Goal: Transaction & Acquisition: Book appointment/travel/reservation

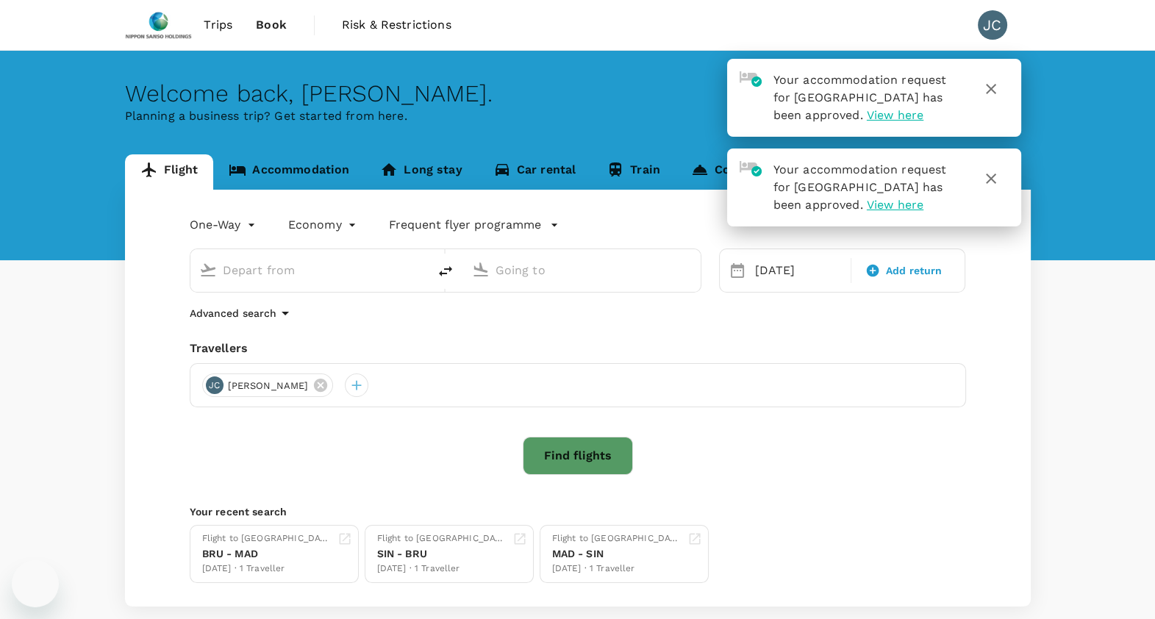
type input "Madrid–Barajas (MAD)"
type input "Singapore Changi (SIN)"
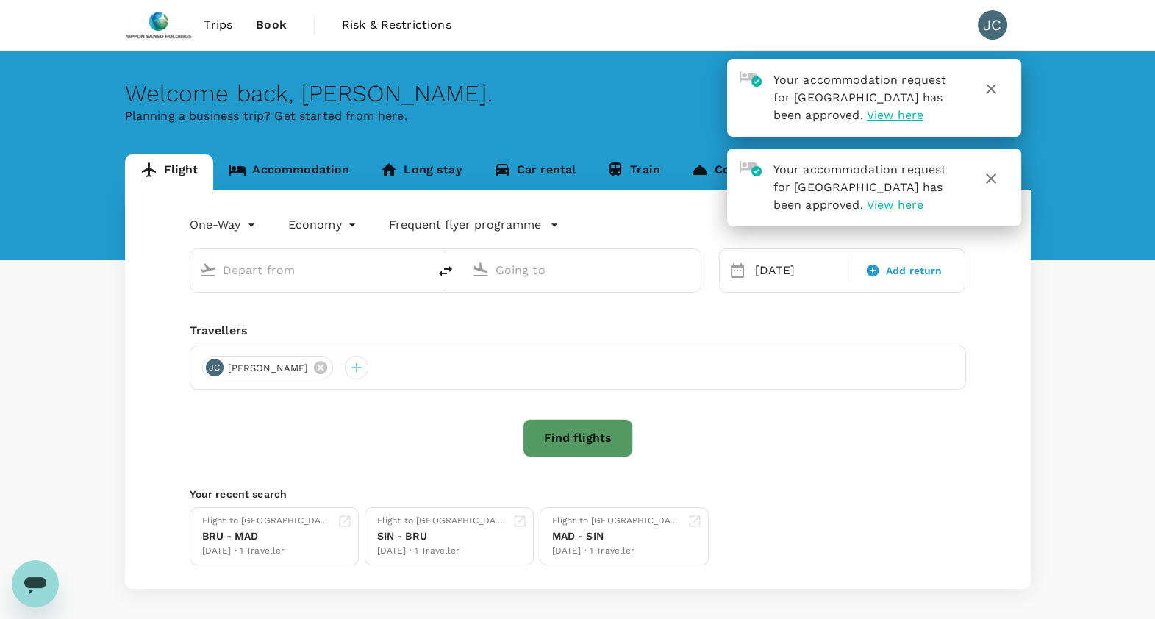
type input "[GEOGRAPHIC_DATA]–[PERSON_NAME] (MAD)"
type input "Singapore Changi (SIN)"
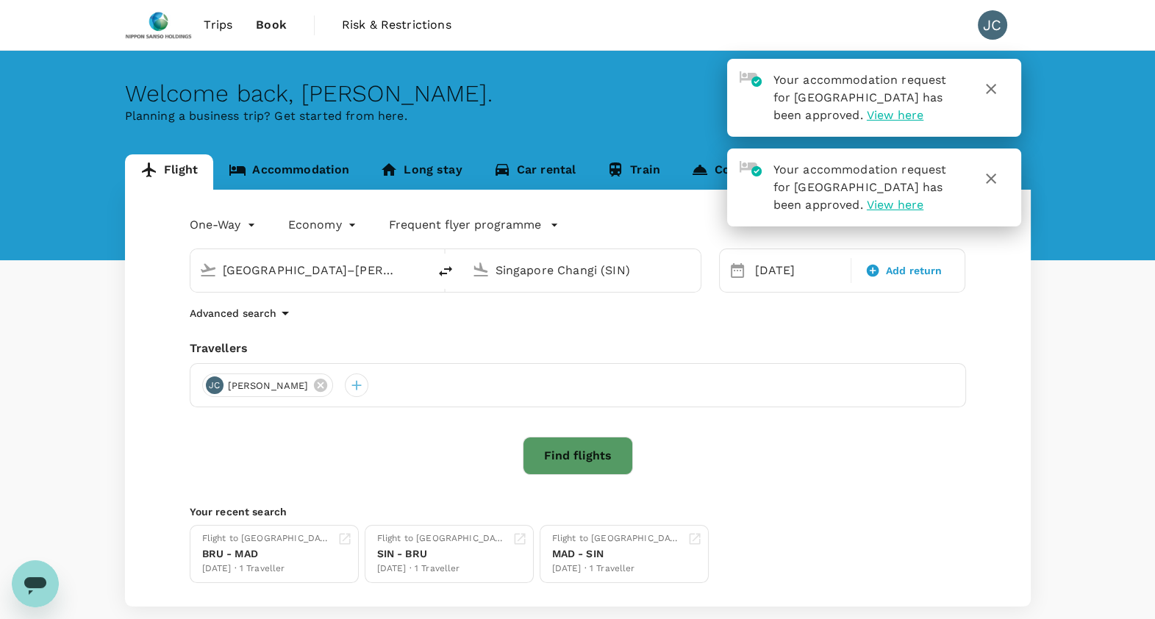
drag, startPoint x: 0, startPoint y: 0, endPoint x: 755, endPoint y: 14, distance: 755.6
click at [755, 14] on div "Trips Book Risk & Restrictions JC" at bounding box center [577, 25] width 905 height 50
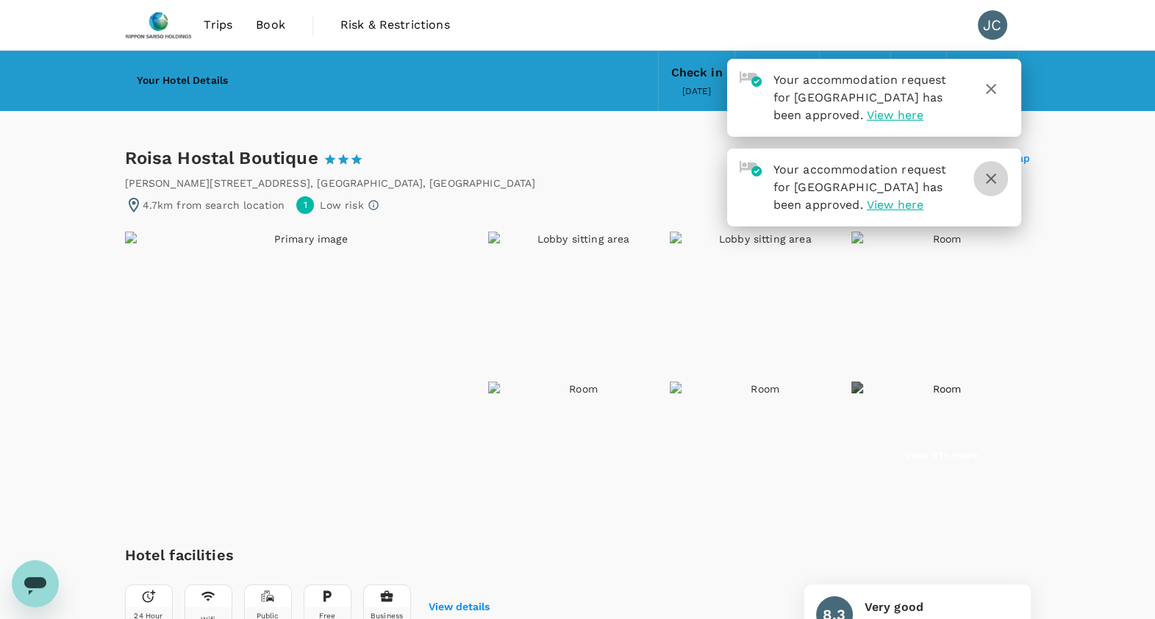
click at [999, 187] on button "button" at bounding box center [990, 178] width 35 height 35
click at [1002, 85] on button "button" at bounding box center [990, 88] width 35 height 35
click at [647, 151] on div "Roisa Hostal Boutique 1 Star 2 Stars 3 Stars 4 Stars 5 Stars Share View on map" at bounding box center [577, 158] width 905 height 24
click at [974, 146] on div "Your accommodation request for Nh Grand Place Arenberg has been approved. View …" at bounding box center [874, 143] width 294 height 168
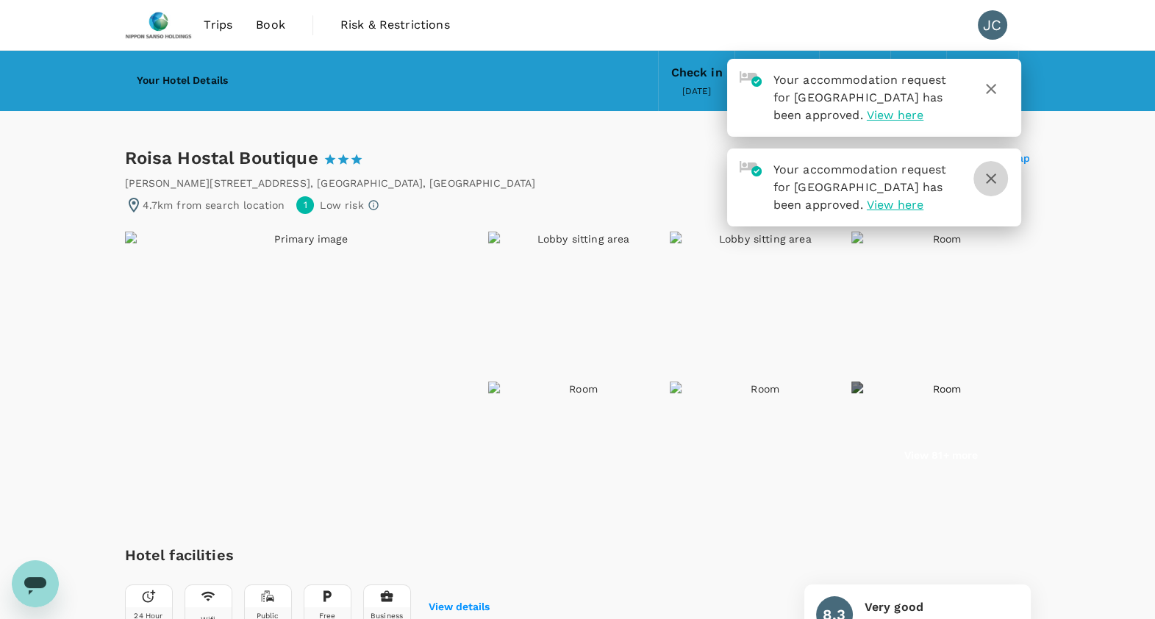
click at [984, 170] on icon "button" at bounding box center [991, 179] width 18 height 18
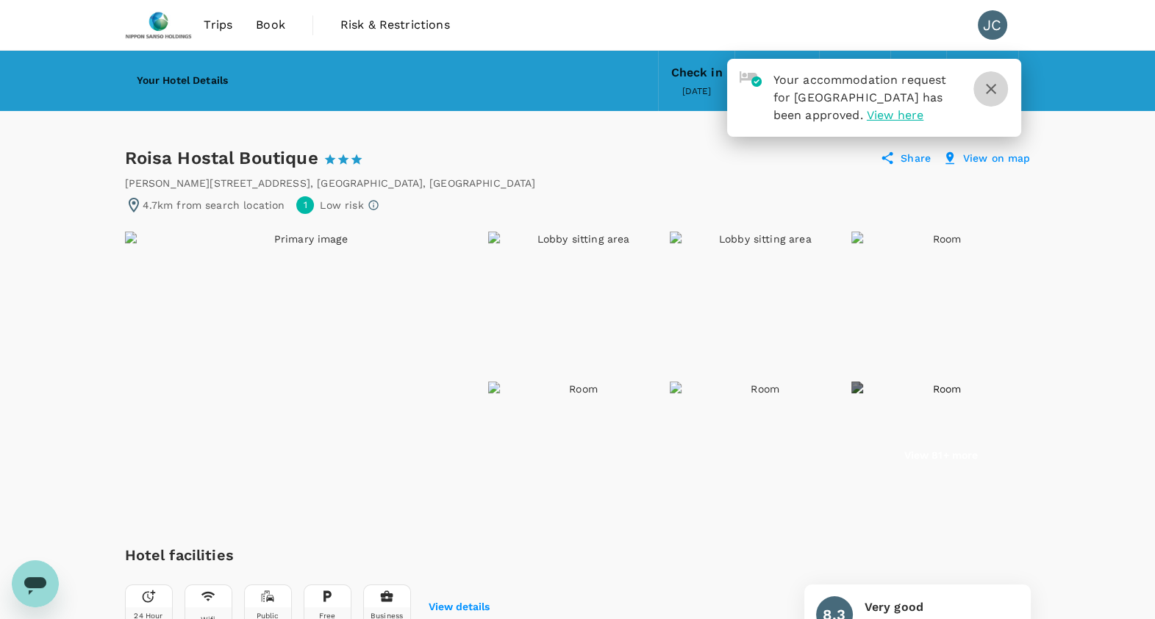
click at [991, 91] on icon "button" at bounding box center [991, 89] width 18 height 18
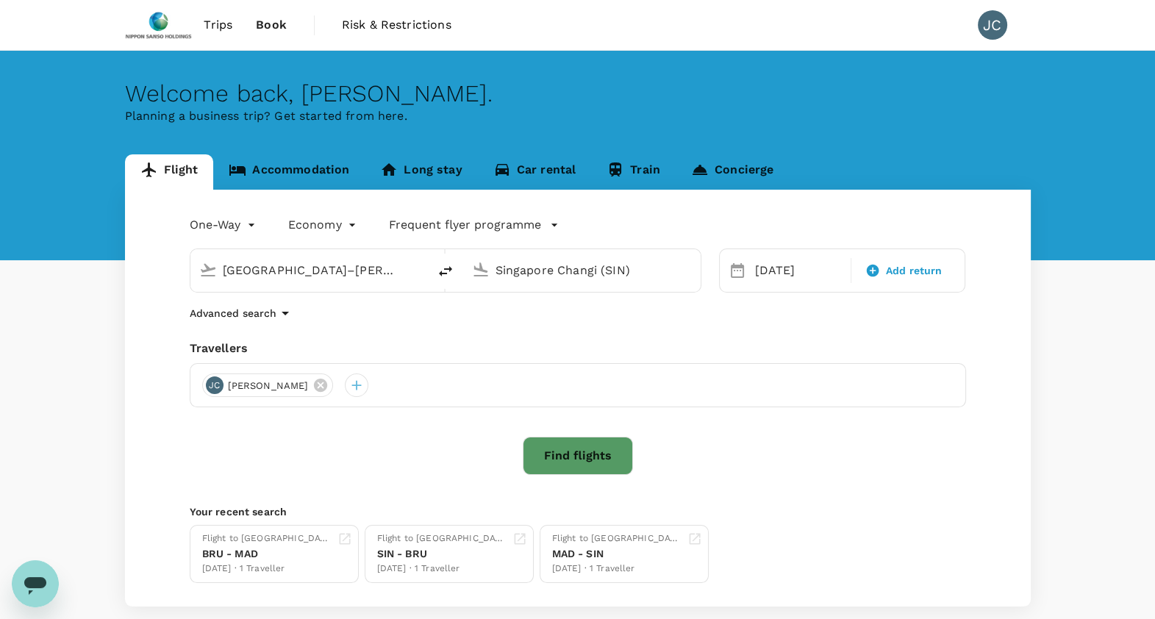
click at [301, 173] on link "Accommodation" at bounding box center [288, 171] width 151 height 35
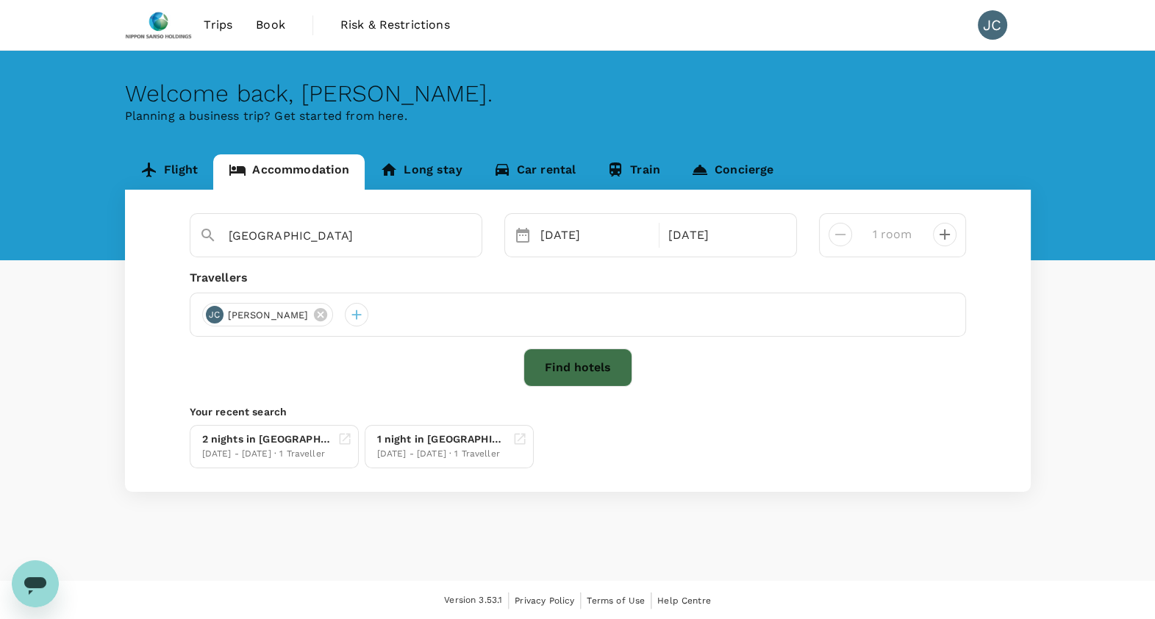
click at [563, 364] on button "Find hotels" at bounding box center [577, 367] width 109 height 38
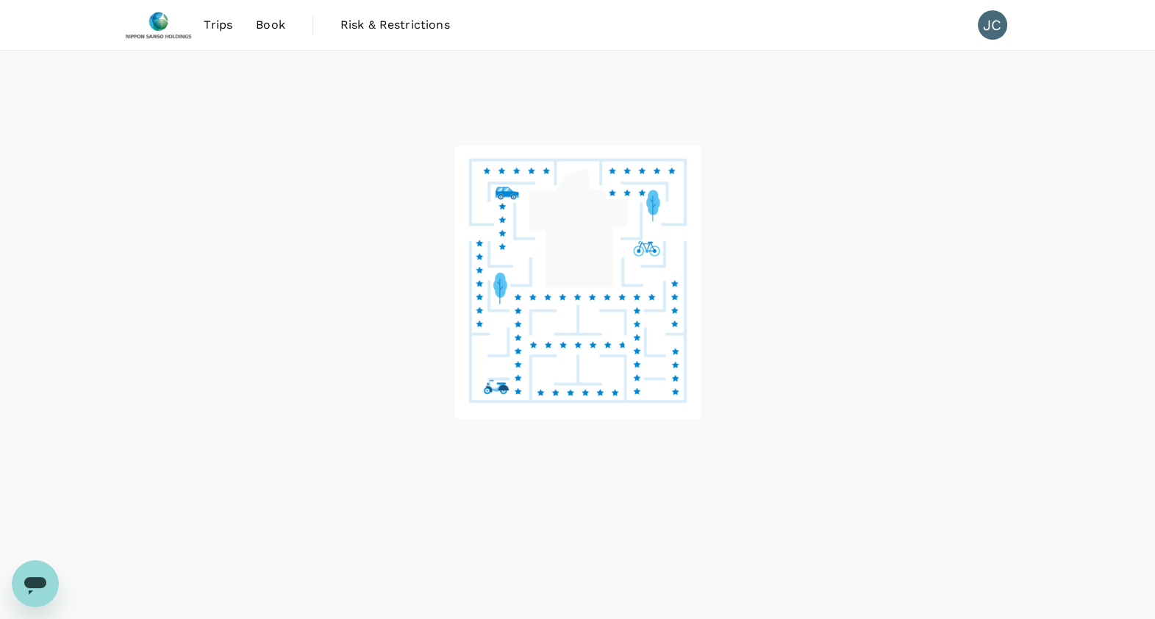
click at [797, 482] on div at bounding box center [577, 335] width 1155 height 569
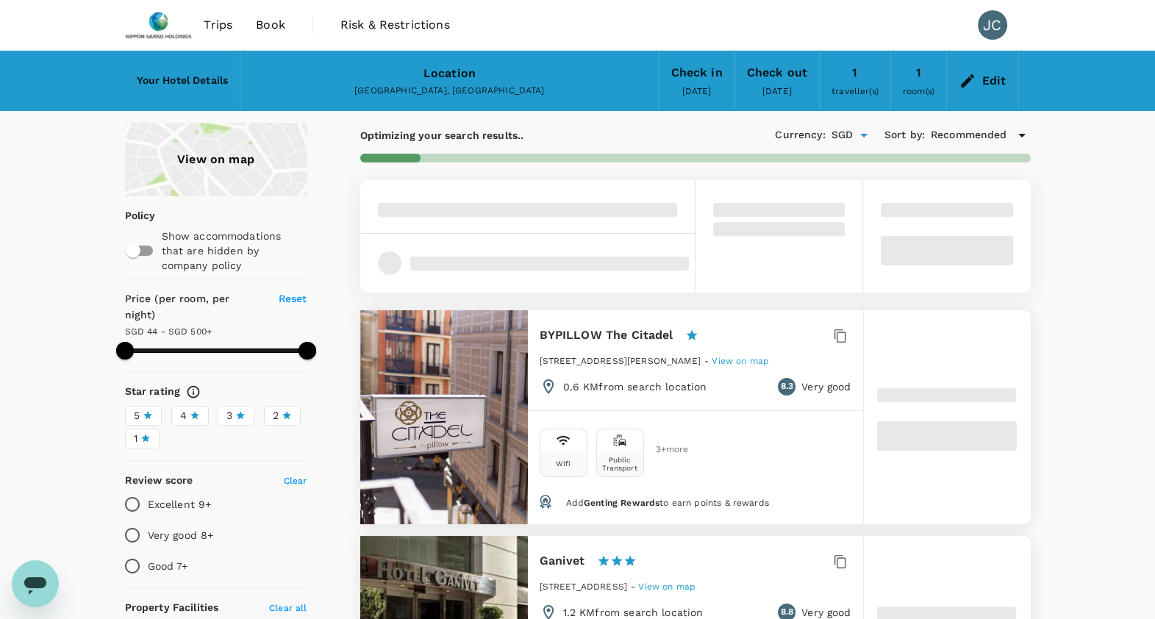
type input "499.87"
type input "42.87"
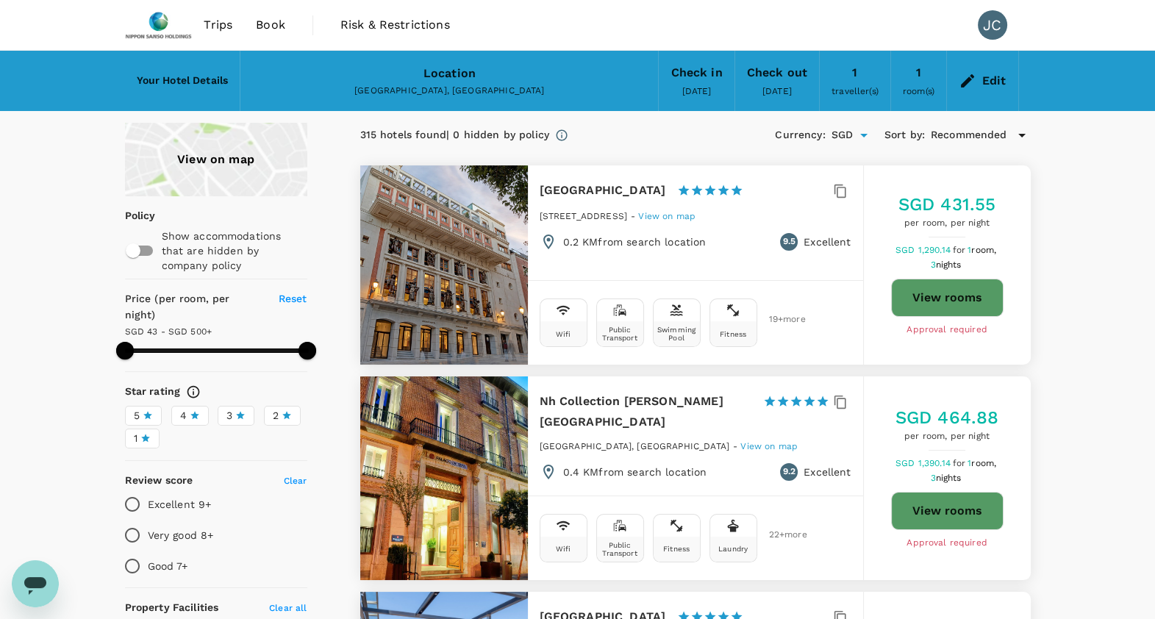
click at [215, 173] on div "View on map" at bounding box center [216, 159] width 182 height 73
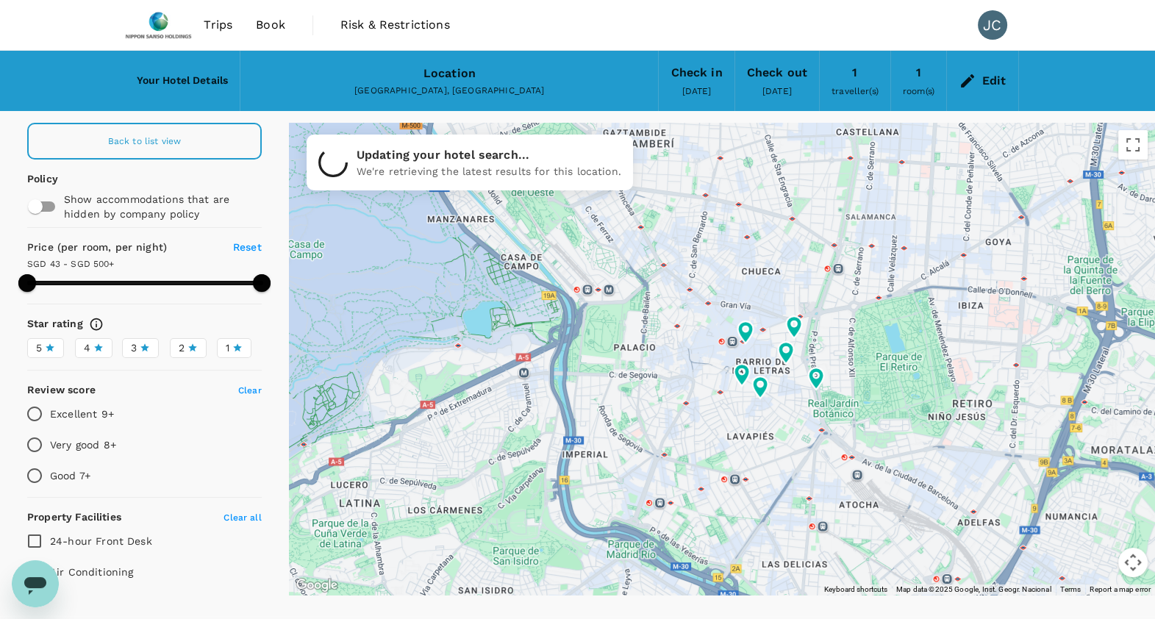
click at [664, 346] on div at bounding box center [722, 359] width 866 height 472
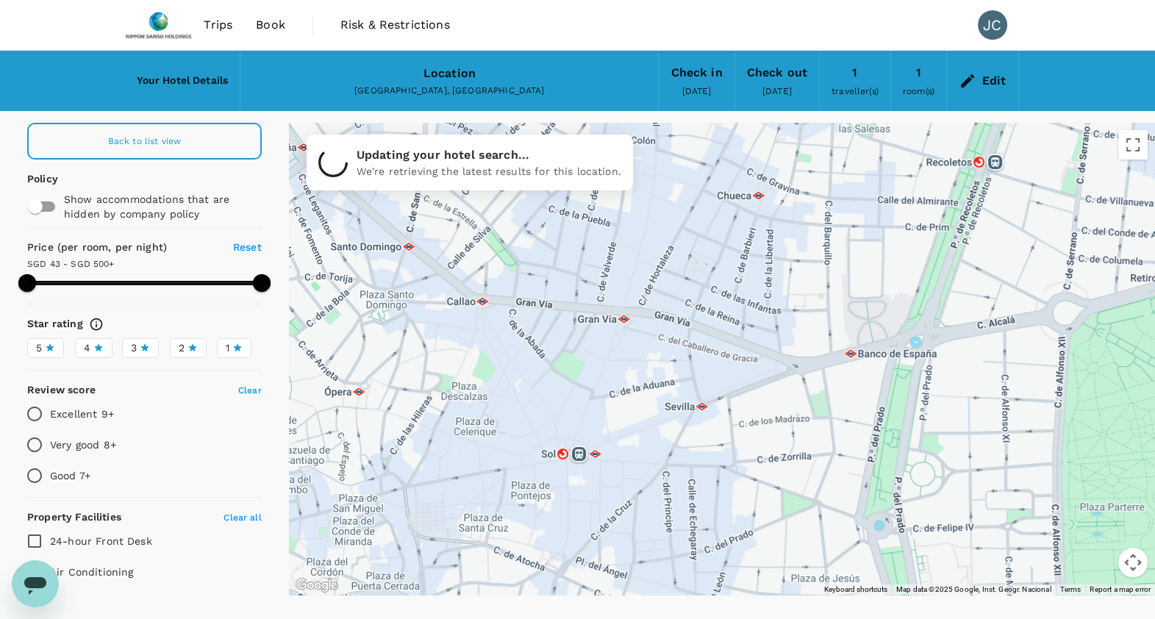
drag, startPoint x: 770, startPoint y: 290, endPoint x: 700, endPoint y: 212, distance: 105.1
click at [700, 212] on div at bounding box center [722, 359] width 866 height 472
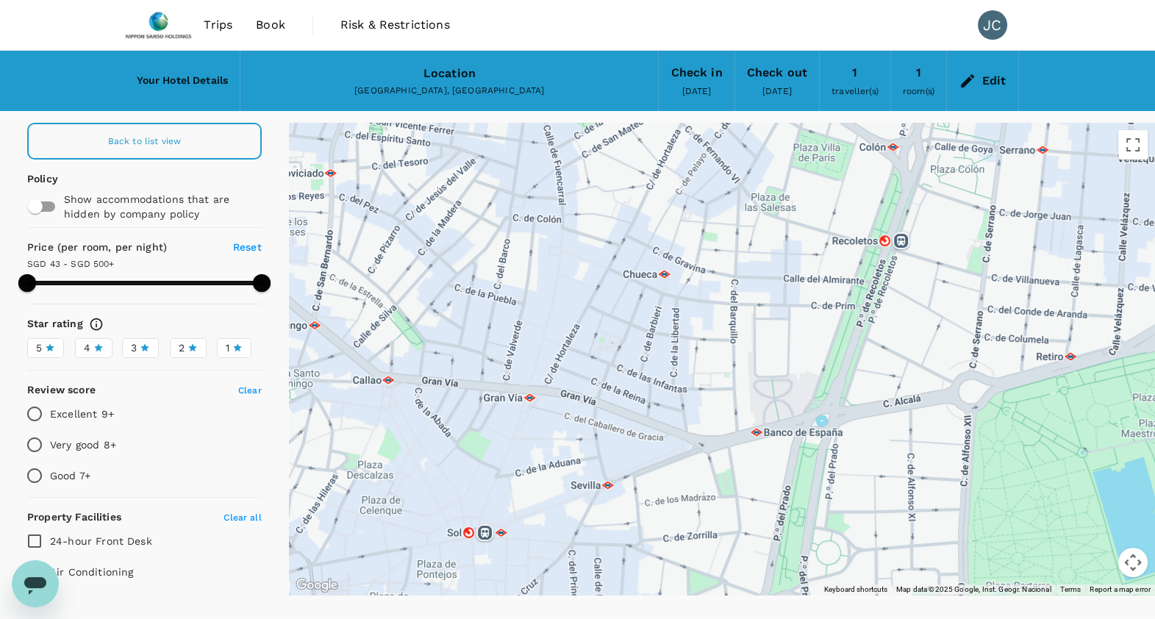
drag, startPoint x: 840, startPoint y: 370, endPoint x: 772, endPoint y: 474, distance: 124.1
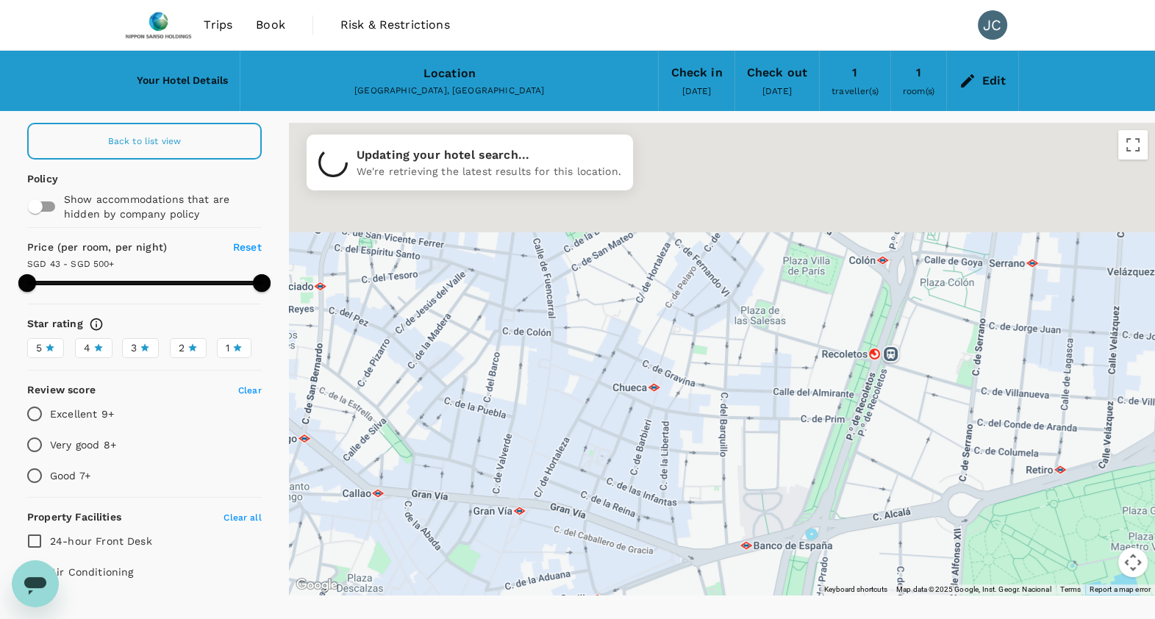
drag, startPoint x: 691, startPoint y: 292, endPoint x: 681, endPoint y: 411, distance: 119.4
click at [681, 411] on div at bounding box center [722, 359] width 866 height 472
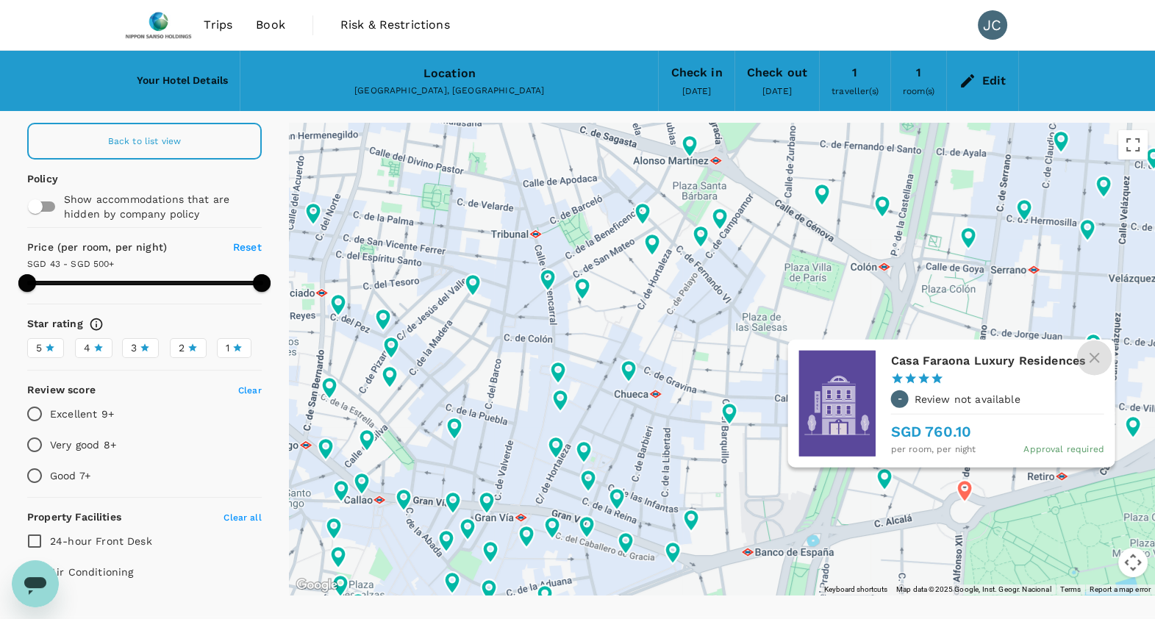
click at [1088, 350] on icon "button" at bounding box center [1094, 358] width 18 height 18
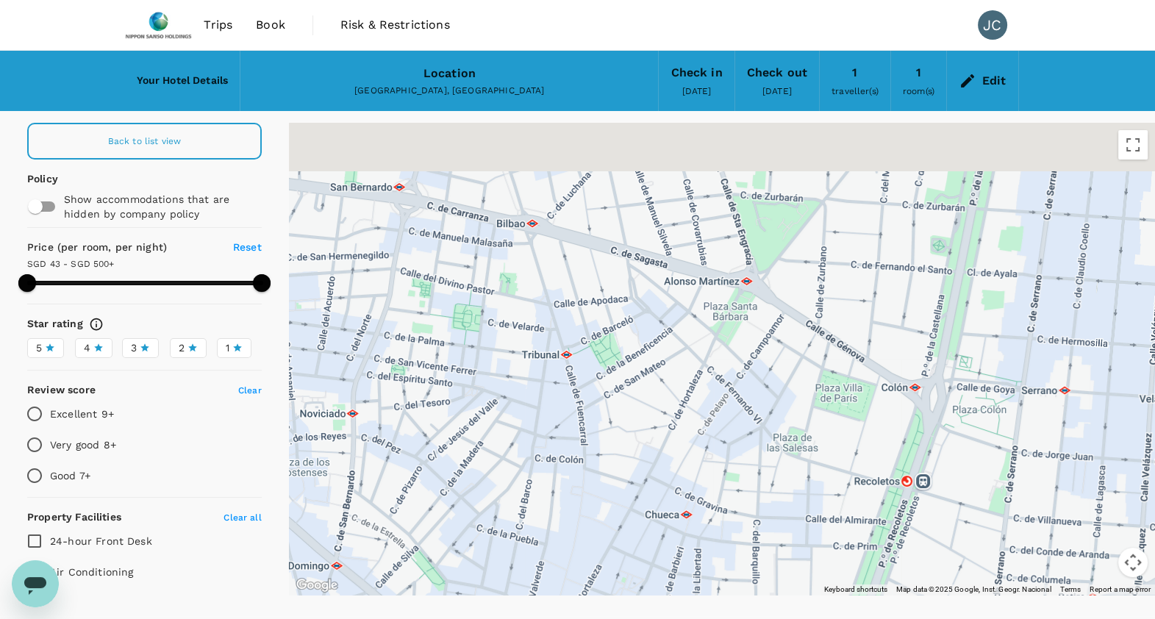
drag, startPoint x: 800, startPoint y: 450, endPoint x: 828, endPoint y: 586, distance: 138.9
click at [828, 586] on div "Keyboard shortcuts Map Data Map data ©2025 Google, Inst. Geogr. Nacional Map da…" at bounding box center [722, 359] width 866 height 472
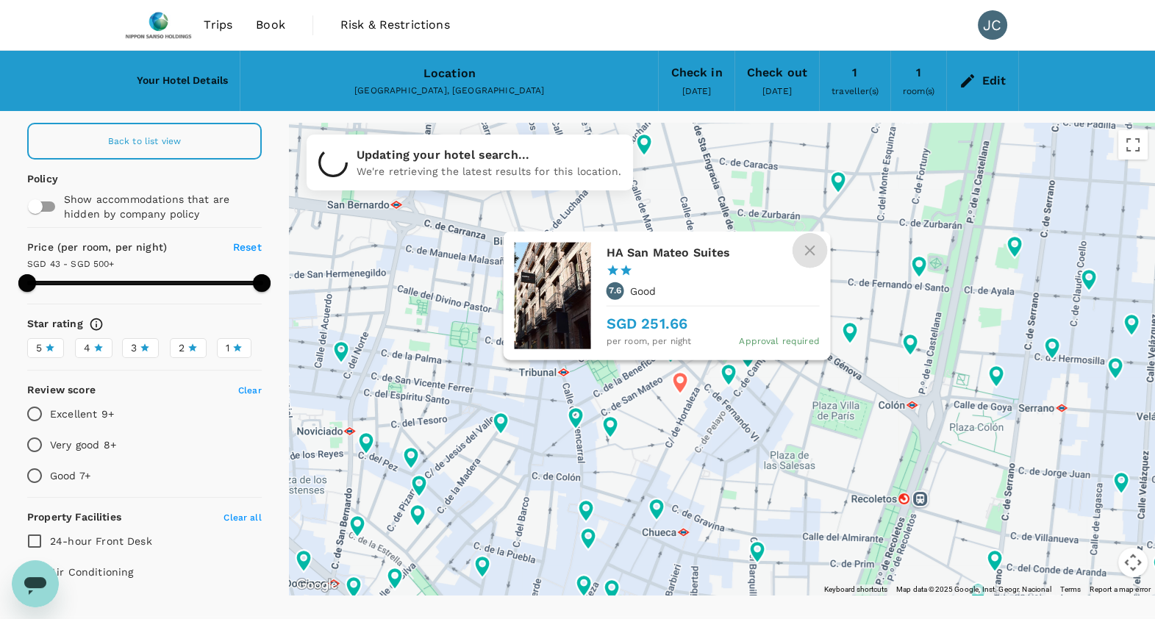
click at [805, 251] on icon "button" at bounding box center [809, 250] width 18 height 18
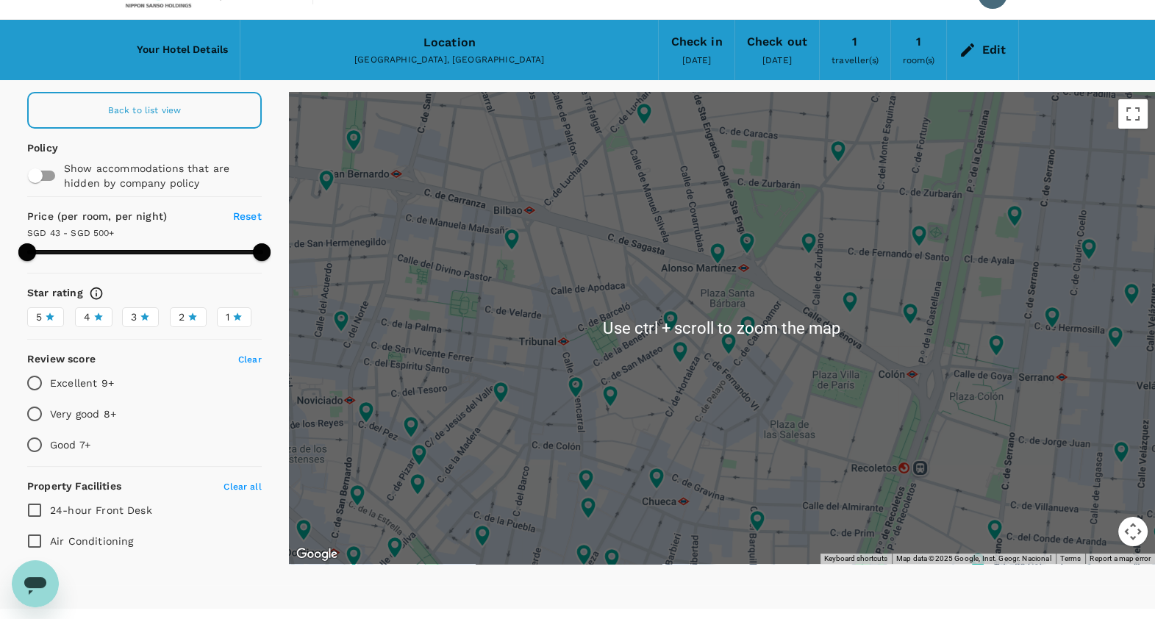
scroll to position [60, 0]
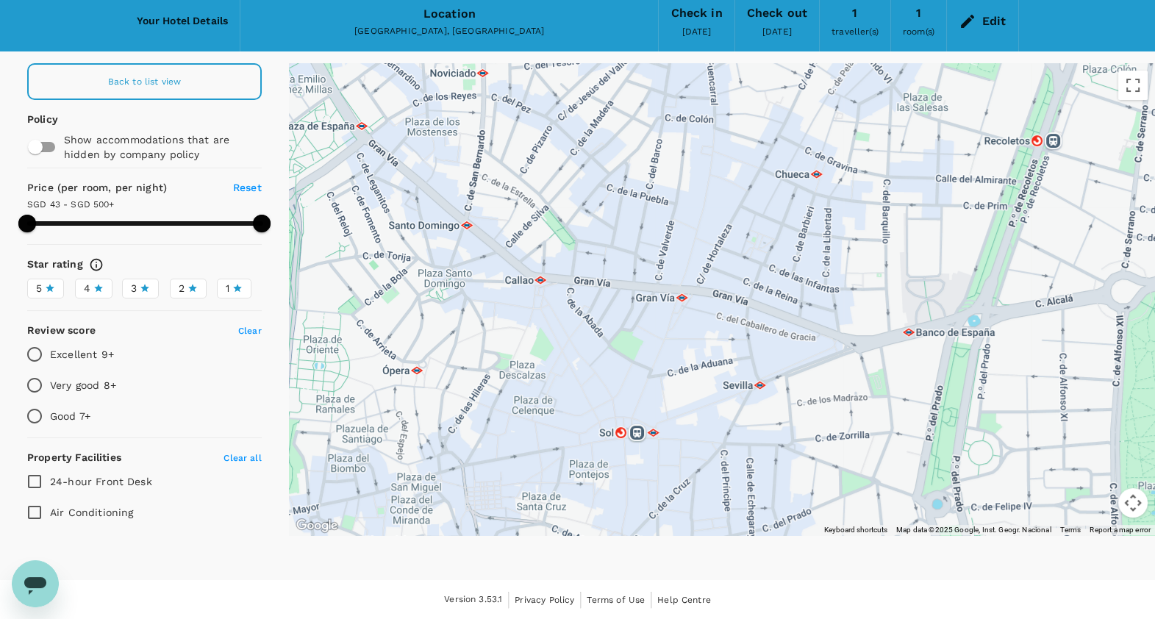
drag, startPoint x: 709, startPoint y: 436, endPoint x: 846, endPoint y: 136, distance: 329.5
click at [846, 136] on div at bounding box center [722, 299] width 866 height 472
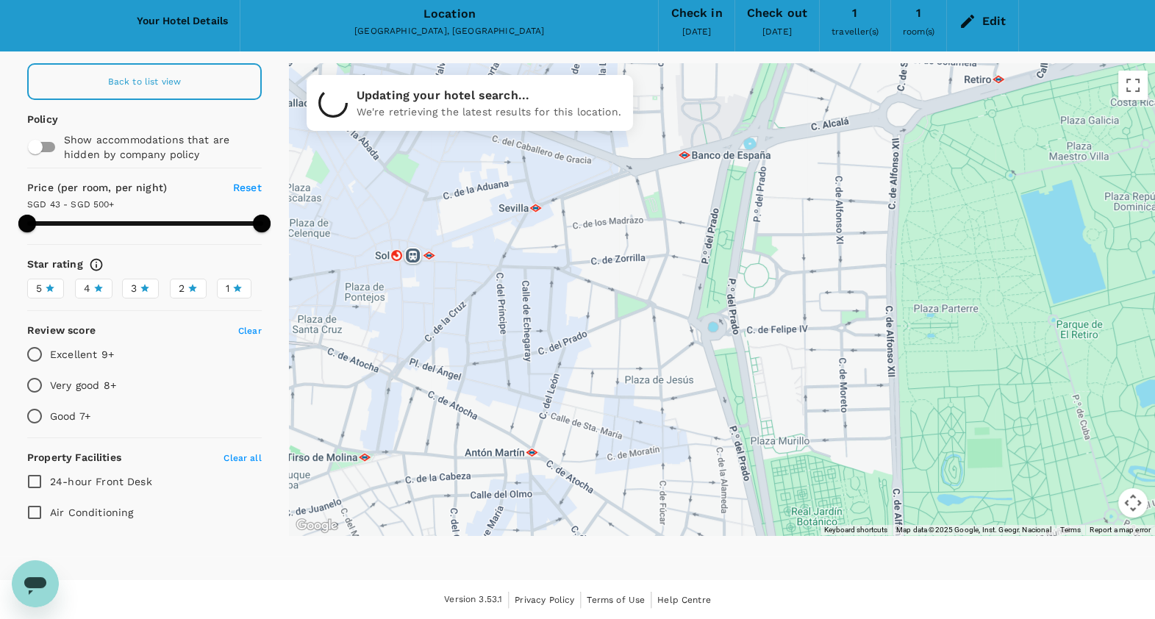
drag, startPoint x: 827, startPoint y: 449, endPoint x: 547, endPoint y: 337, distance: 300.8
click at [547, 337] on div at bounding box center [935, 481] width 941 height 588
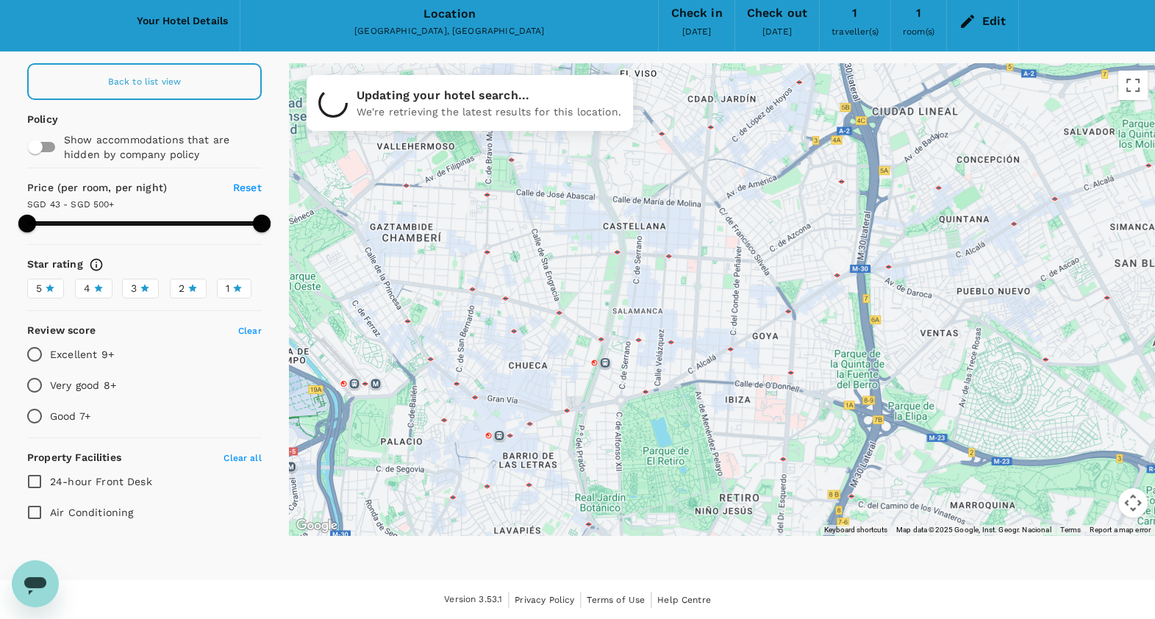
drag, startPoint x: 642, startPoint y: 356, endPoint x: 620, endPoint y: 483, distance: 128.2
click at [620, 483] on div at bounding box center [722, 299] width 866 height 472
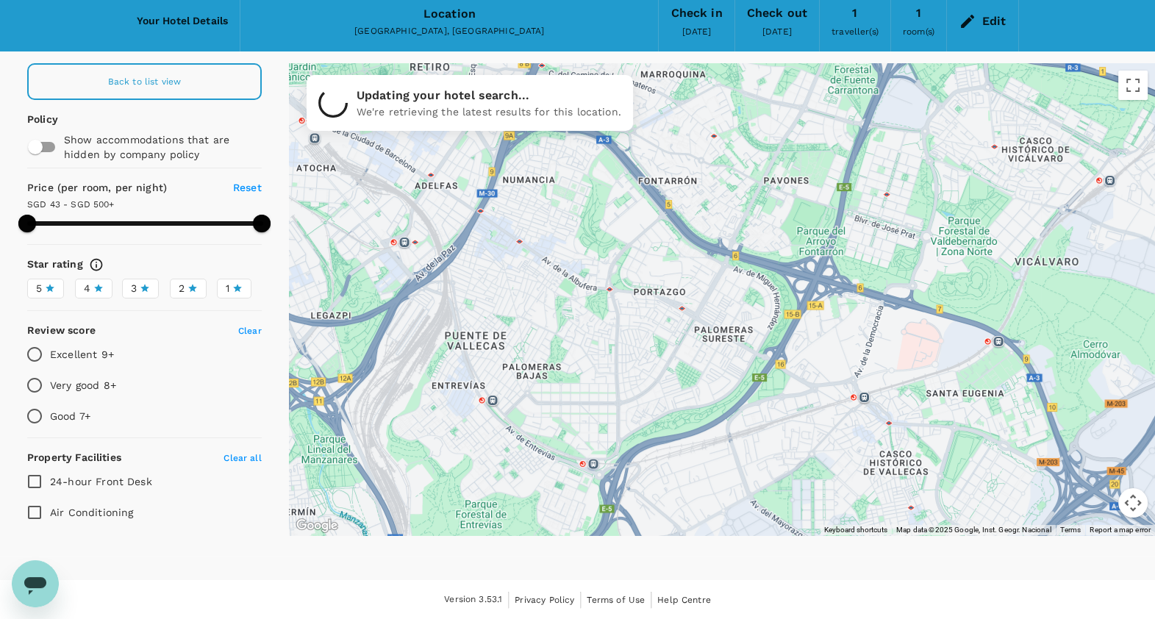
drag, startPoint x: 807, startPoint y: 403, endPoint x: 481, endPoint y: -34, distance: 545.1
click at [481, 0] on html "Trips Book Risk & Restrictions JC Your Hotel Details Location Madrid, Spain Che…" at bounding box center [577, 279] width 1155 height 679
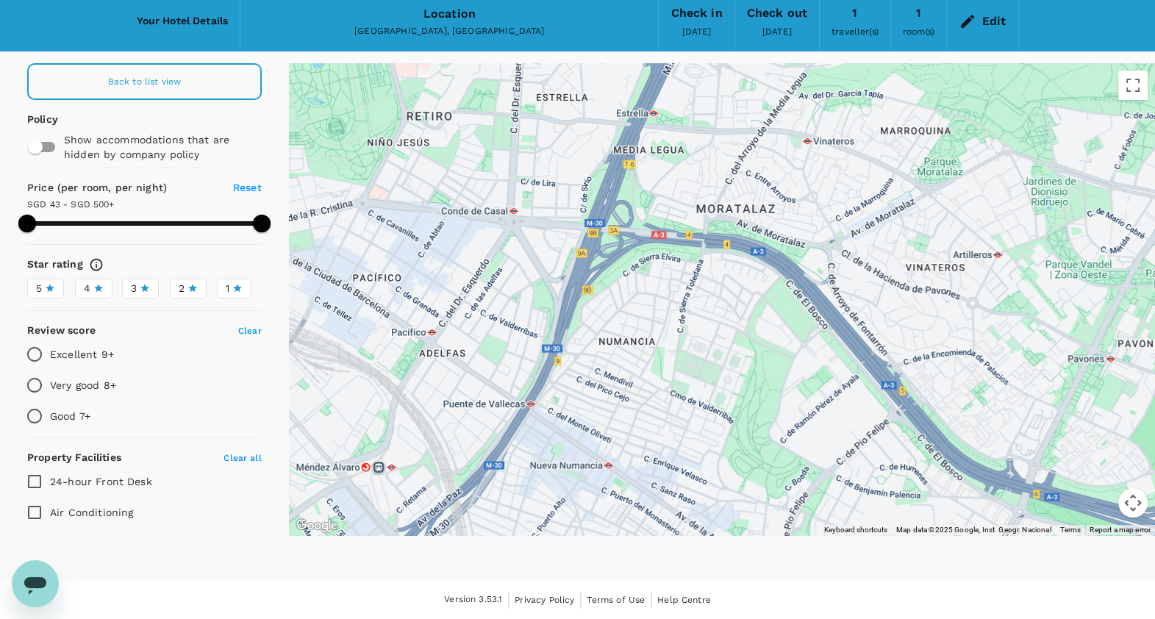
drag, startPoint x: 694, startPoint y: 292, endPoint x: 1018, endPoint y: 530, distance: 401.1
click at [1018, 530] on div "Use ctrl + scroll to zoom the map Keyboard shortcuts Map Data Map data ©2025 Go…" at bounding box center [722, 299] width 866 height 472
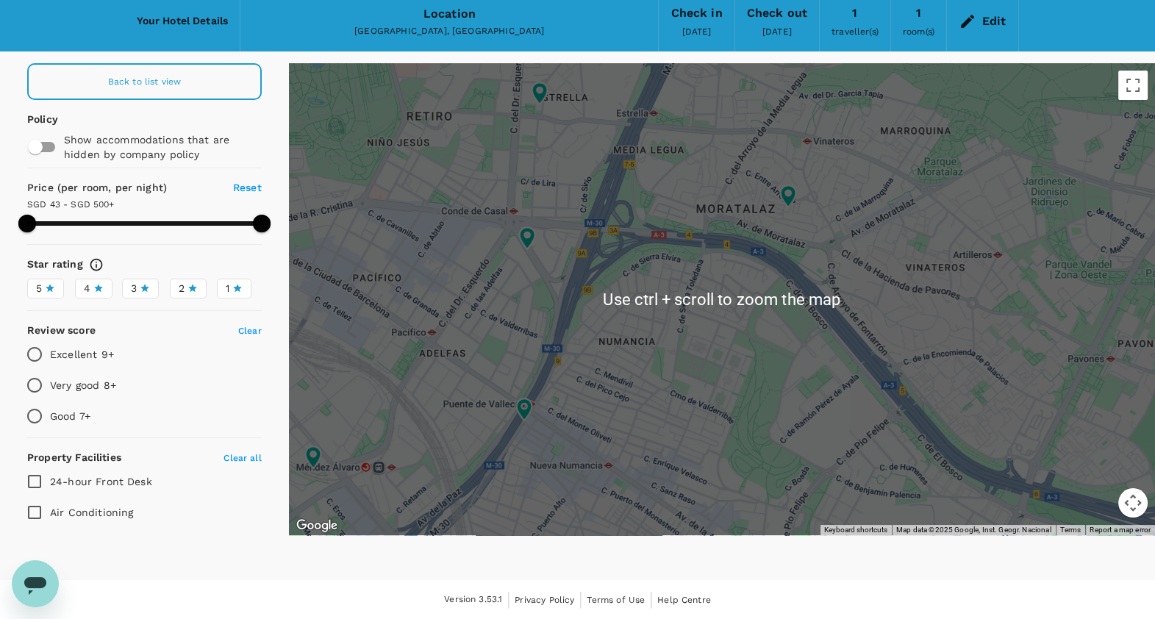
scroll to position [54, 0]
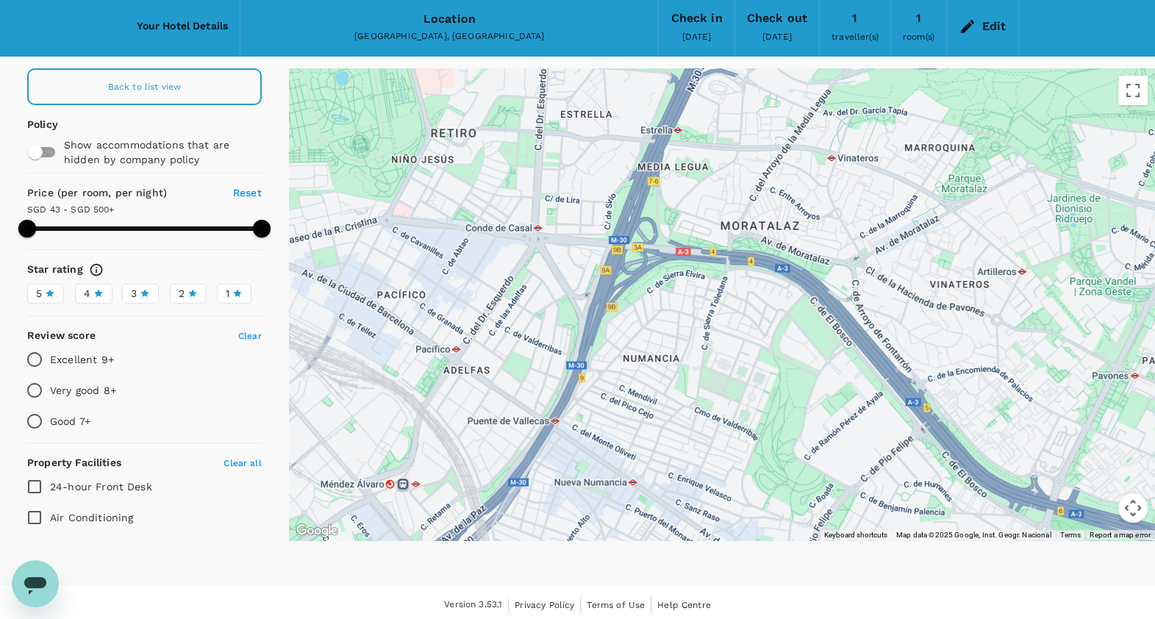
drag, startPoint x: 729, startPoint y: 326, endPoint x: 760, endPoint y: 337, distance: 33.0
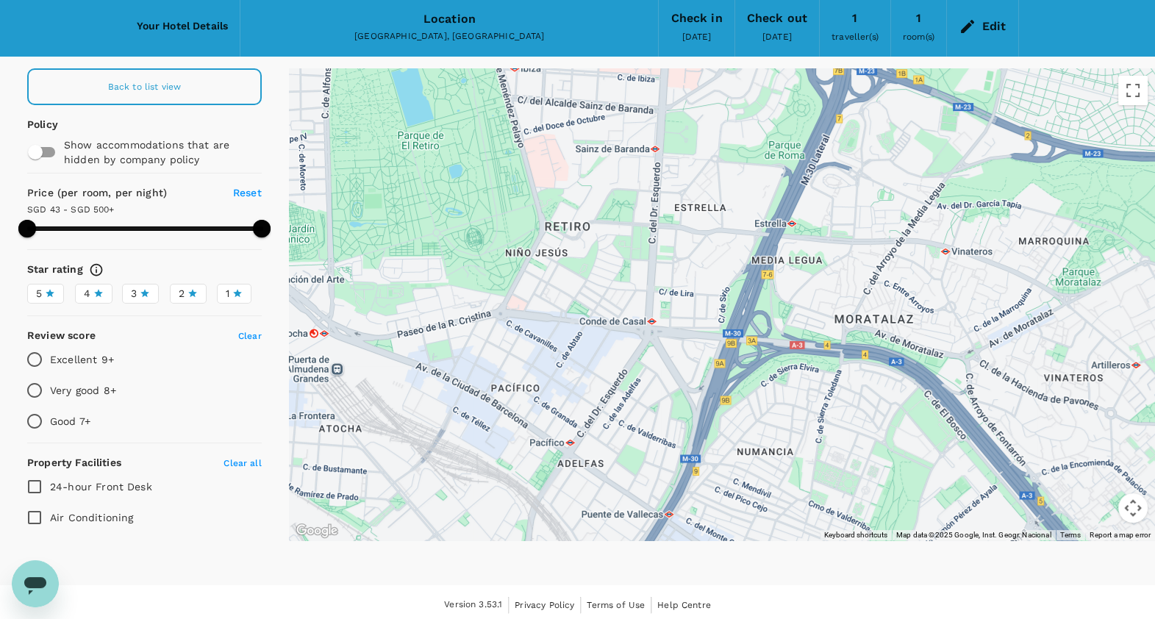
drag, startPoint x: 458, startPoint y: 257, endPoint x: 589, endPoint y: 384, distance: 182.9
click at [589, 384] on div at bounding box center [722, 304] width 866 height 472
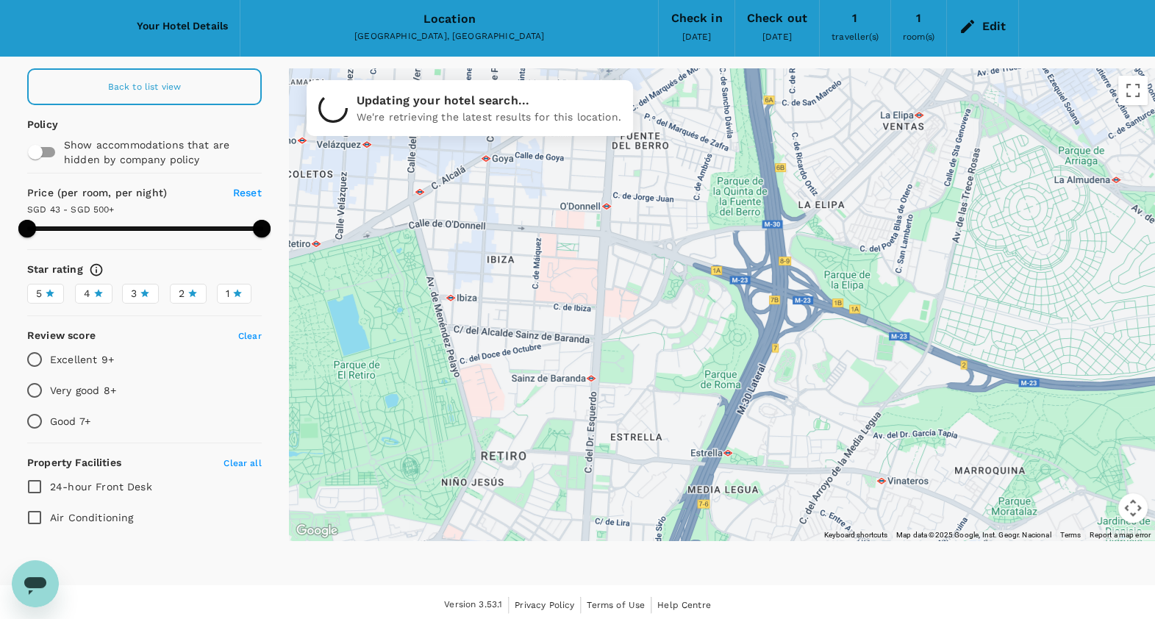
drag, startPoint x: 586, startPoint y: 401, endPoint x: 501, endPoint y: 598, distance: 215.0
click at [501, 598] on div "Trips Book Risk & Restrictions JC Your Hotel Details Location Madrid, Spain Che…" at bounding box center [577, 285] width 1155 height 679
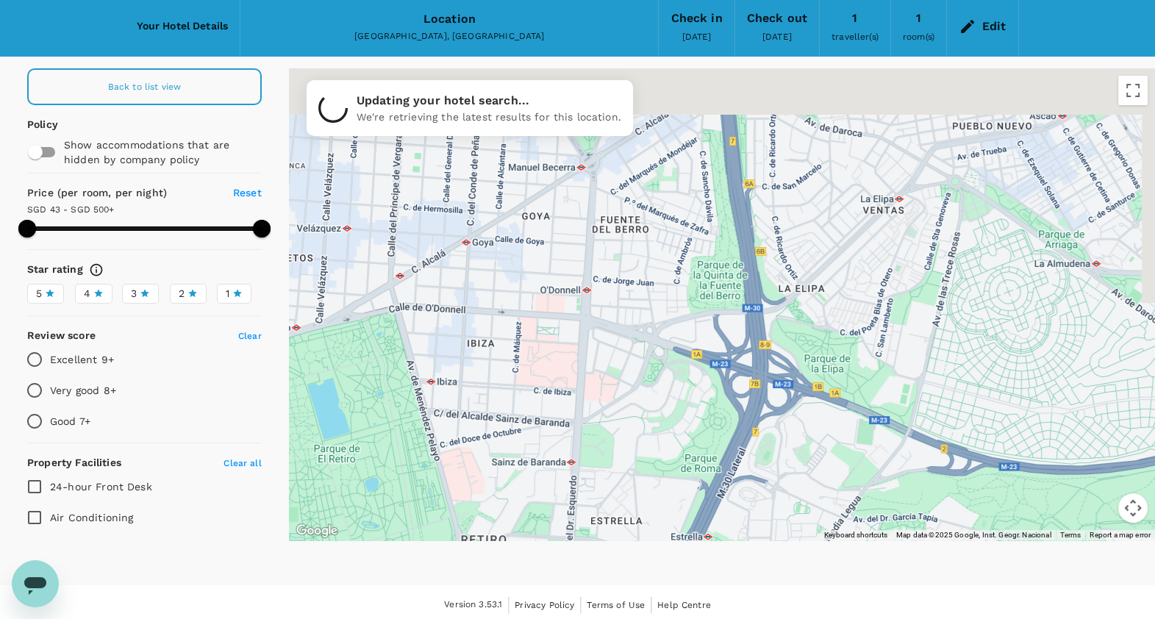
drag, startPoint x: 577, startPoint y: 401, endPoint x: 551, endPoint y: 511, distance: 113.9
click at [551, 511] on div at bounding box center [722, 304] width 866 height 472
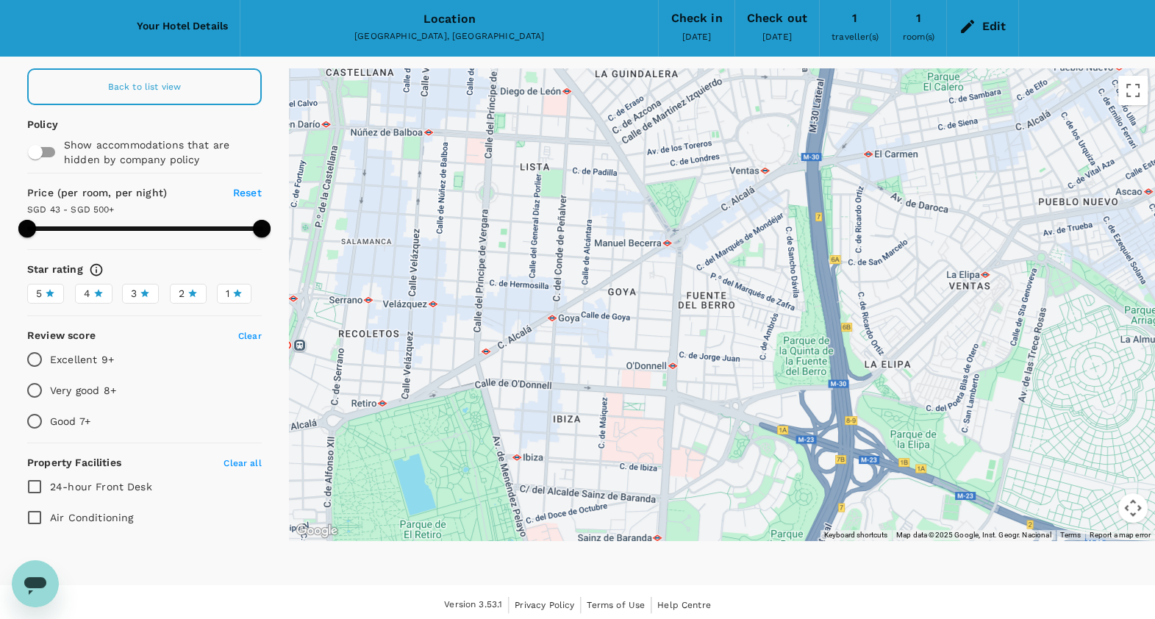
drag, startPoint x: 540, startPoint y: 284, endPoint x: 655, endPoint y: 338, distance: 126.6
click at [655, 338] on div at bounding box center [722, 304] width 866 height 472
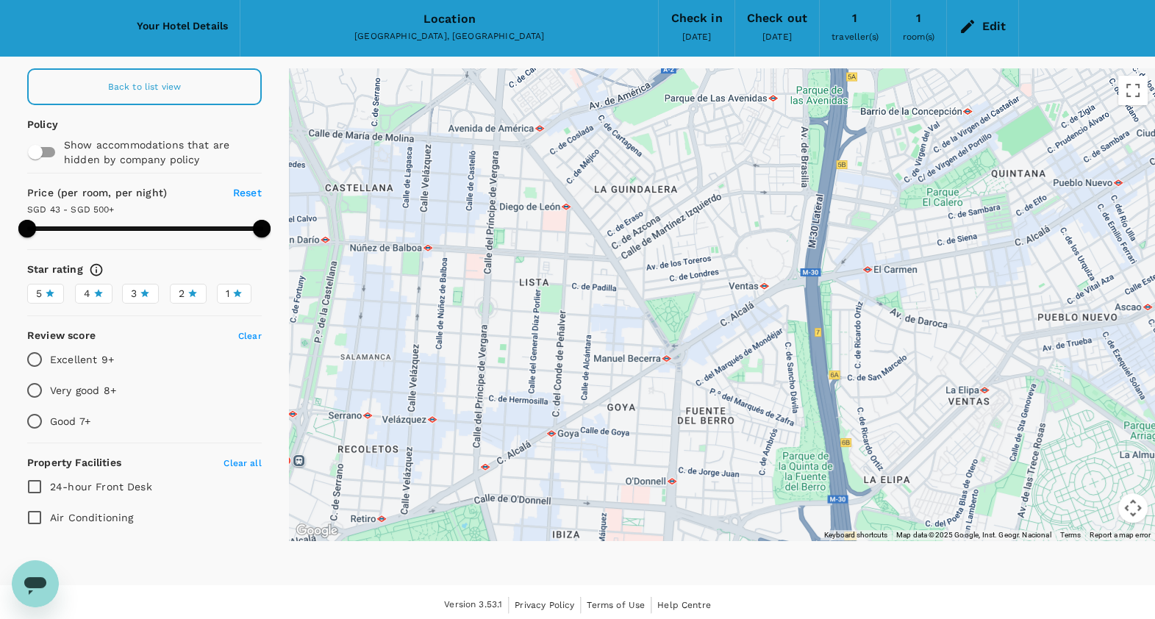
drag, startPoint x: 762, startPoint y: 126, endPoint x: 740, endPoint y: 236, distance: 111.7
click at [740, 236] on div at bounding box center [722, 304] width 866 height 472
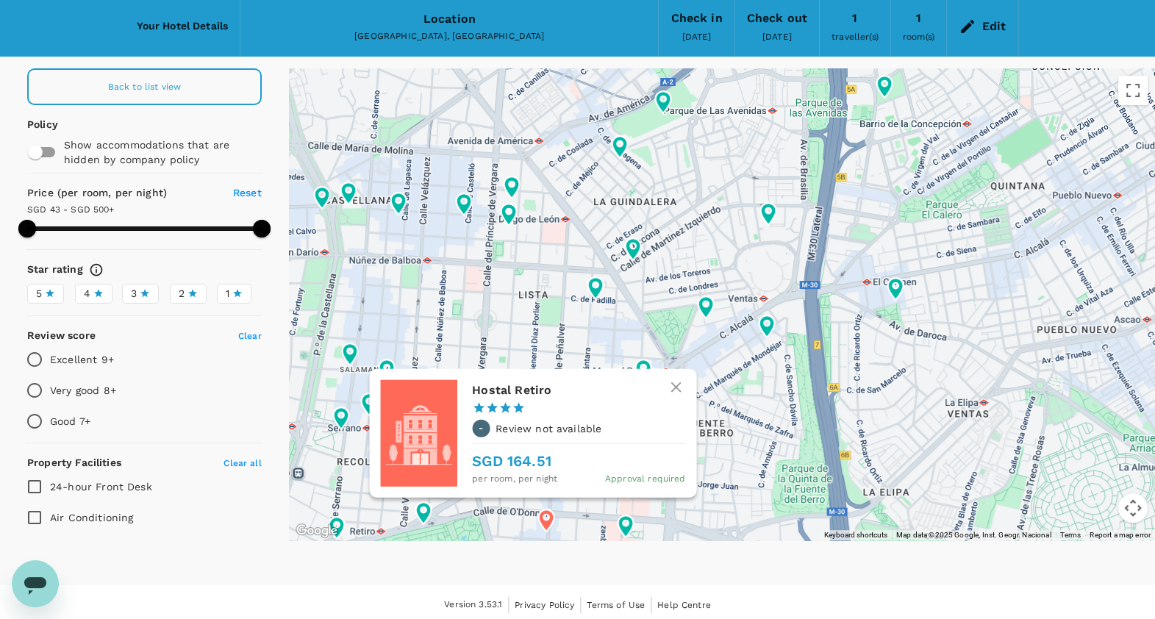
click at [531, 382] on h6 "Hostal Retiro" at bounding box center [572, 389] width 201 height 21
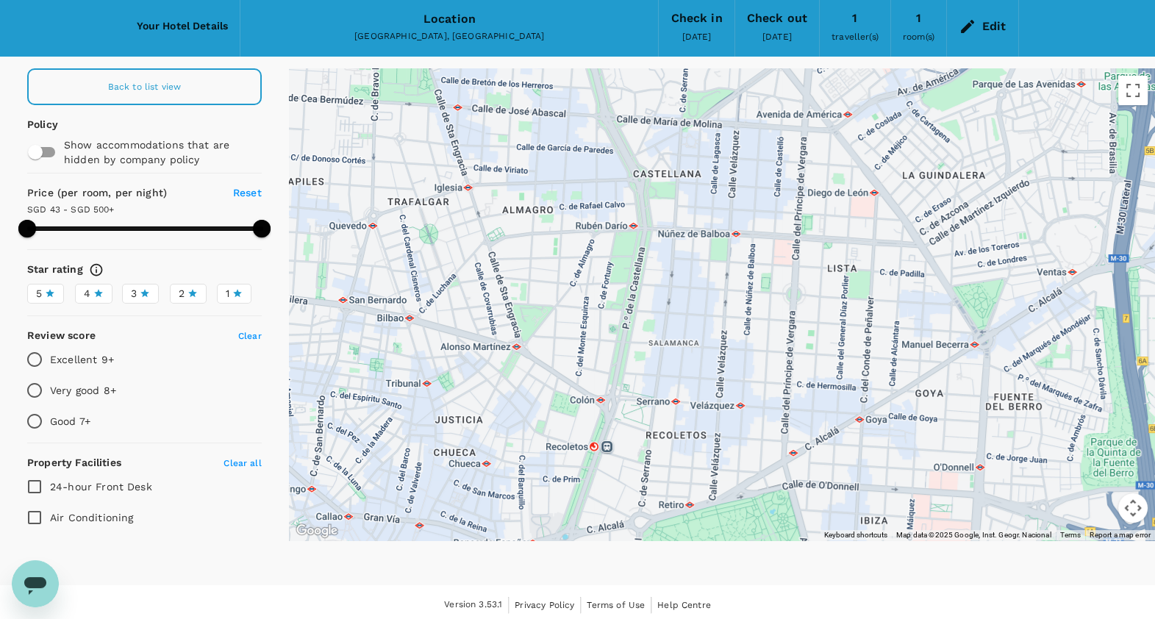
drag, startPoint x: 618, startPoint y: 448, endPoint x: 932, endPoint y: 421, distance: 315.0
click at [932, 421] on div at bounding box center [722, 304] width 866 height 472
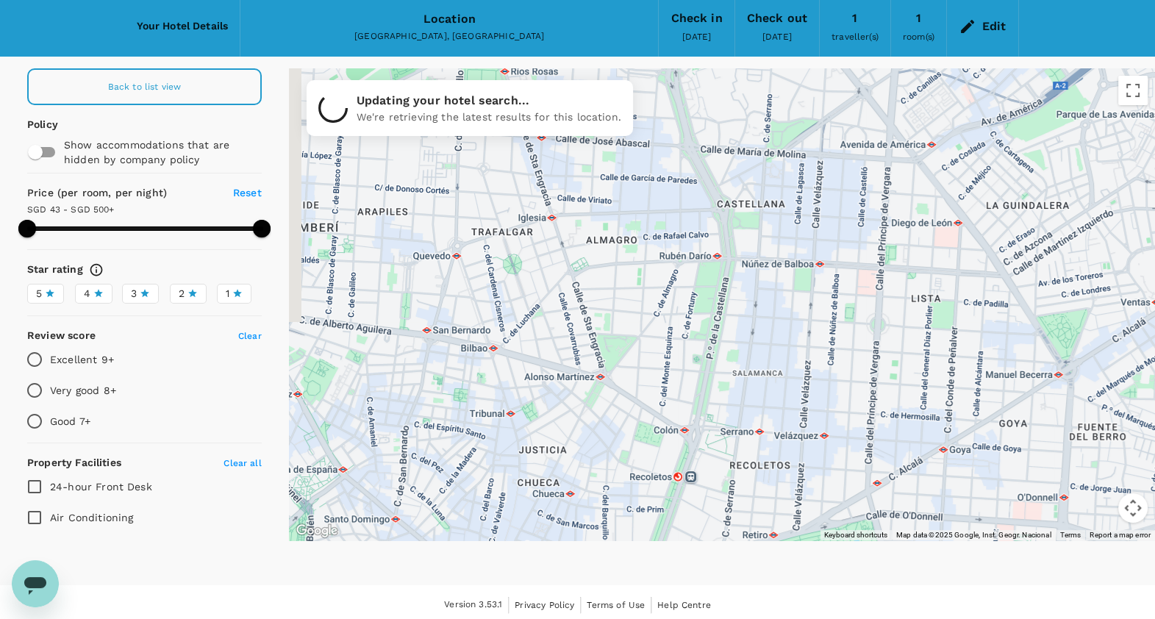
drag, startPoint x: 519, startPoint y: 315, endPoint x: 603, endPoint y: 350, distance: 90.6
click at [603, 350] on div at bounding box center [722, 304] width 866 height 472
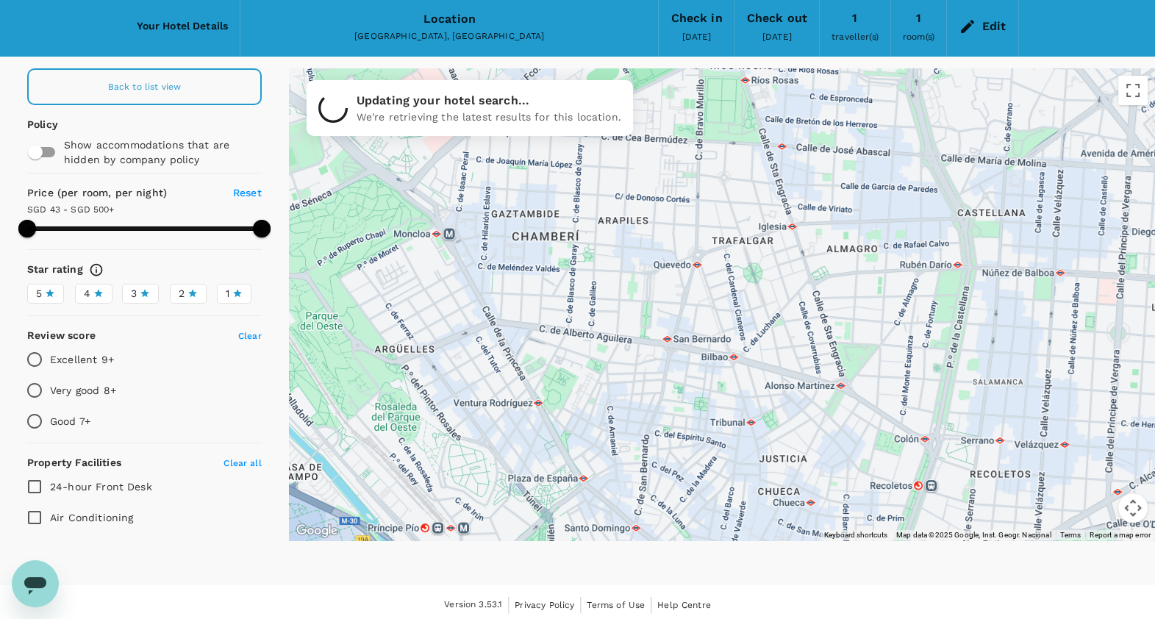
drag, startPoint x: 503, startPoint y: 396, endPoint x: 748, endPoint y: 401, distance: 244.8
click at [750, 402] on div at bounding box center [722, 304] width 866 height 472
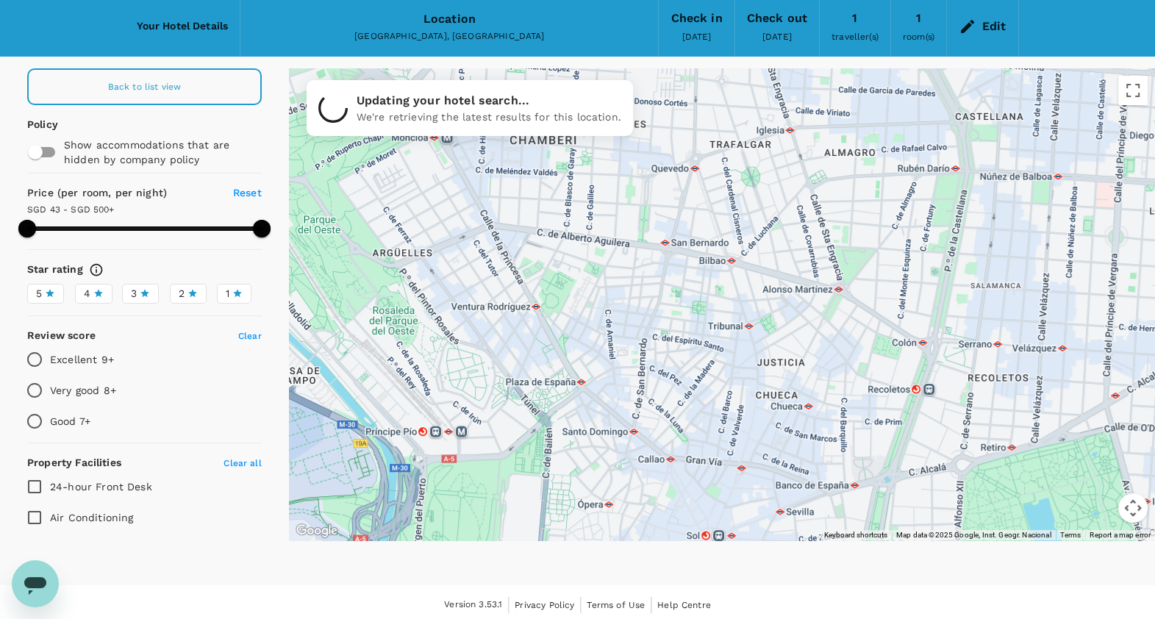
drag, startPoint x: 748, startPoint y: 401, endPoint x: 745, endPoint y: 302, distance: 99.3
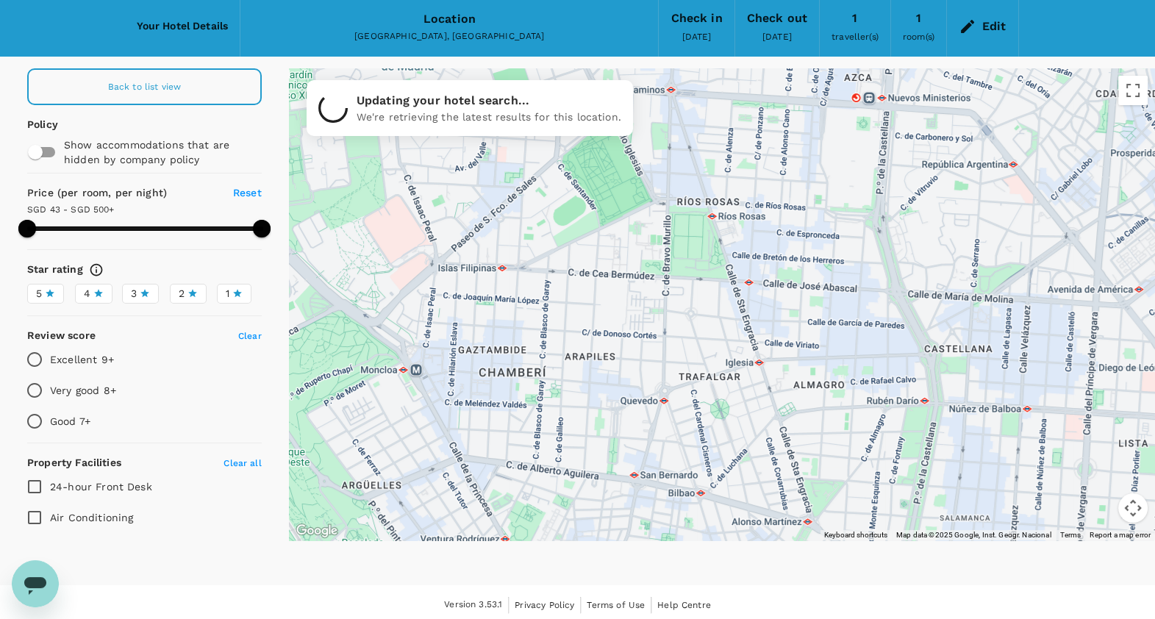
drag, startPoint x: 723, startPoint y: 307, endPoint x: 692, endPoint y: 548, distance: 243.0
click at [692, 548] on div "Your Hotel Details Location Madrid, Spain Check in 18 Oct 2025 Check out 21 Oct…" at bounding box center [577, 278] width 1155 height 565
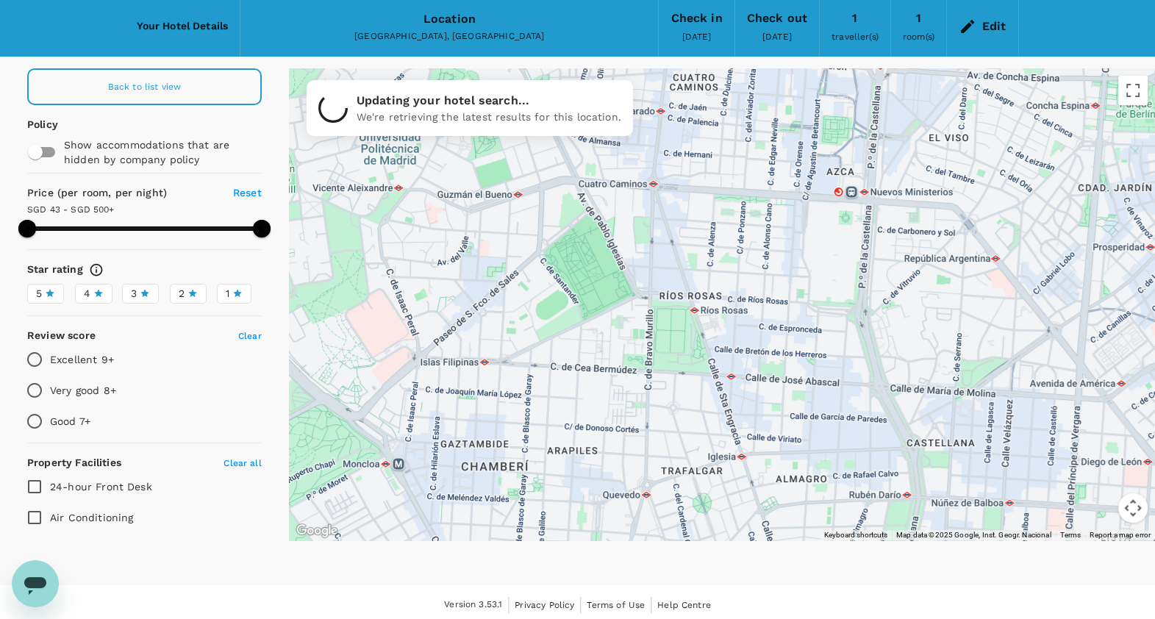
drag, startPoint x: 691, startPoint y: 394, endPoint x: 673, endPoint y: 492, distance: 99.3
click at [673, 492] on div at bounding box center [722, 304] width 866 height 472
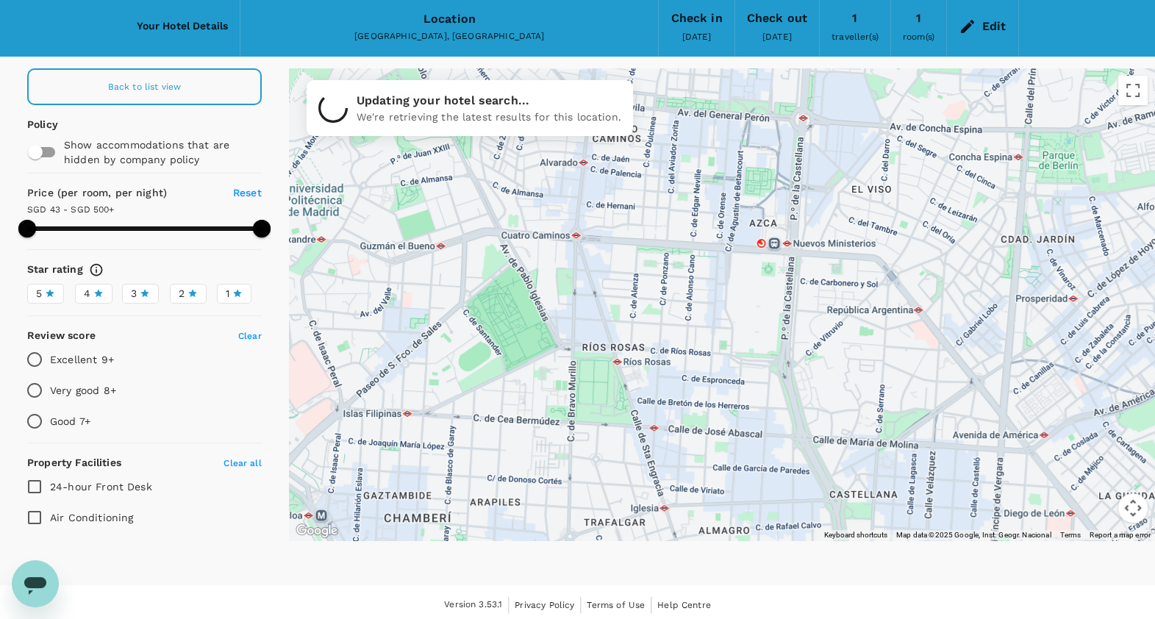
drag, startPoint x: 621, startPoint y: 405, endPoint x: 540, endPoint y: 456, distance: 95.8
click at [540, 456] on div at bounding box center [722, 304] width 866 height 472
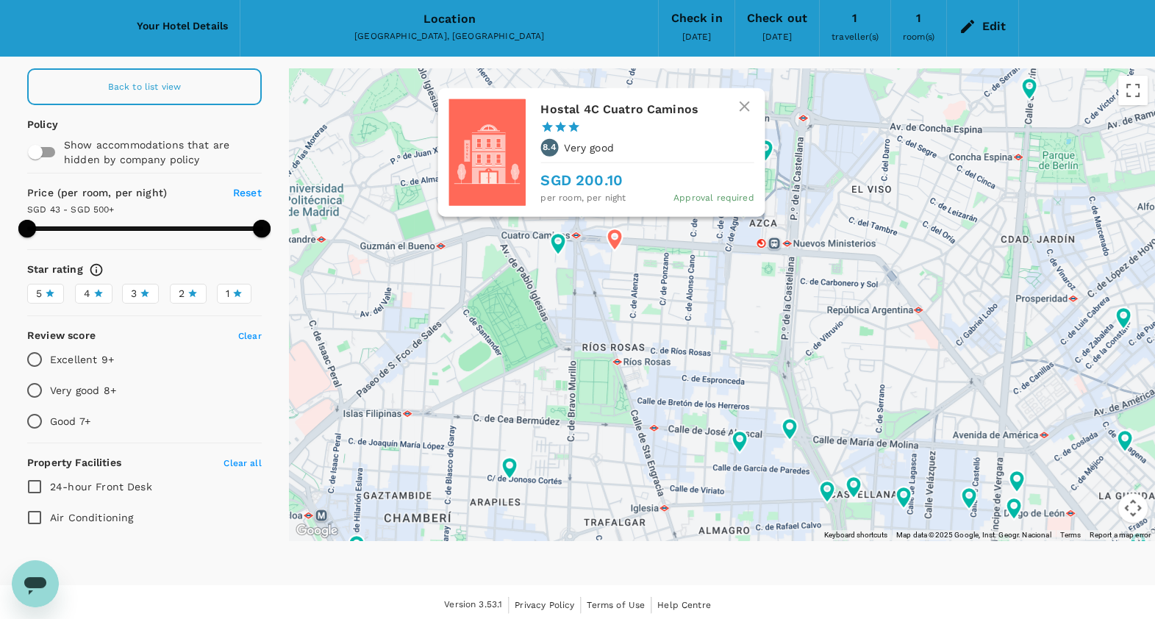
click at [610, 236] on icon at bounding box center [614, 240] width 15 height 22
click at [576, 135] on div "Hostal 4C Cuatro Caminos 1 Star 2 Stars 3 Stars 4 Stars 5 Stars 8.4 Very good S…" at bounding box center [646, 151] width 213 height 107
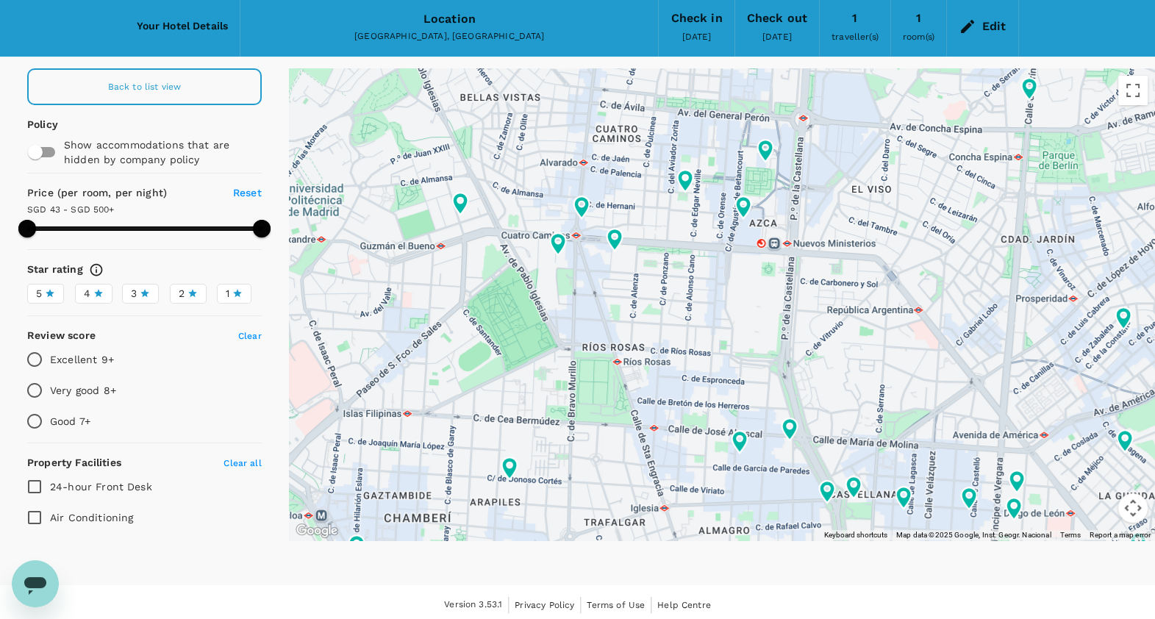
type input "499.87"
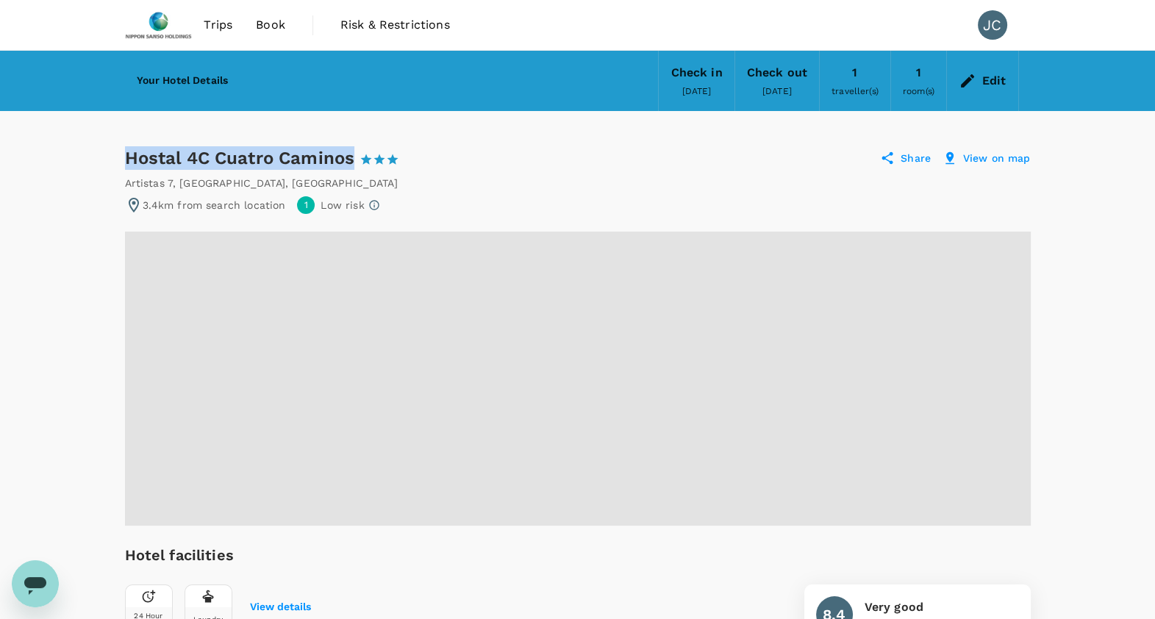
drag, startPoint x: 127, startPoint y: 154, endPoint x: 356, endPoint y: 159, distance: 229.3
click at [356, 159] on div "Hostal 4C Cuatro Caminos 1 Star 2 Stars 3 Stars 4 Stars 5 Stars" at bounding box center [275, 158] width 301 height 24
copy div "Hostal 4C Cuatro Caminos"
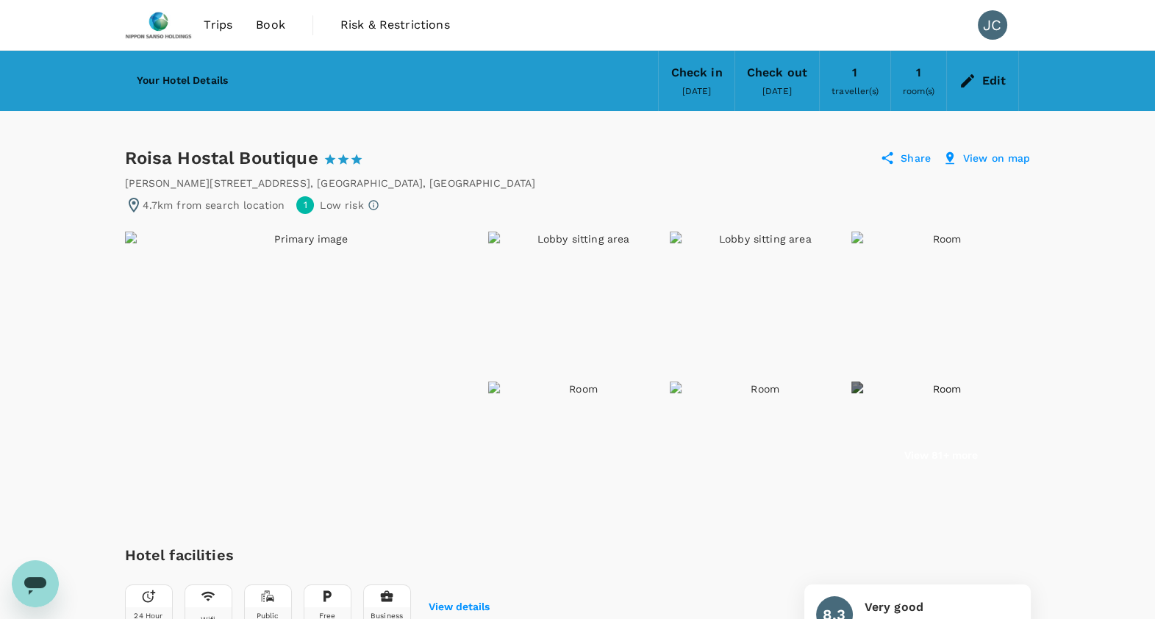
click at [783, 378] on ul "View 81+ more" at bounding box center [577, 378] width 905 height 294
click at [550, 389] on img at bounding box center [577, 454] width 179 height 147
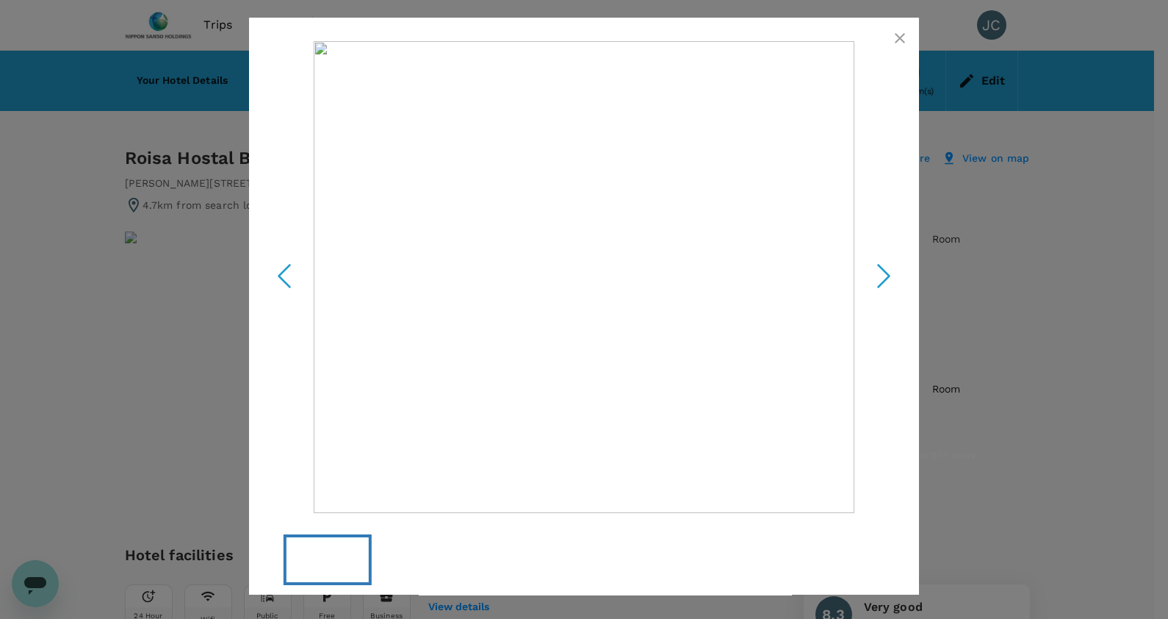
click at [872, 287] on icon "Next Slide" at bounding box center [884, 276] width 44 height 44
click at [897, 47] on button "button" at bounding box center [900, 38] width 29 height 29
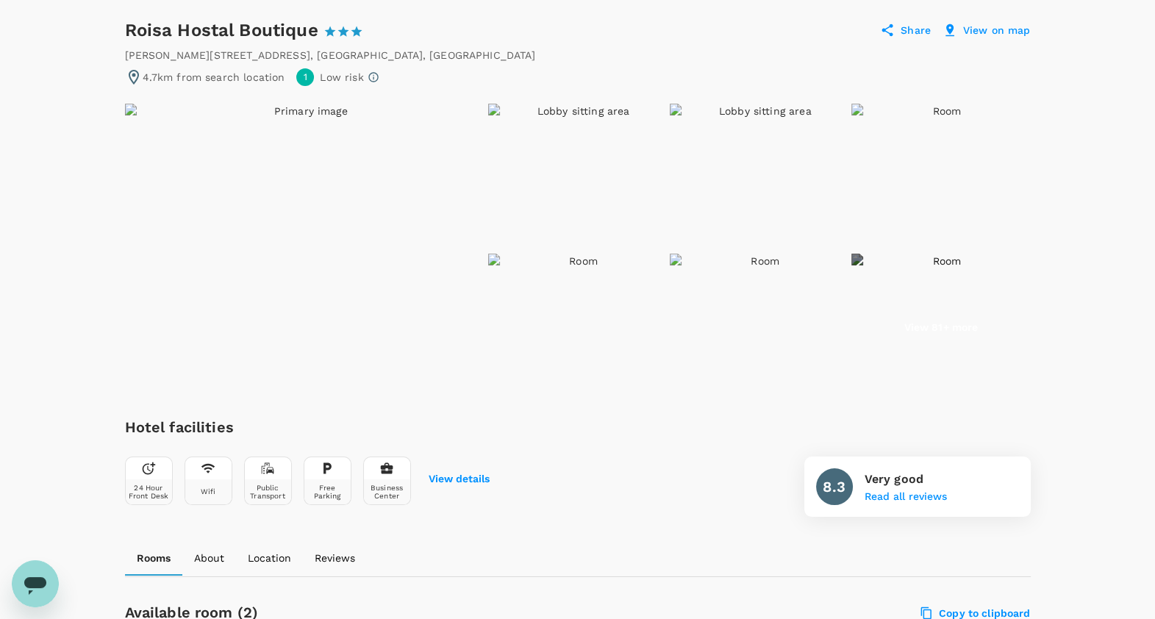
scroll to position [134, 0]
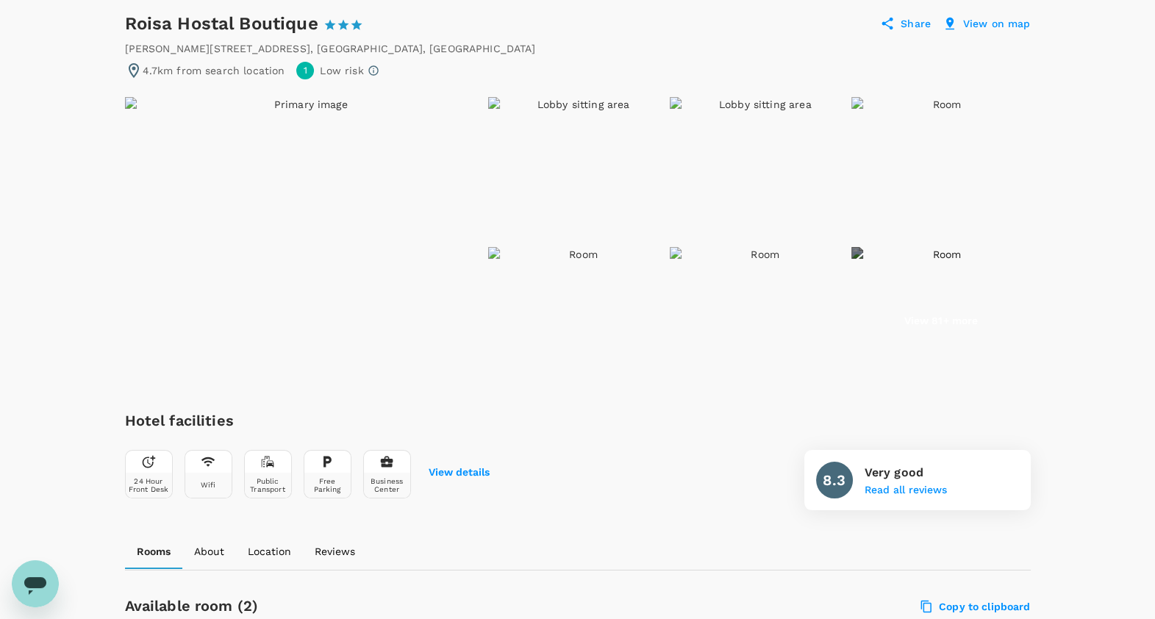
click at [753, 415] on div "Hotel facilities 24 Hour Front Desk Wifi Public Transport Free Parking Business…" at bounding box center [577, 459] width 905 height 101
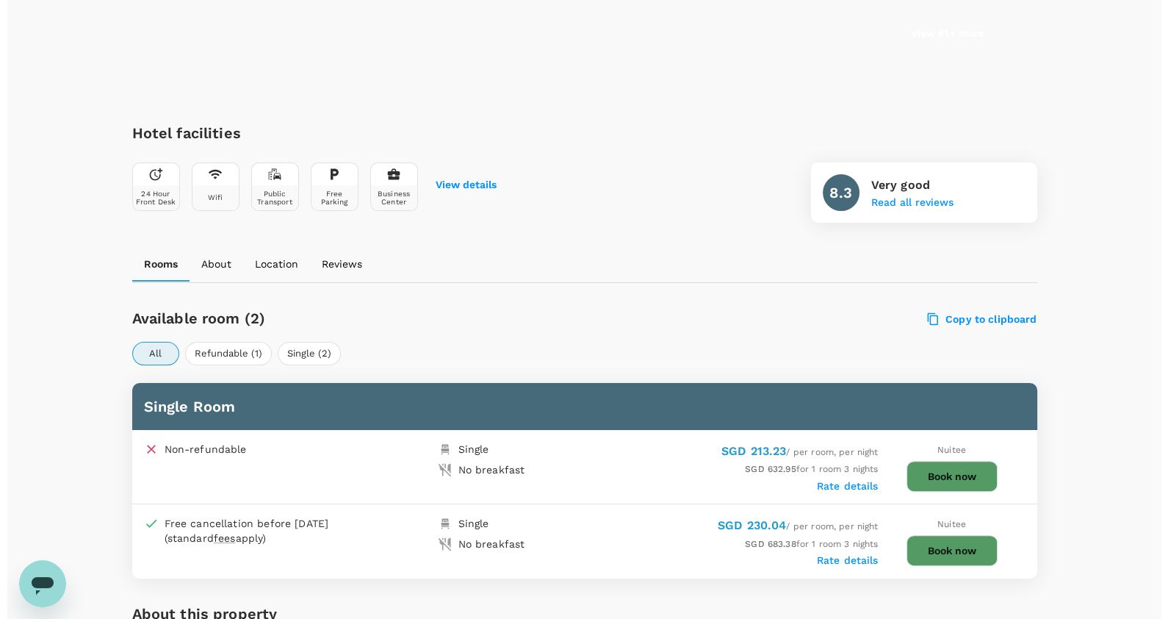
scroll to position [585, 0]
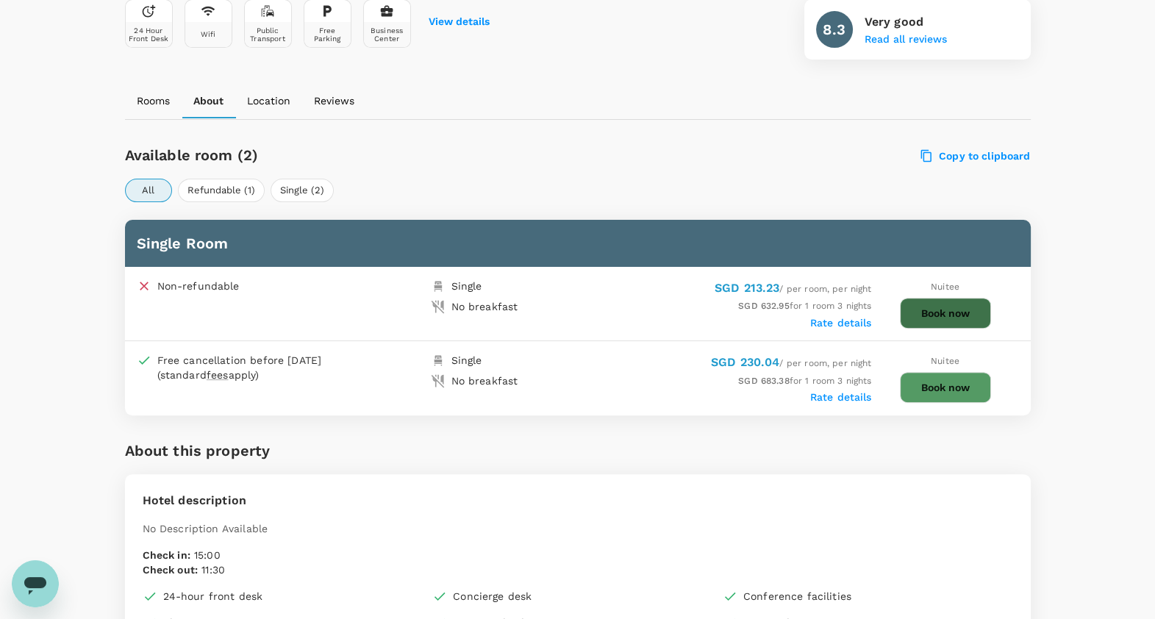
click at [919, 319] on button "Book now" at bounding box center [945, 313] width 91 height 31
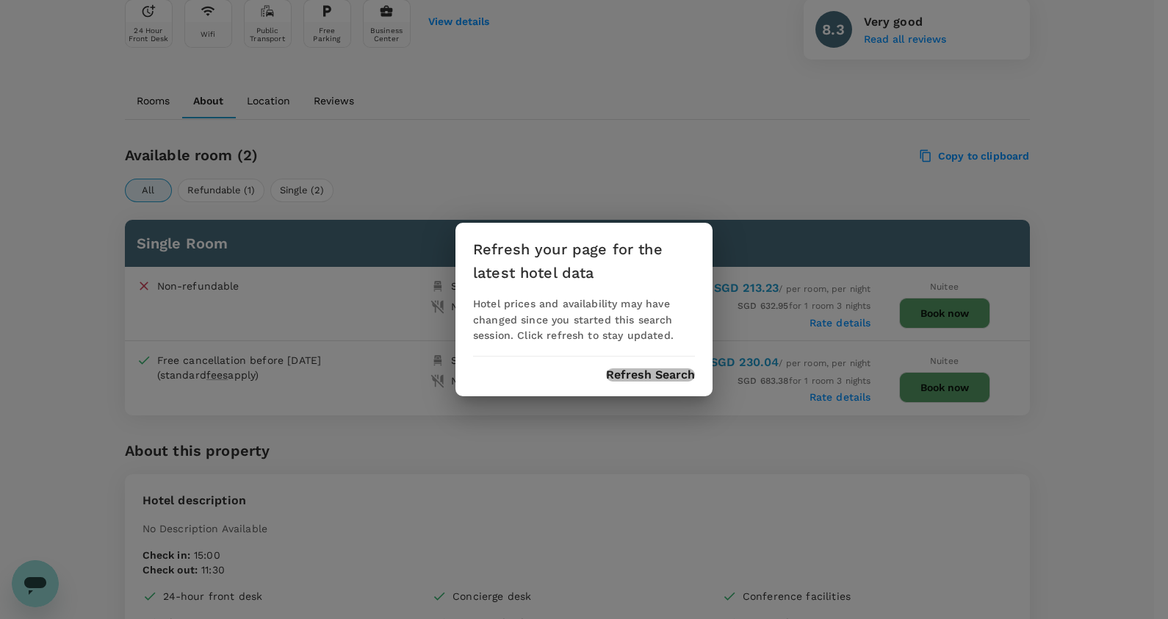
click at [645, 369] on button "Refresh Search" at bounding box center [650, 374] width 89 height 13
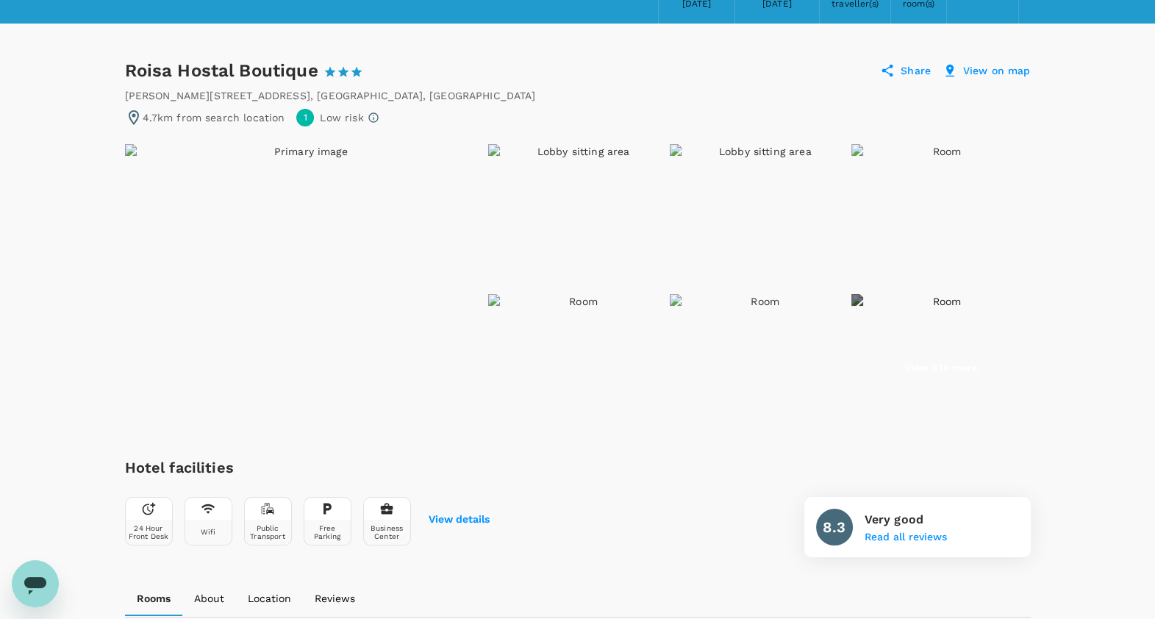
scroll to position [328, 0]
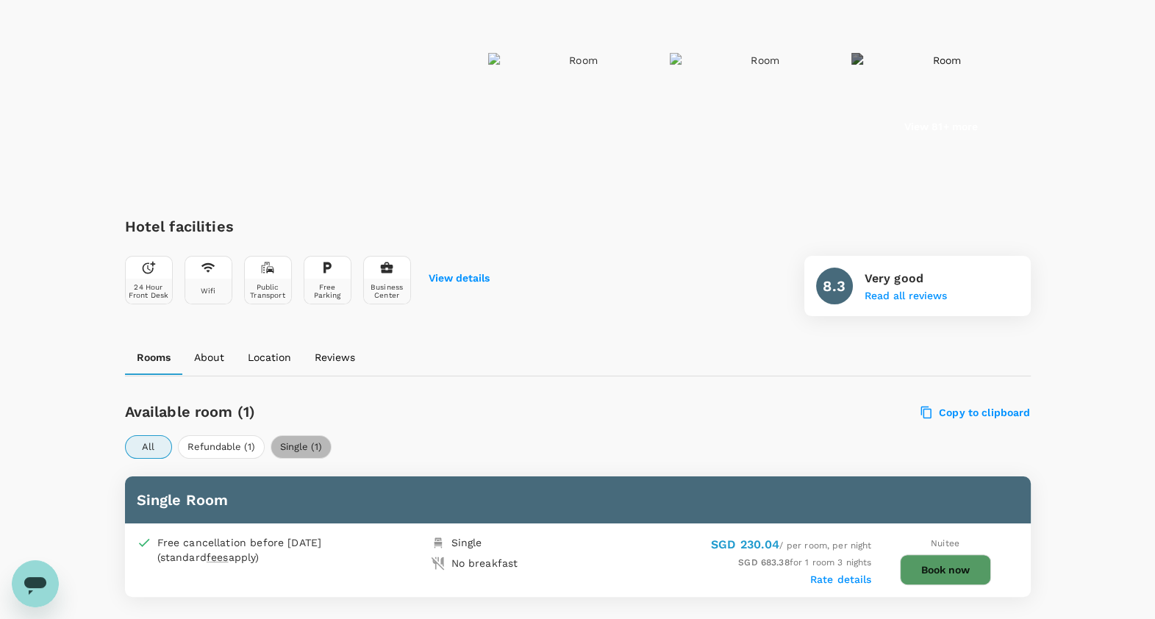
click at [315, 453] on button "Single (1)" at bounding box center [300, 447] width 61 height 24
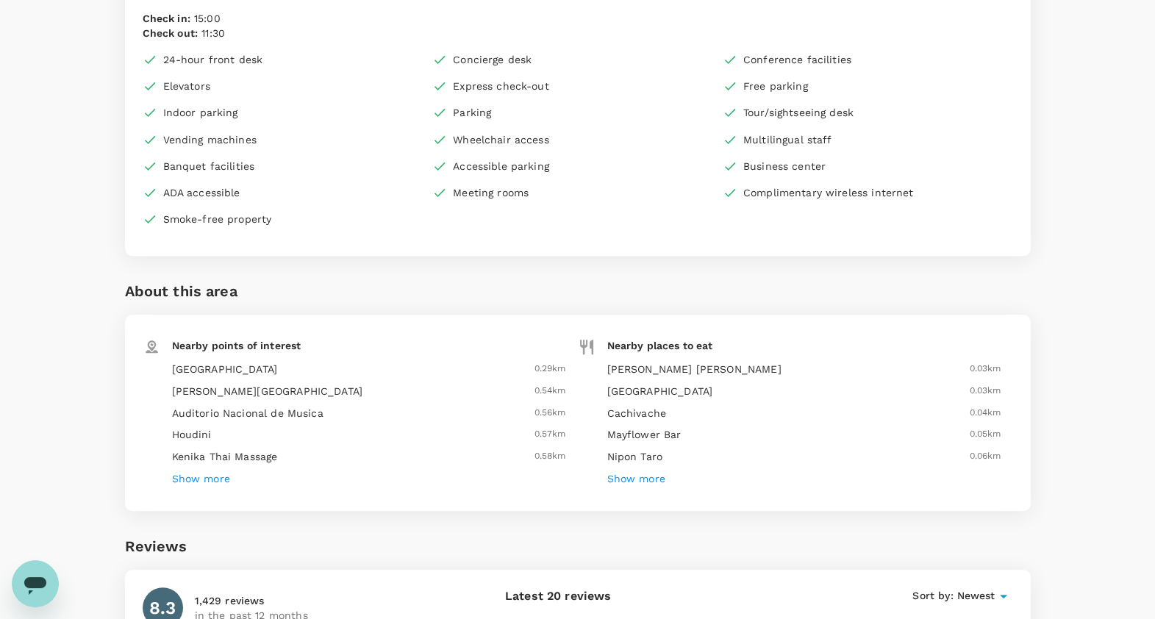
scroll to position [0, 0]
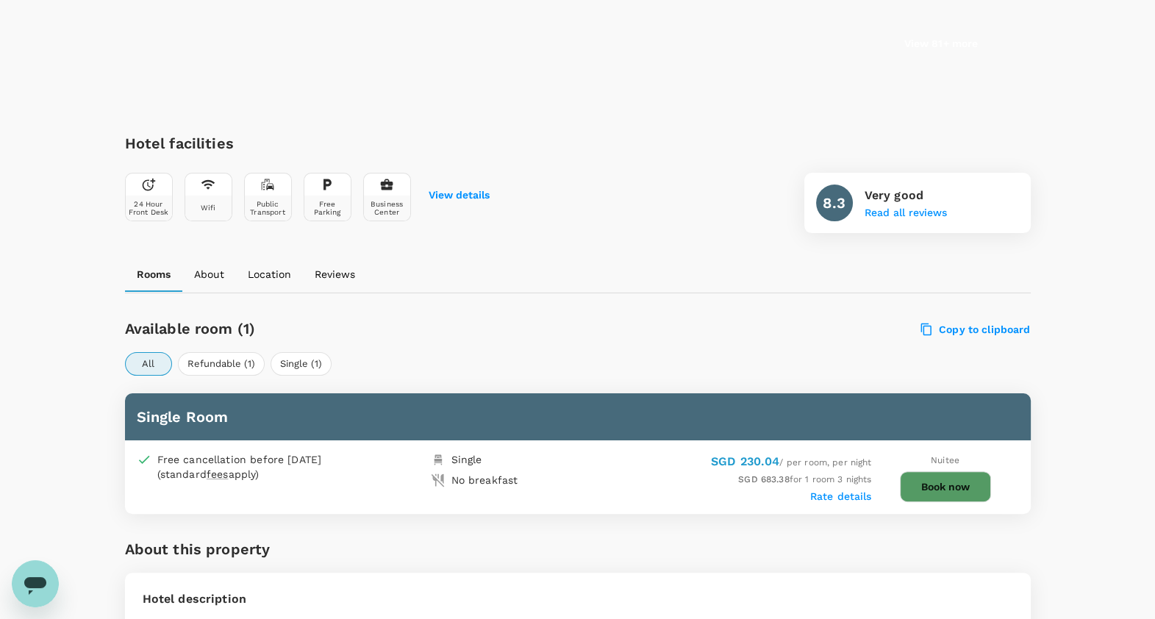
scroll to position [414, 0]
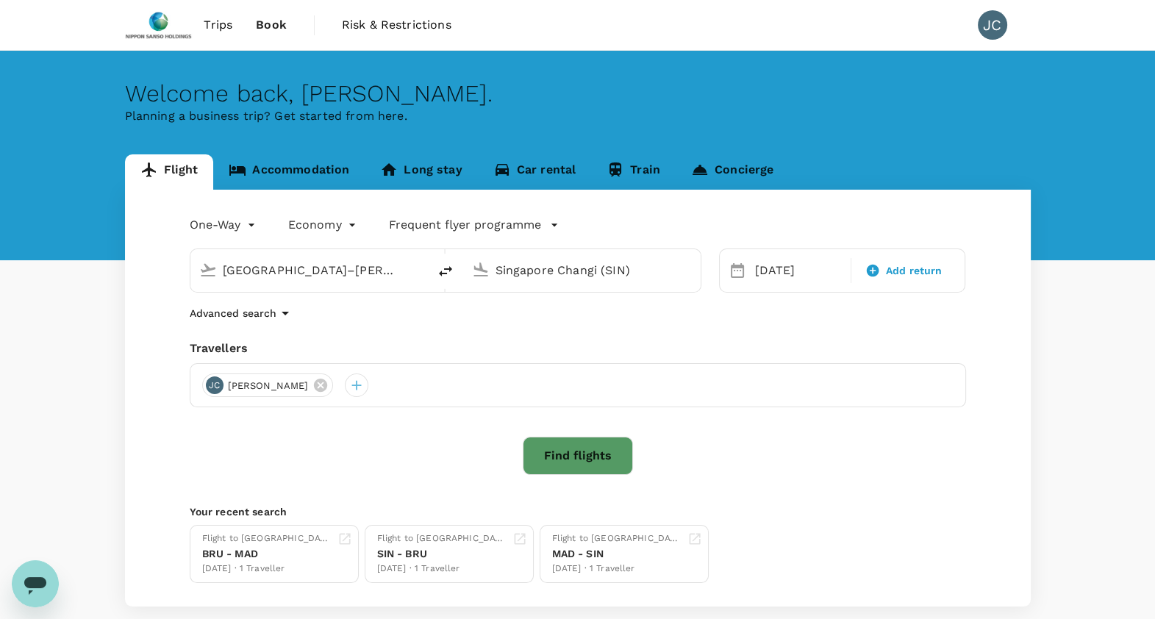
drag, startPoint x: 0, startPoint y: 0, endPoint x: 694, endPoint y: 29, distance: 694.4
click at [694, 29] on div "Trips Book Risk & Restrictions JC" at bounding box center [577, 25] width 905 height 50
click at [308, 174] on link "Accommodation" at bounding box center [288, 171] width 151 height 35
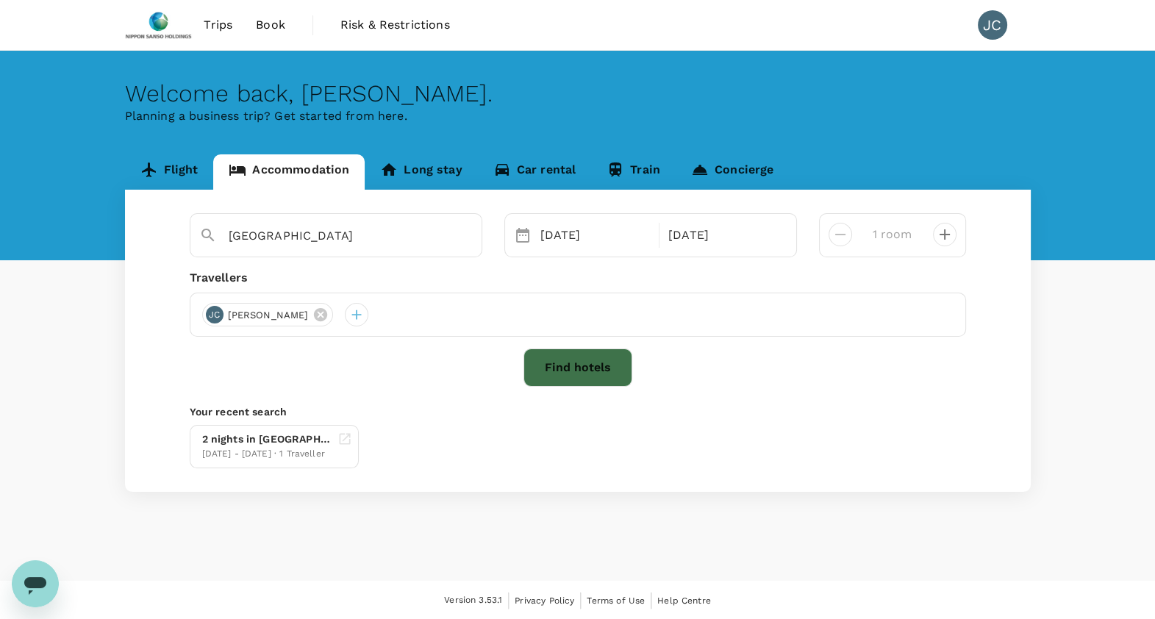
click at [547, 359] on button "Find hotels" at bounding box center [577, 367] width 109 height 38
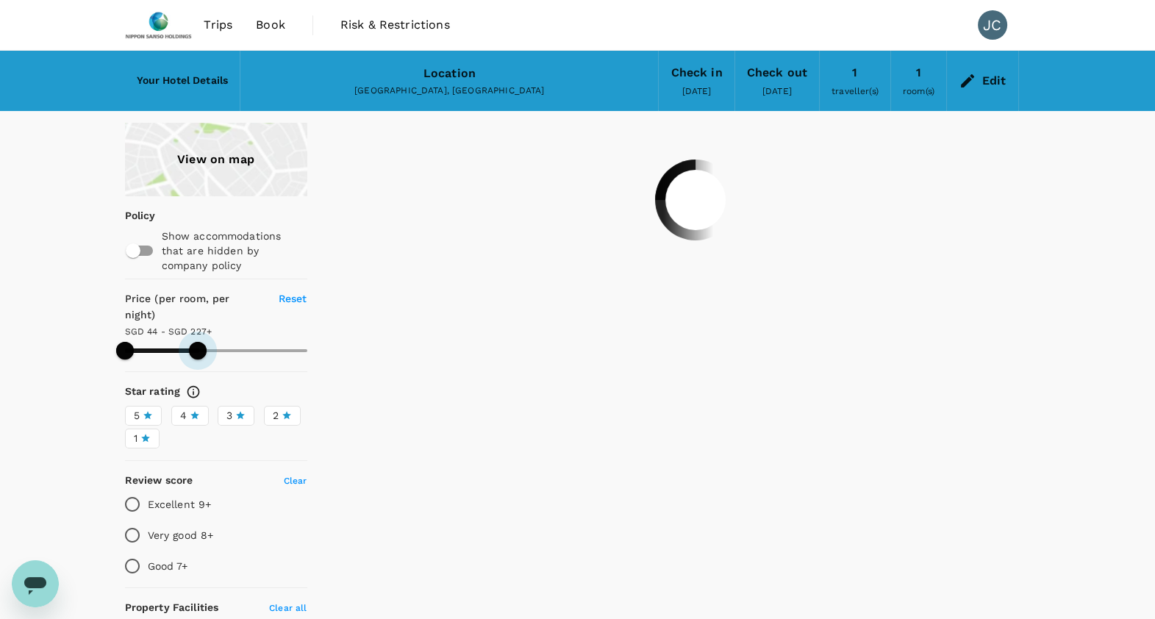
drag, startPoint x: 305, startPoint y: 334, endPoint x: 198, endPoint y: 334, distance: 107.3
click at [198, 342] on span at bounding box center [198, 351] width 18 height 18
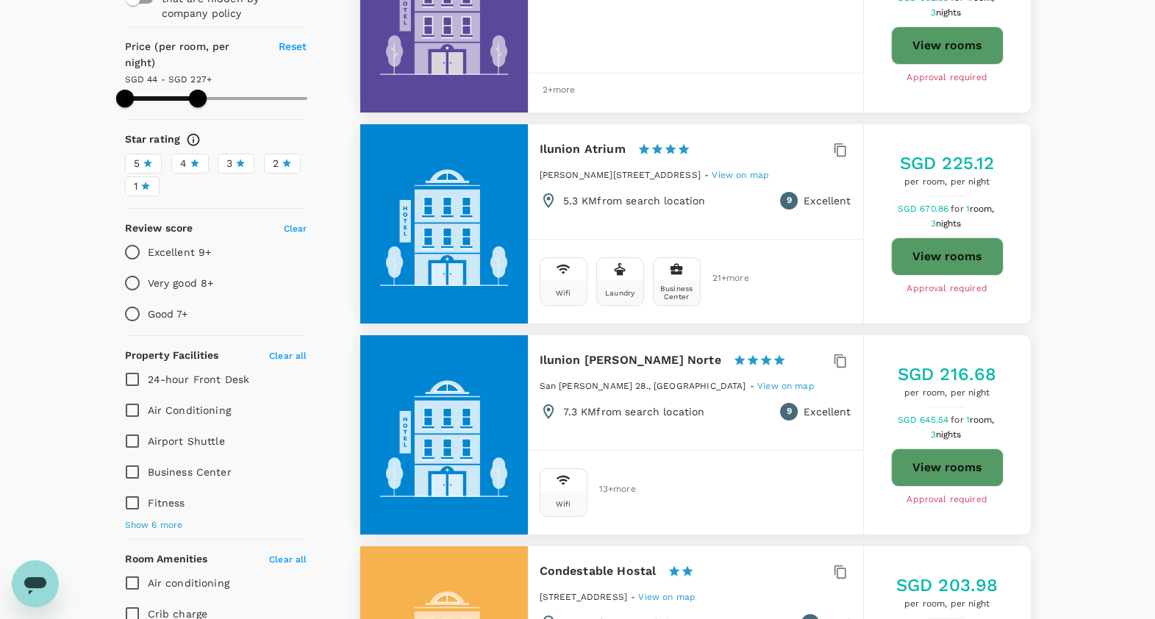
scroll to position [126, 0]
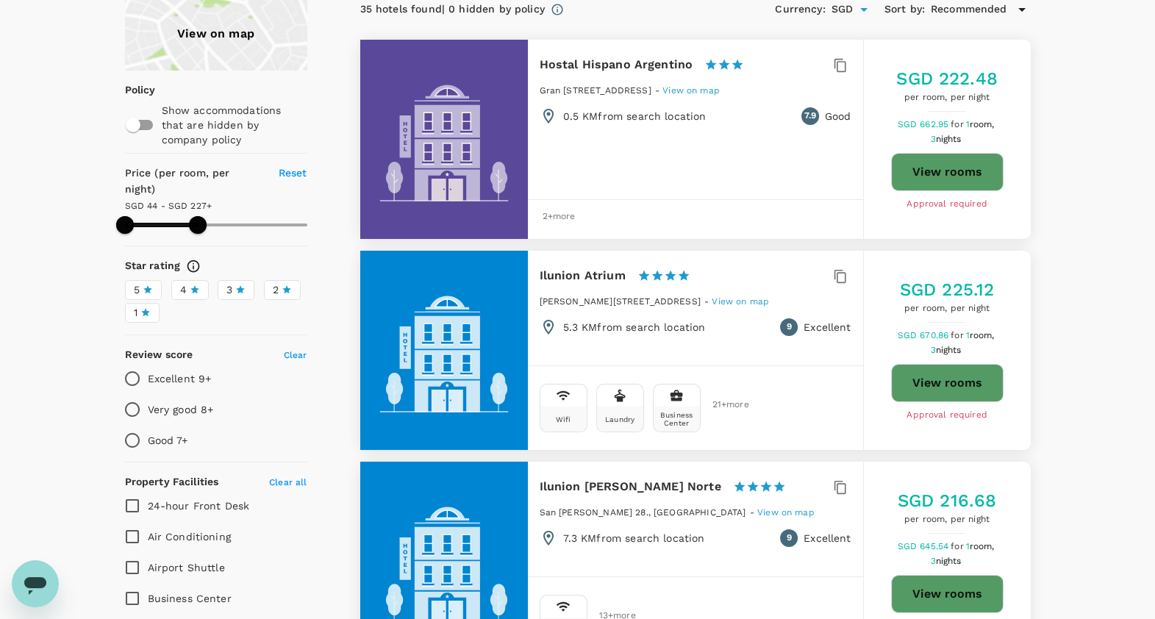
click at [618, 270] on div "Ilunion Atrium 1 Star 2 Stars 3 Stars 4 Stars 5 Stars" at bounding box center [621, 275] width 164 height 21
drag, startPoint x: 619, startPoint y: 268, endPoint x: 537, endPoint y: 267, distance: 81.6
click at [537, 267] on div "Ilunion Atrium 1 Star 2 Stars 3 Stars 4 Stars 5 Stars Emilio Vargas 3 5, Madrid…" at bounding box center [695, 301] width 335 height 100
copy h6 "Ilunion Atrium"
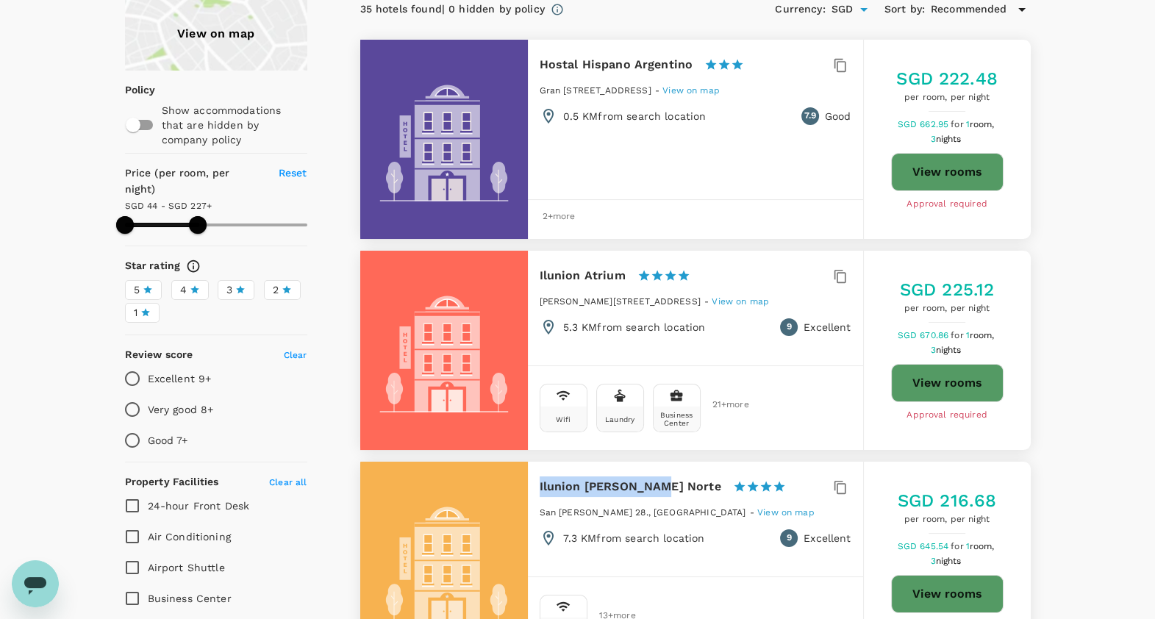
drag, startPoint x: 650, startPoint y: 489, endPoint x: 510, endPoint y: 478, distance: 140.7
click at [510, 478] on div "Ilunion Alcala Norte 1 Star 2 Stars 3 Stars 4 Stars 5 Stars San Romualdo 28., M…" at bounding box center [695, 561] width 670 height 199
copy div "Ilunion Alcala Nort"
click at [656, 484] on div "Ilunion Alcala Norte 1 Star 2 Stars 3 Stars 4 Stars 5 Stars" at bounding box center [668, 486] width 259 height 21
drag, startPoint x: 653, startPoint y: 485, endPoint x: 529, endPoint y: 484, distance: 123.5
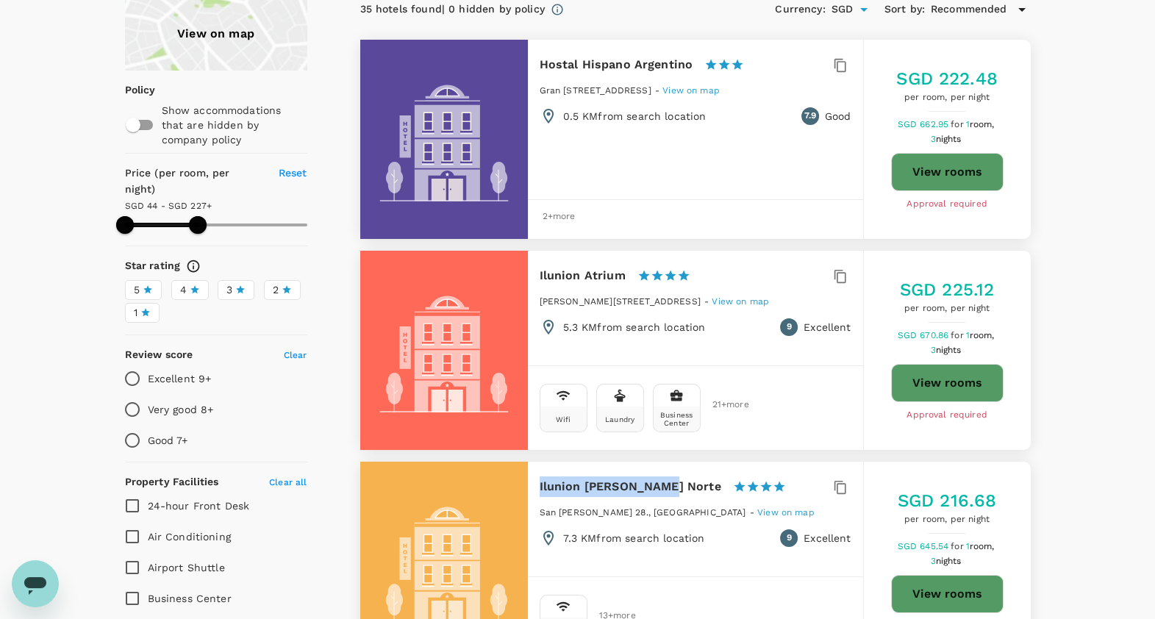
click at [529, 484] on div "Ilunion Alcala Norte 1 Star 2 Stars 3 Stars 4 Stars 5 Stars San Romualdo 28., M…" at bounding box center [695, 512] width 335 height 100
copy h6 "Ilunion Alcala Norte"
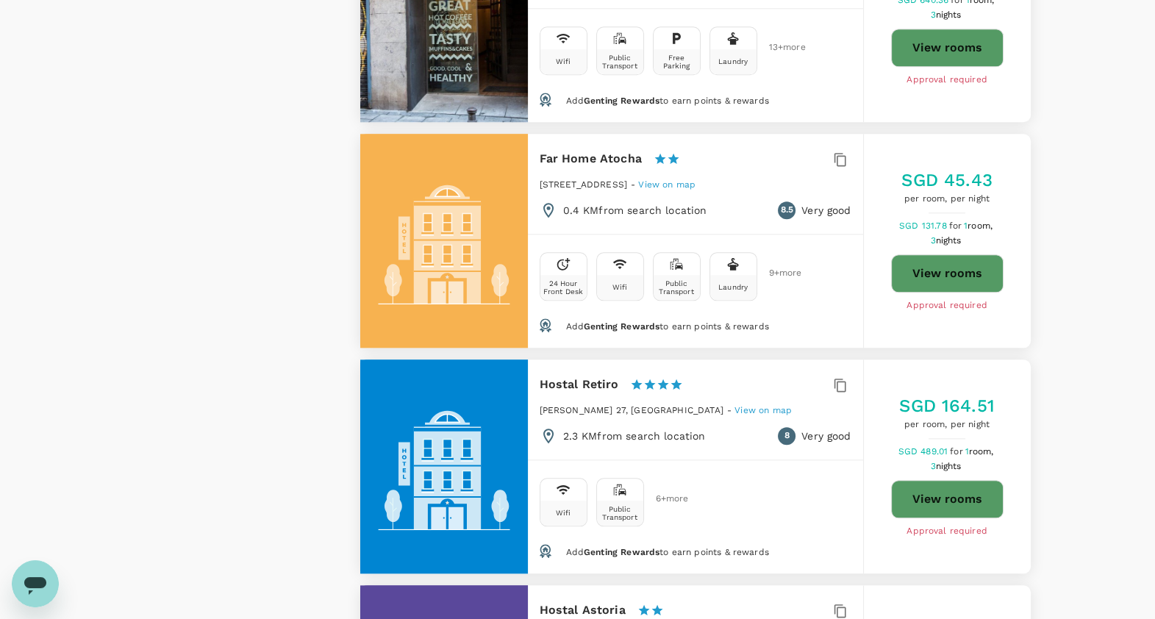
scroll to position [1976, 0]
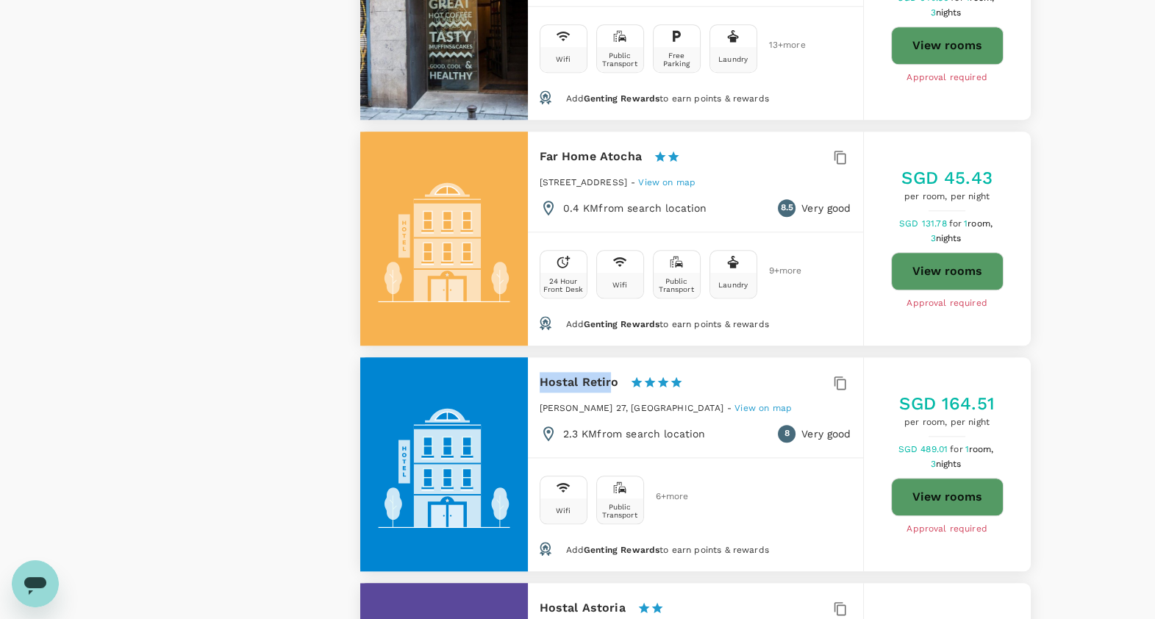
drag, startPoint x: 612, startPoint y: 377, endPoint x: 536, endPoint y: 367, distance: 76.3
click at [536, 367] on div "Hostal Retiro 1 Star 2 Stars 3 Stars 4 Stars 5 Stars ODonnell 27, Madrid - View…" at bounding box center [695, 407] width 335 height 100
drag, startPoint x: 617, startPoint y: 378, endPoint x: 534, endPoint y: 374, distance: 83.1
click at [534, 374] on div "Hostal Retiro 1 Star 2 Stars 3 Stars 4 Stars 5 Stars ODonnell 27, Madrid - View…" at bounding box center [695, 407] width 335 height 100
copy h6 "Hostal Retiro"
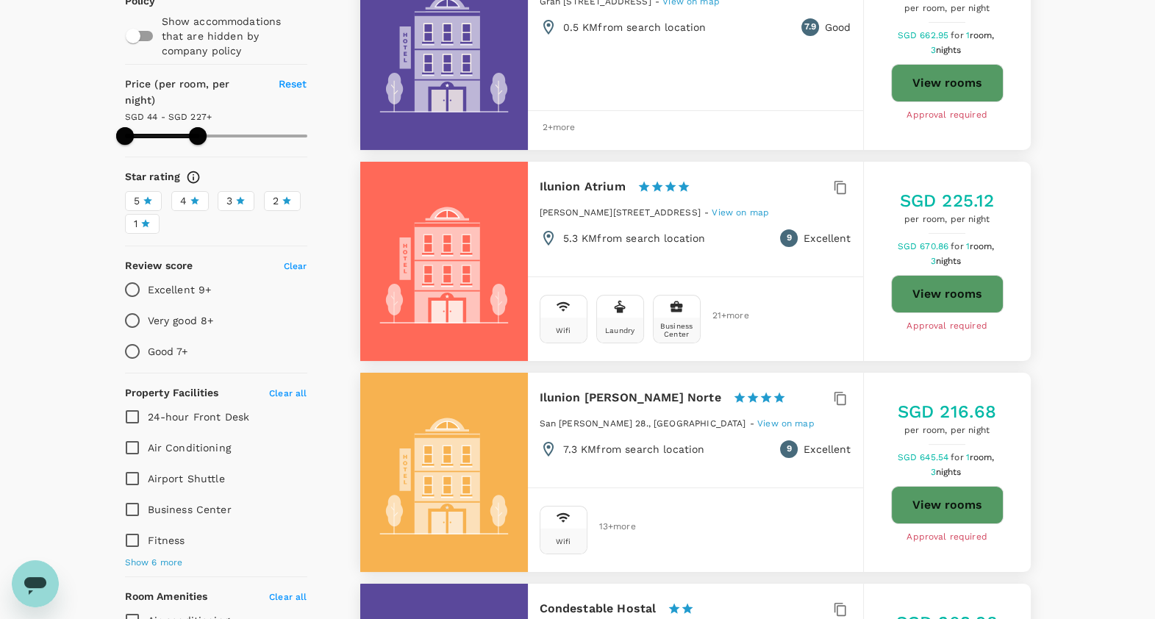
scroll to position [216, 0]
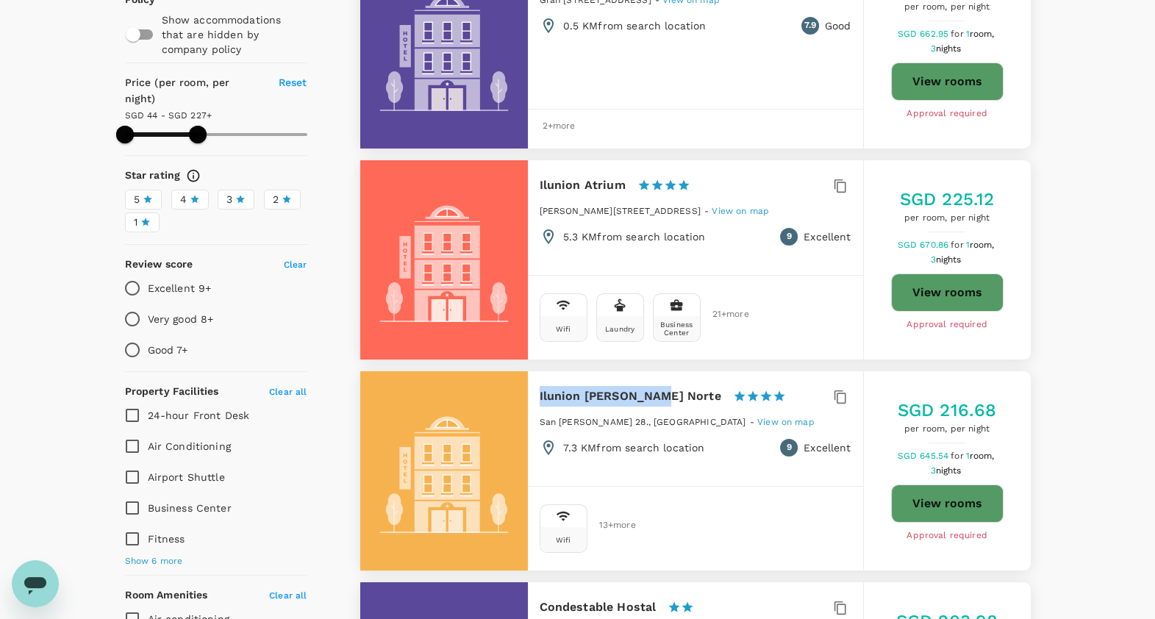
drag, startPoint x: 651, startPoint y: 397, endPoint x: 528, endPoint y: 380, distance: 124.6
click at [528, 380] on div "Ilunion Alcala Norte 1 Star 2 Stars 3 Stars 4 Stars 5 Stars San Romualdo 28., M…" at bounding box center [695, 421] width 335 height 100
drag, startPoint x: 528, startPoint y: 380, endPoint x: 656, endPoint y: 392, distance: 129.1
click at [656, 392] on div "Ilunion Alcala Norte 1 Star 2 Stars 3 Stars 4 Stars 5 Stars" at bounding box center [668, 396] width 259 height 21
drag, startPoint x: 653, startPoint y: 393, endPoint x: 528, endPoint y: 389, distance: 124.3
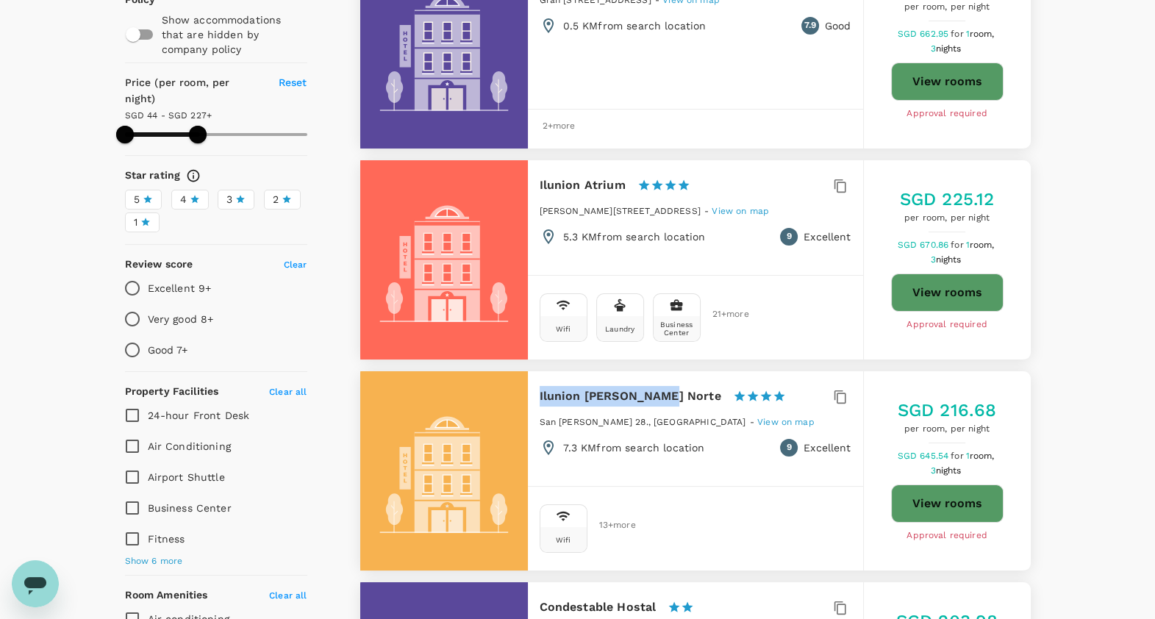
click at [528, 389] on div "Ilunion Alcala Norte 1 Star 2 Stars 3 Stars 4 Stars 5 Stars San Romualdo 28., M…" at bounding box center [695, 421] width 335 height 100
copy h6 "Ilunion Alcala Norte"
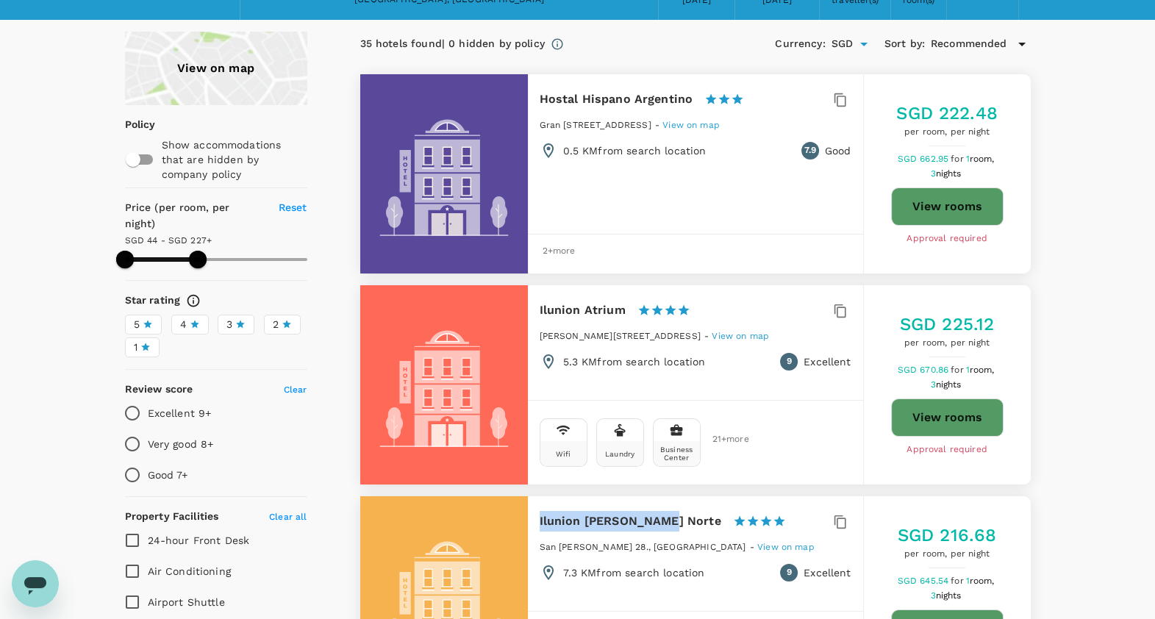
scroll to position [276, 0]
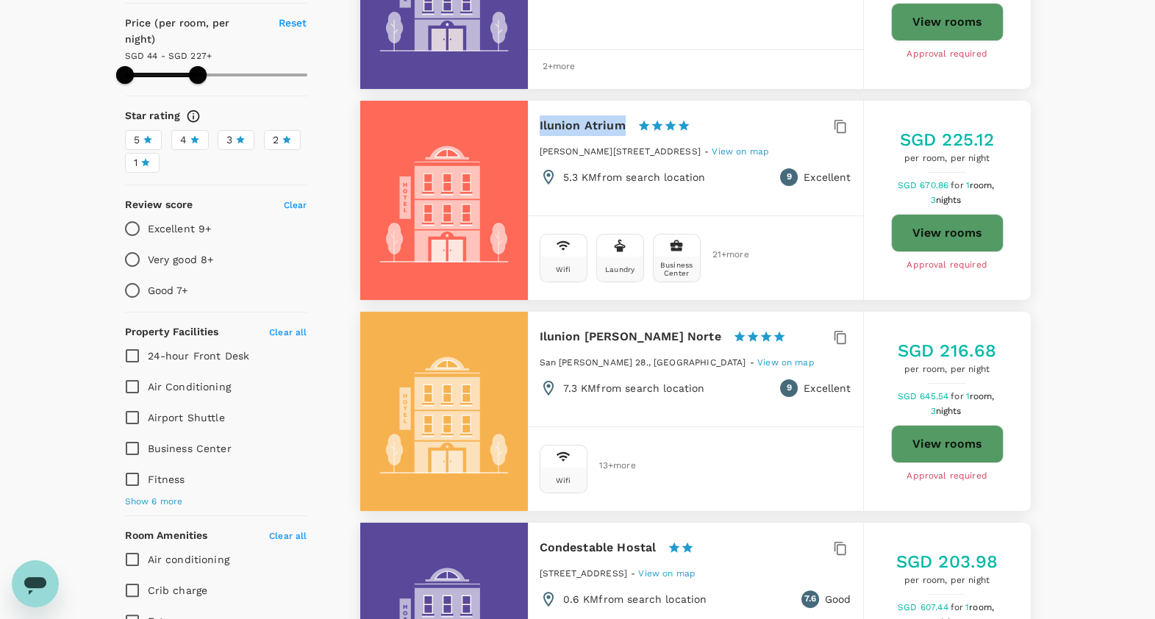
drag, startPoint x: 621, startPoint y: 121, endPoint x: 534, endPoint y: 120, distance: 86.7
click at [534, 120] on div "Ilunion Atrium 1 Star 2 Stars 3 Stars 4 Stars 5 Stars Emilio Vargas 3 5, Madrid…" at bounding box center [695, 151] width 335 height 100
copy h6 "Ilunion Atrium"
type input "226.87"
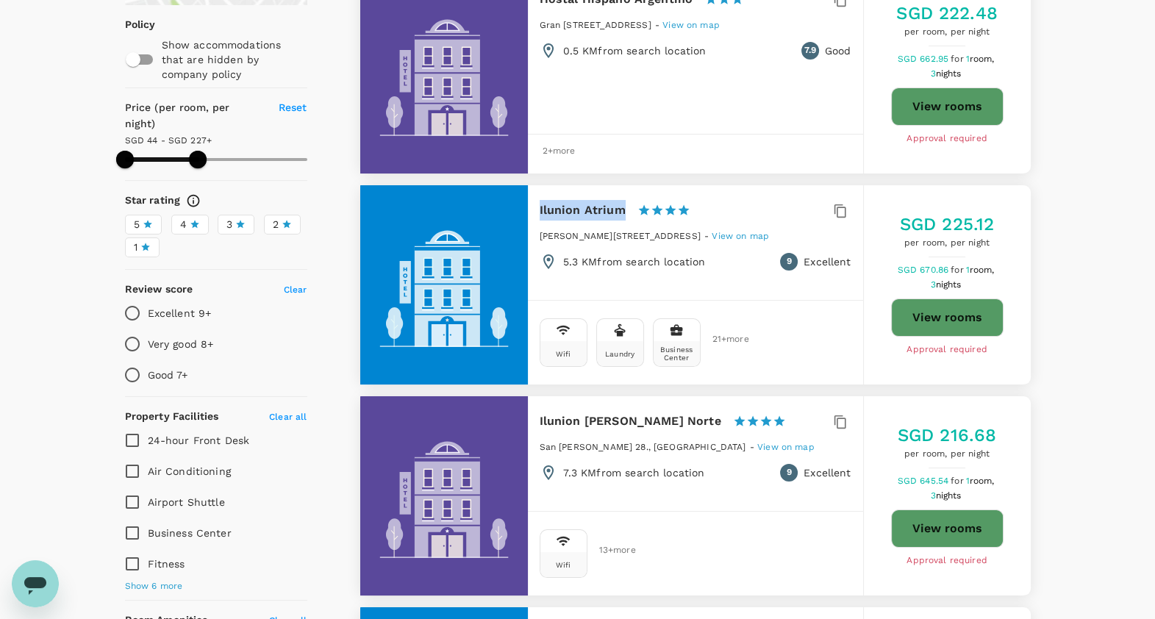
scroll to position [0, 0]
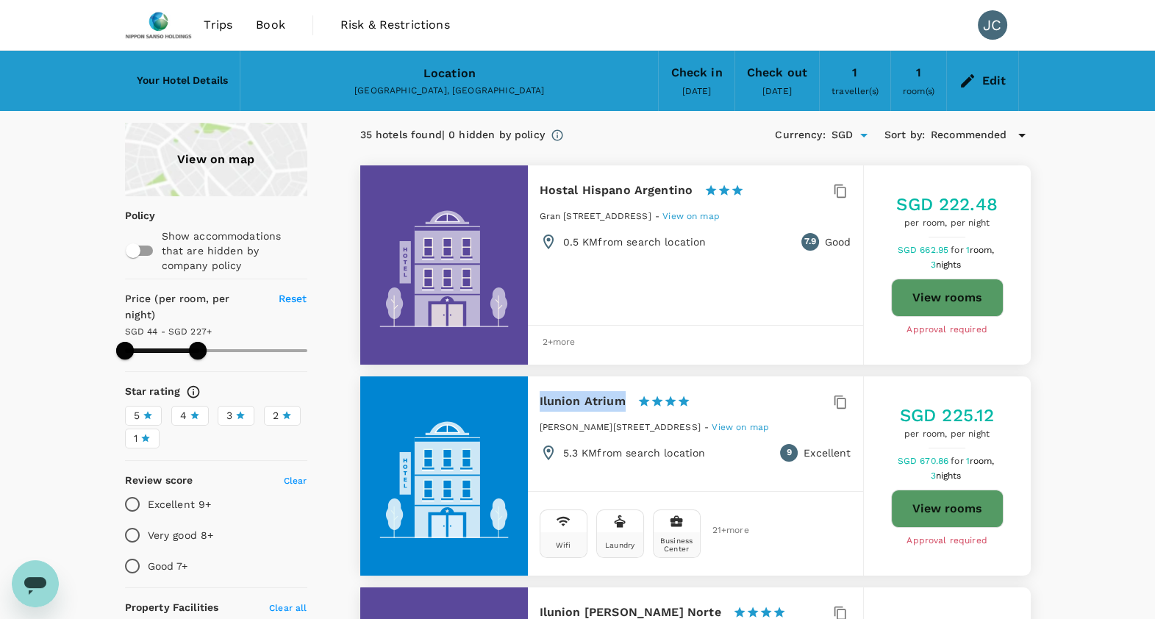
click at [940, 504] on button "View rooms" at bounding box center [947, 508] width 112 height 38
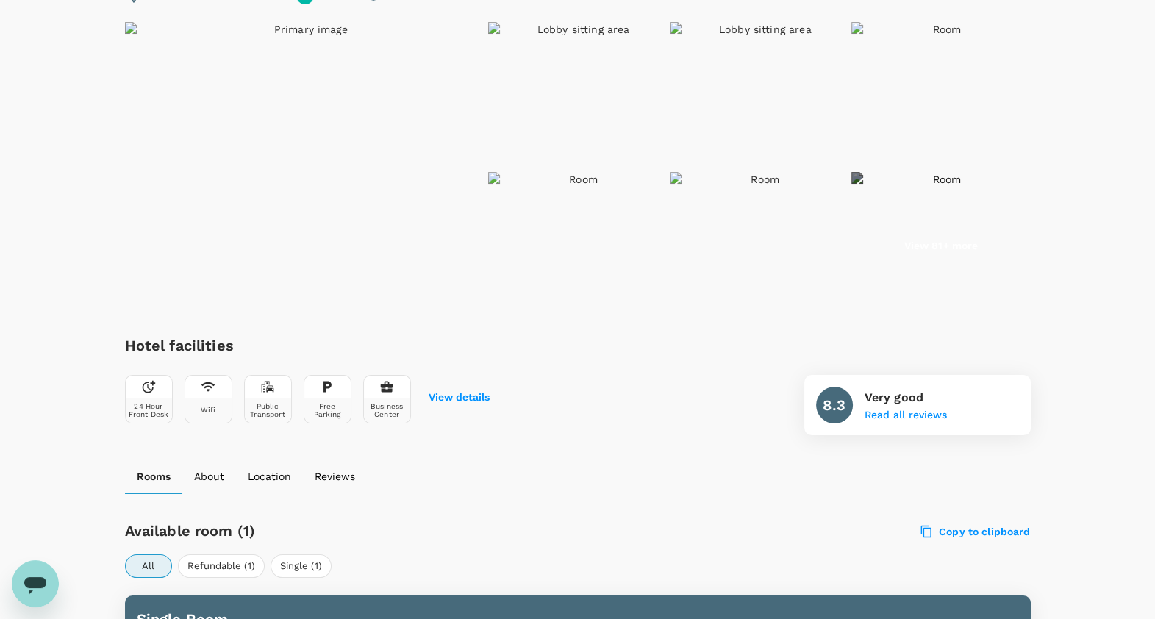
scroll to position [177, 0]
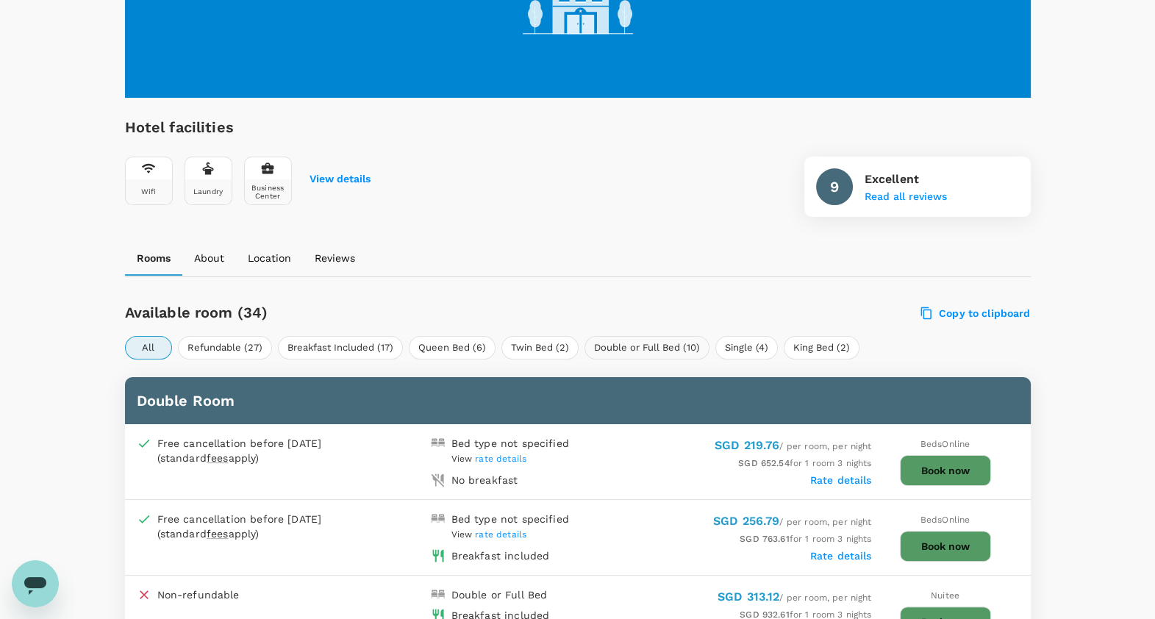
scroll to position [459, 0]
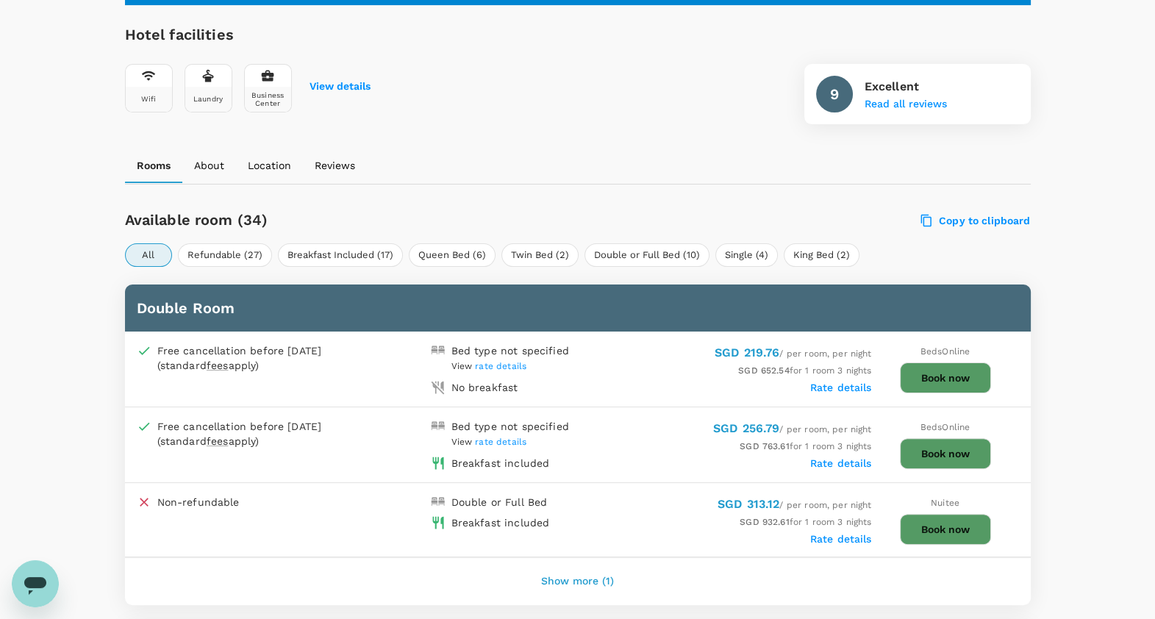
click at [946, 376] on button "Book now" at bounding box center [945, 377] width 91 height 31
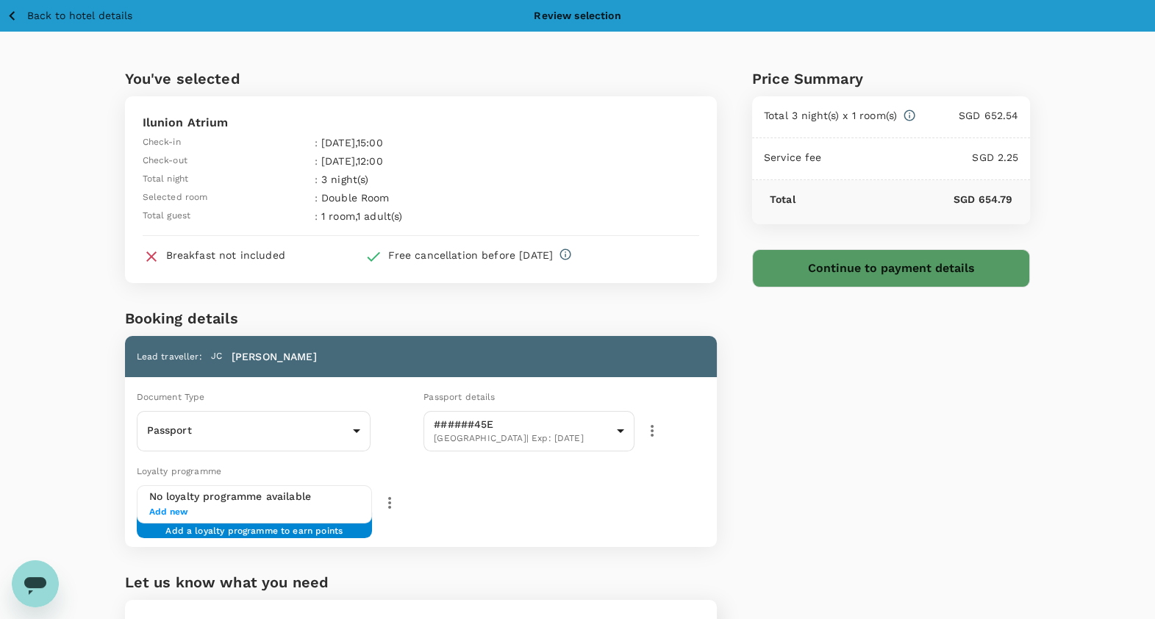
click at [770, 384] on div "Price Summary Total 3 night(s) x 1 room(s) SGD 652.54 Service fee SGD 2.25 Tota…" at bounding box center [874, 393] width 314 height 722
click at [23, 18] on button "Back to hotel details" at bounding box center [69, 16] width 126 height 18
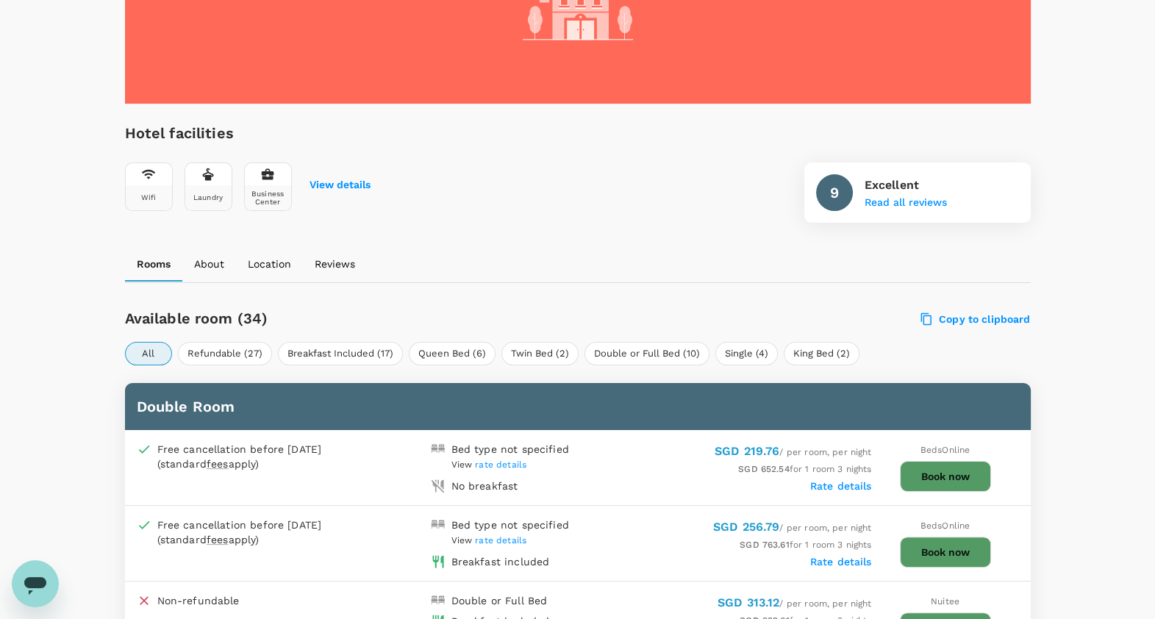
scroll to position [453, 0]
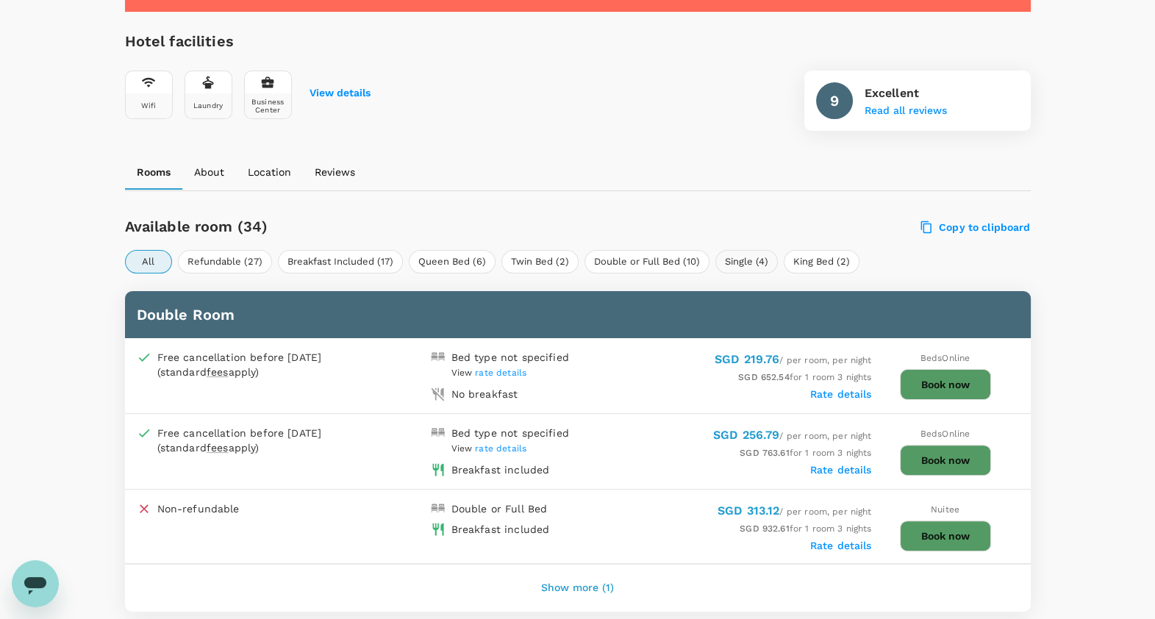
click at [729, 261] on button "Single (4)" at bounding box center [746, 262] width 62 height 24
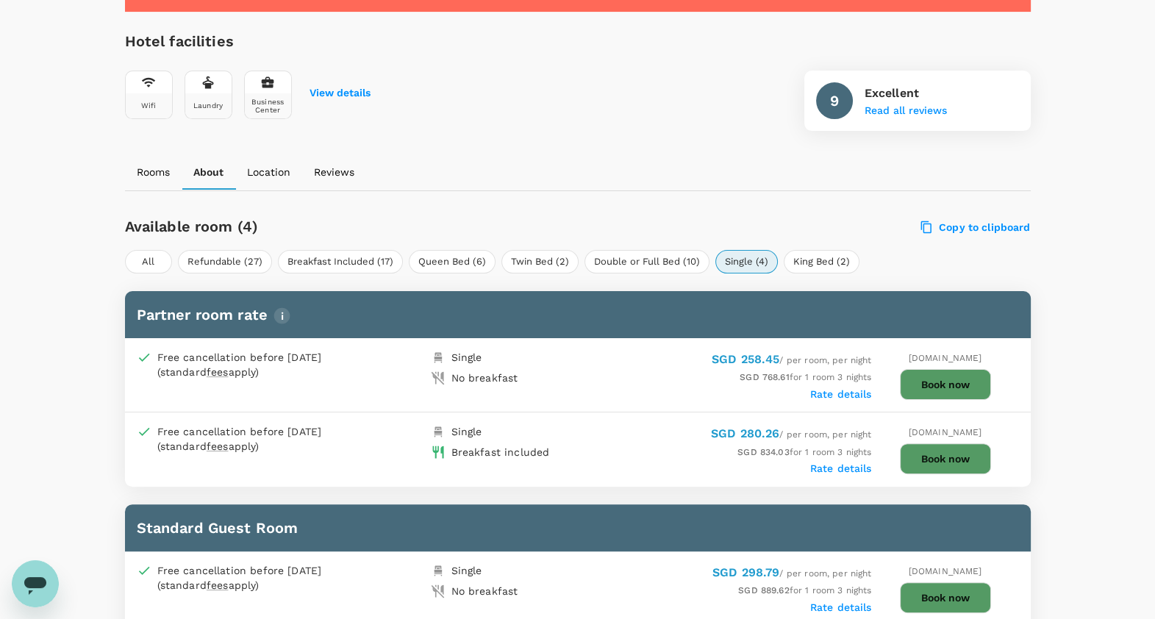
click at [145, 261] on button "All" at bounding box center [148, 262] width 47 height 24
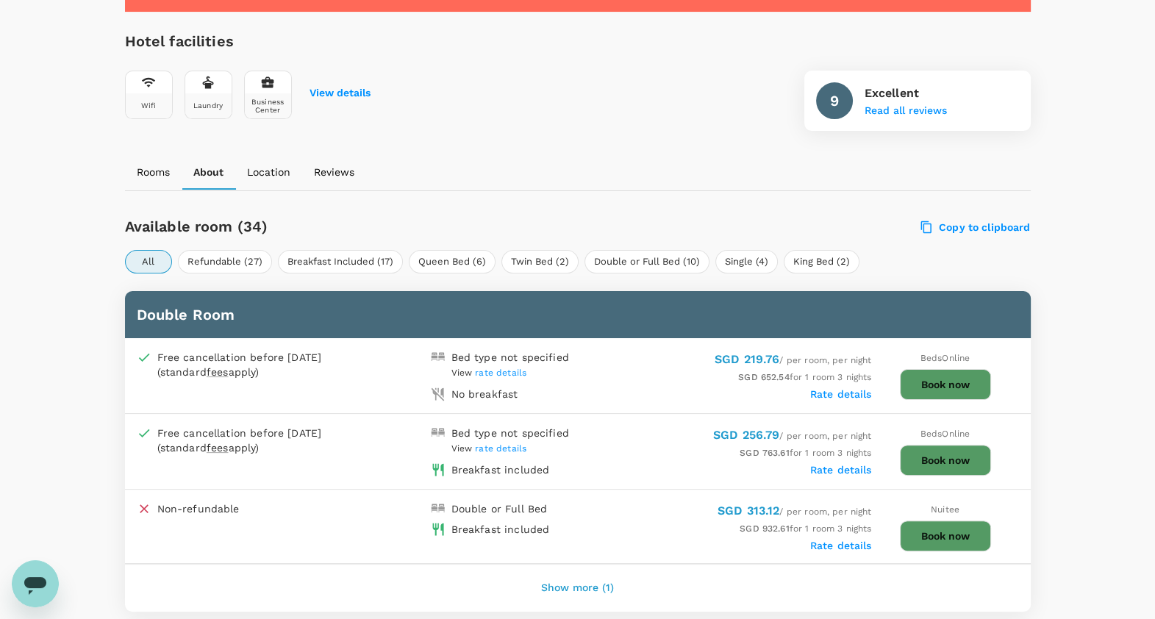
click at [920, 384] on button "Book now" at bounding box center [945, 384] width 91 height 31
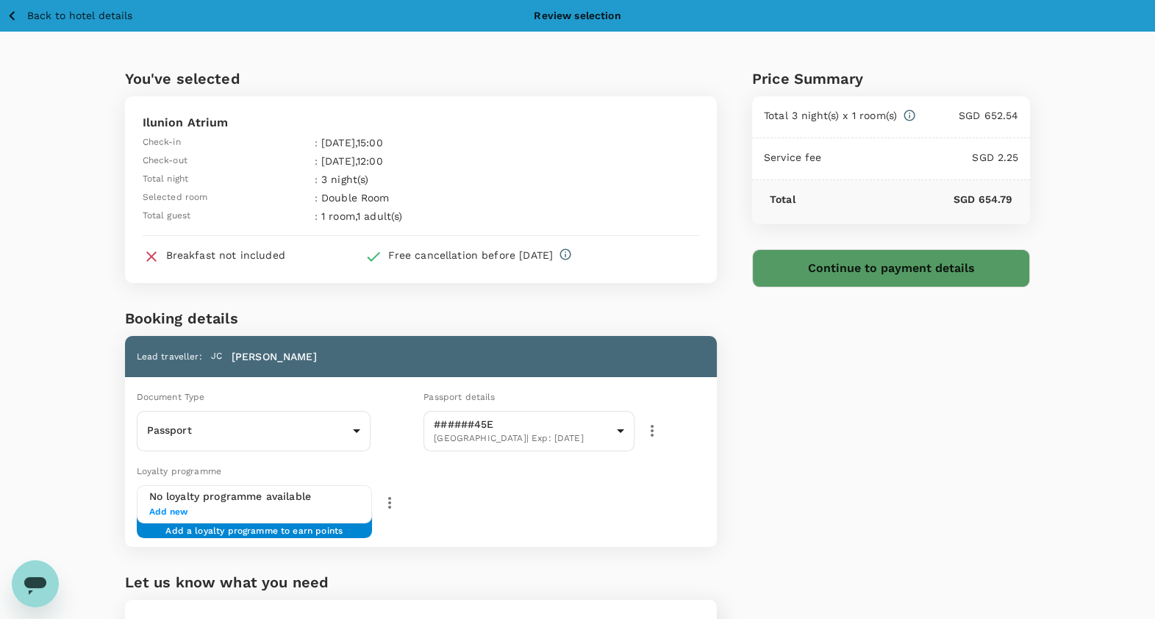
click at [877, 294] on div "Price Summary Total 3 night(s) x 1 room(s) SGD 652.54 Service fee SGD 2.25 Tota…" at bounding box center [874, 393] width 314 height 722
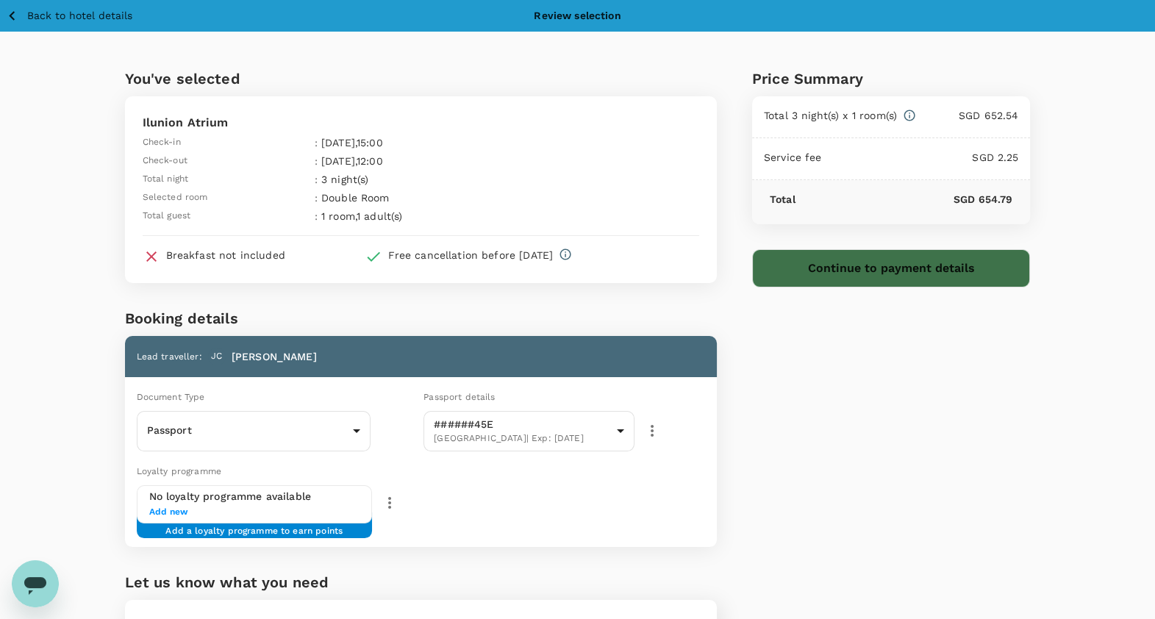
click at [878, 274] on button "Continue to payment details" at bounding box center [891, 268] width 279 height 38
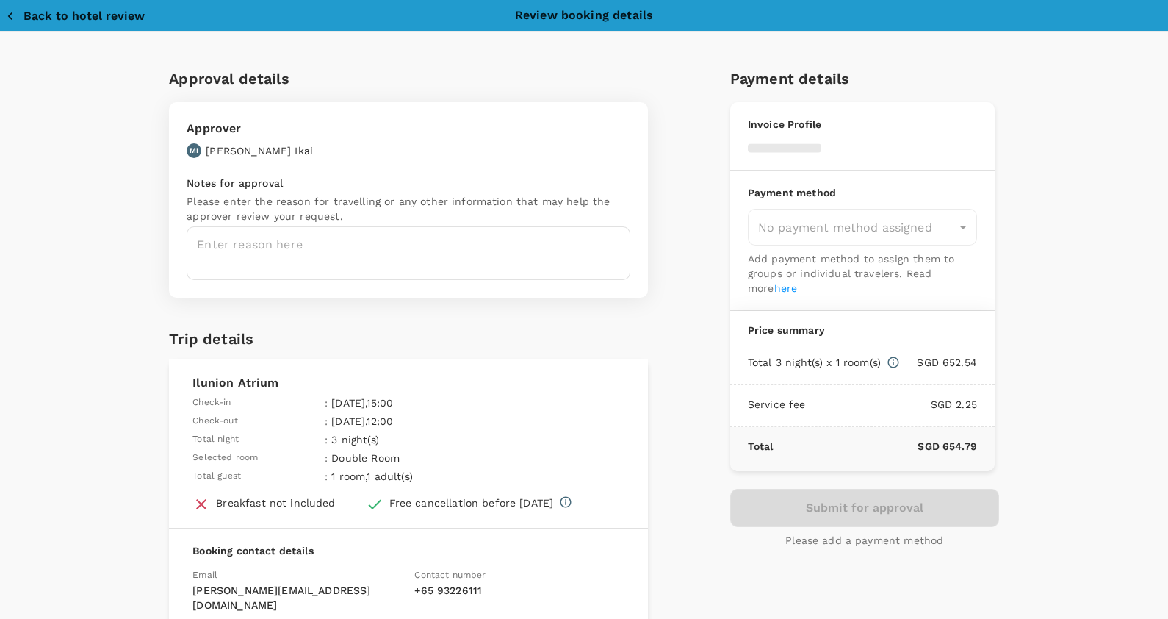
type input "9da82385-ea03-4e8d-b270-32b986f0971a"
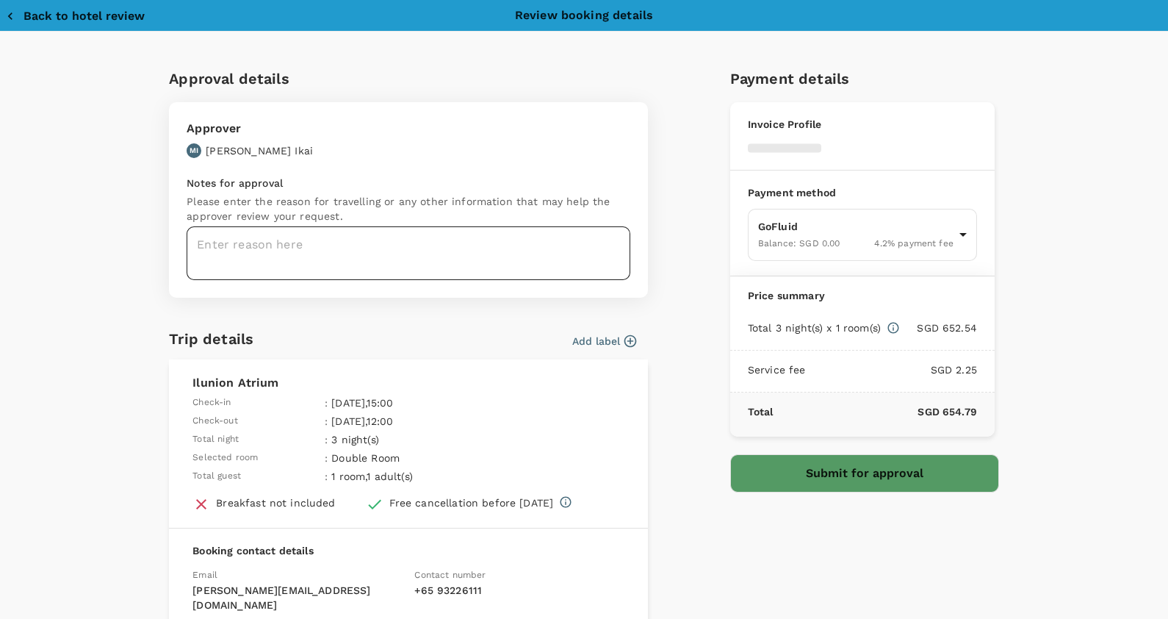
click at [314, 259] on textarea at bounding box center [409, 253] width 444 height 54
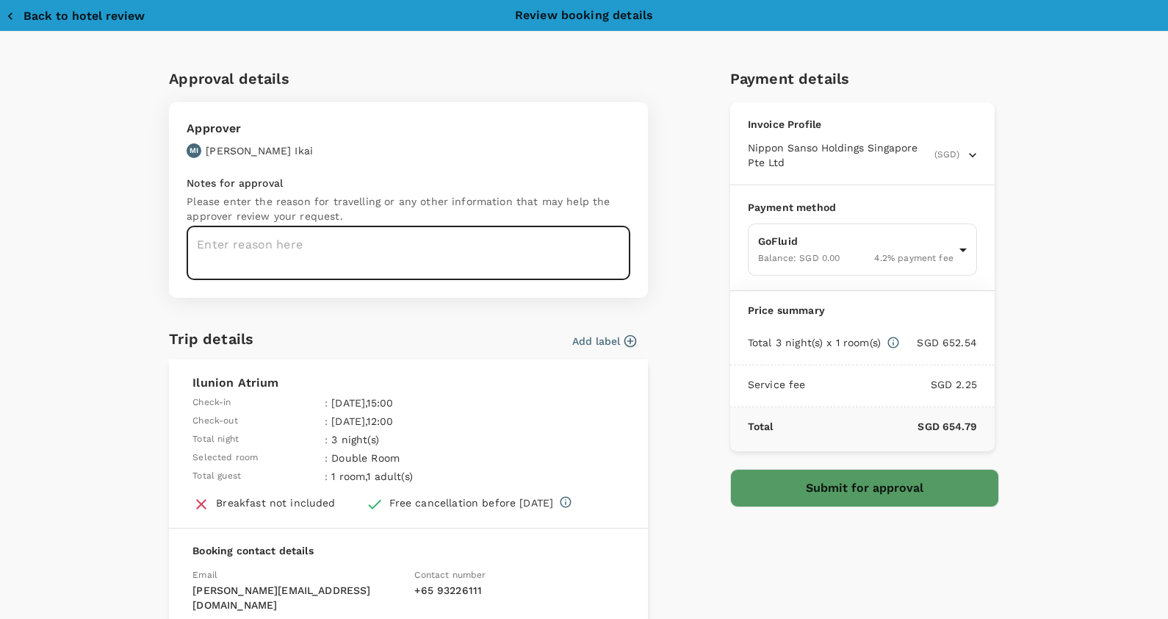
click at [342, 246] on textarea at bounding box center [409, 253] width 444 height 54
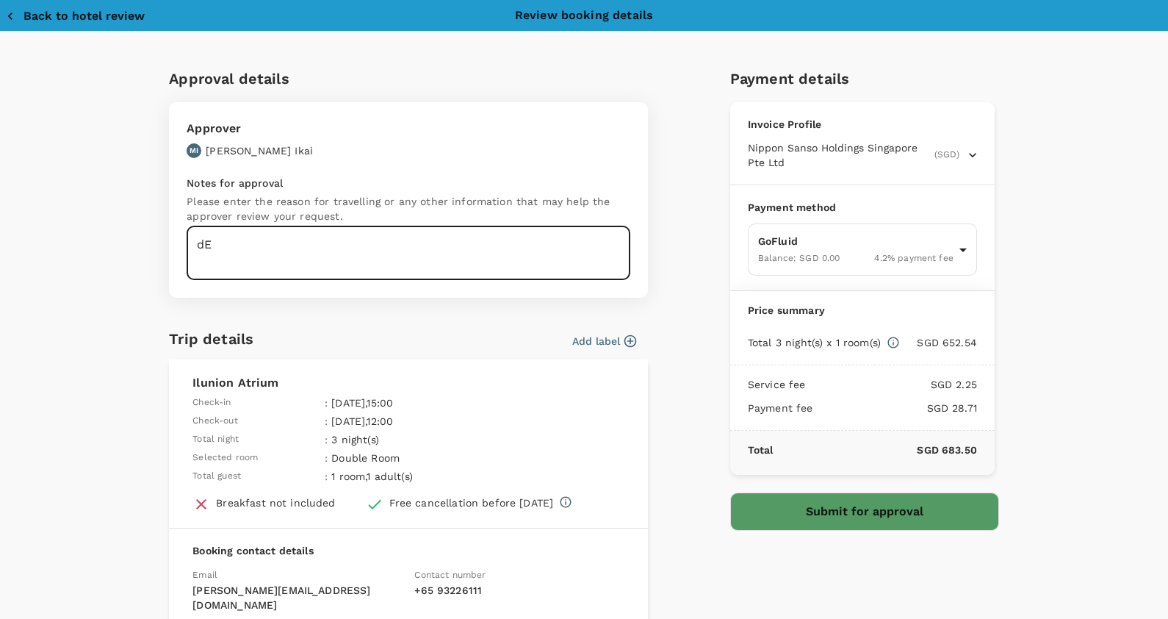
type textarea "d"
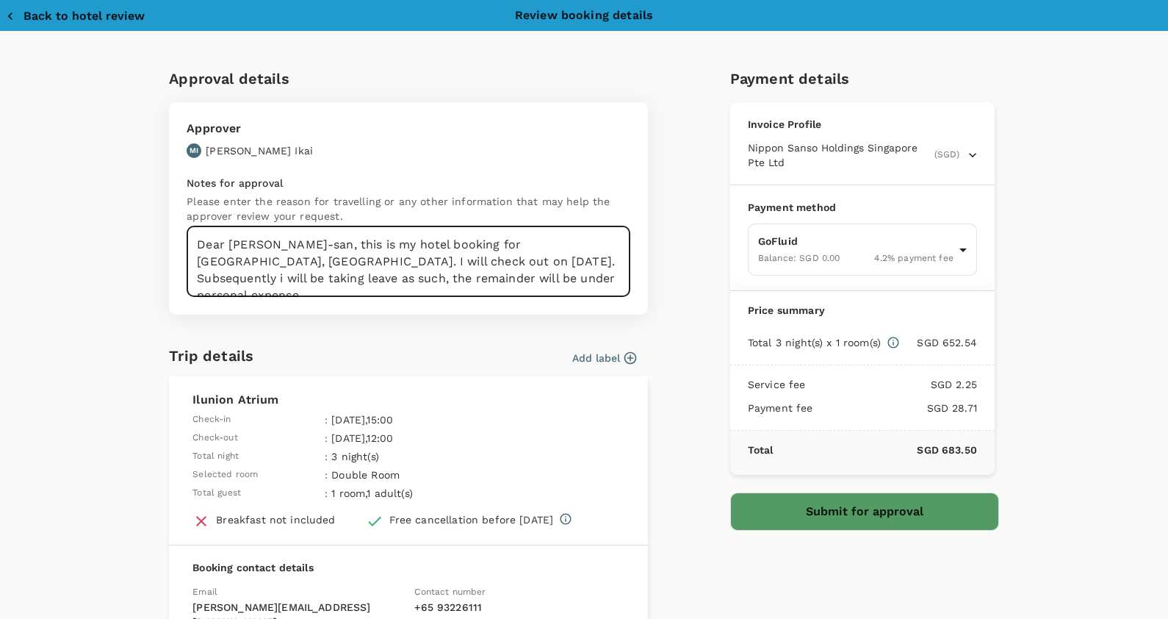
click at [511, 262] on textarea "Dear Ikai-san, this is my hotel booking for Madrid, Spain. I will check out on …" at bounding box center [409, 261] width 444 height 71
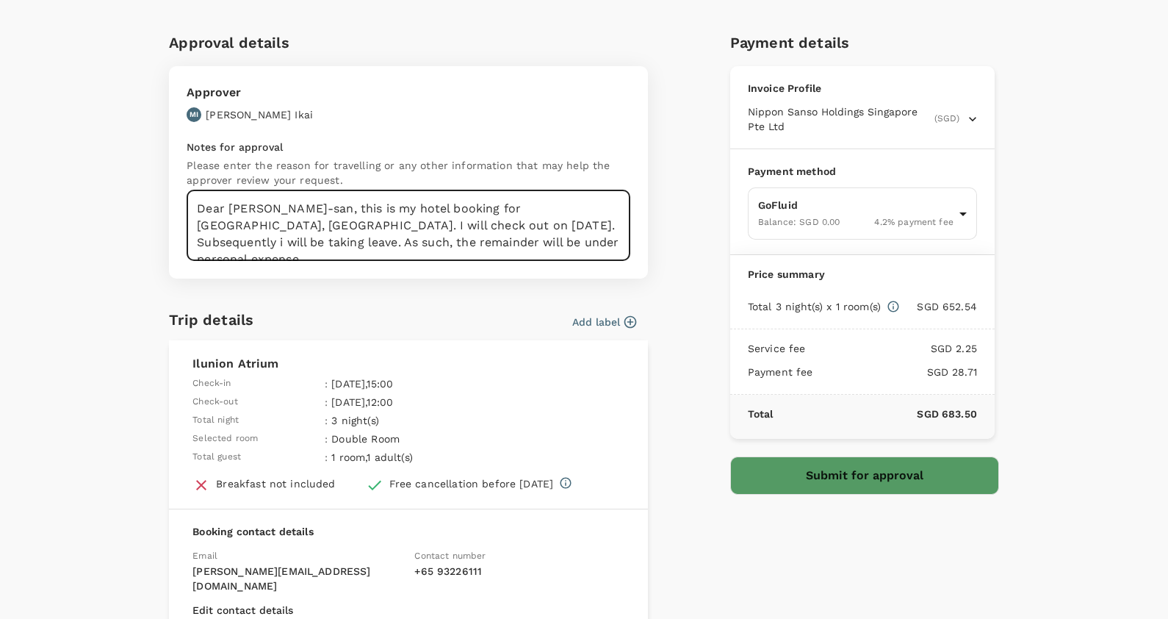
scroll to position [59, 0]
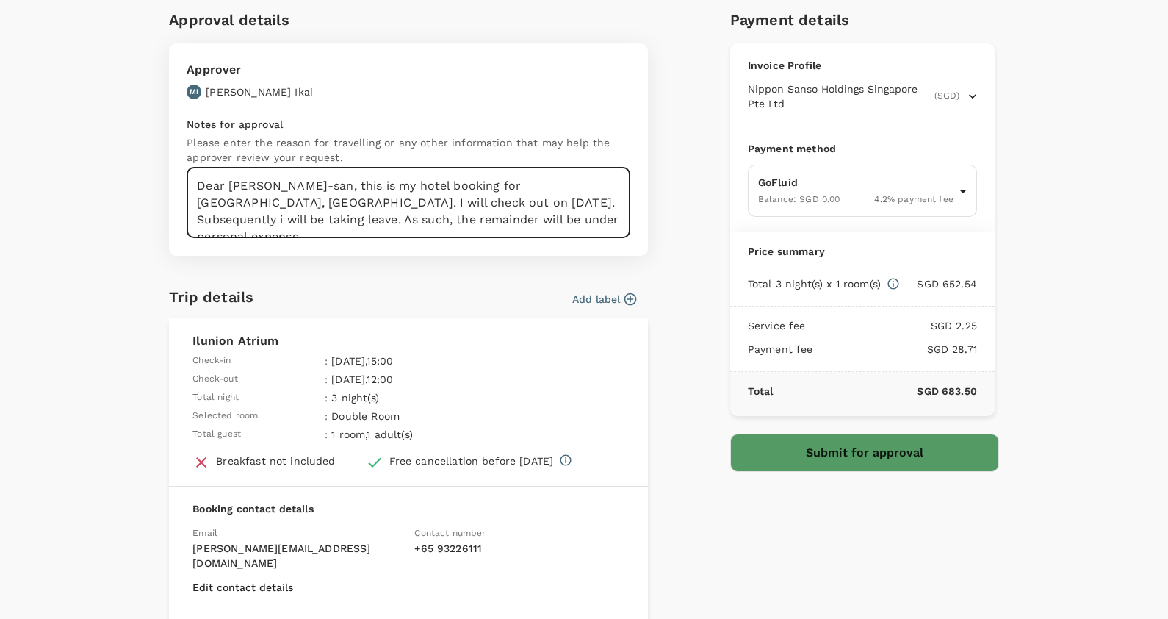
click at [469, 222] on textarea "Dear Ikai-san, this is my hotel booking for Madrid, Spain. I will check out on …" at bounding box center [409, 203] width 444 height 71
click at [250, 218] on textarea "Dear Ikai-san, this is my hotel booking for Madrid, Spain. I will check out on …" at bounding box center [409, 203] width 444 height 71
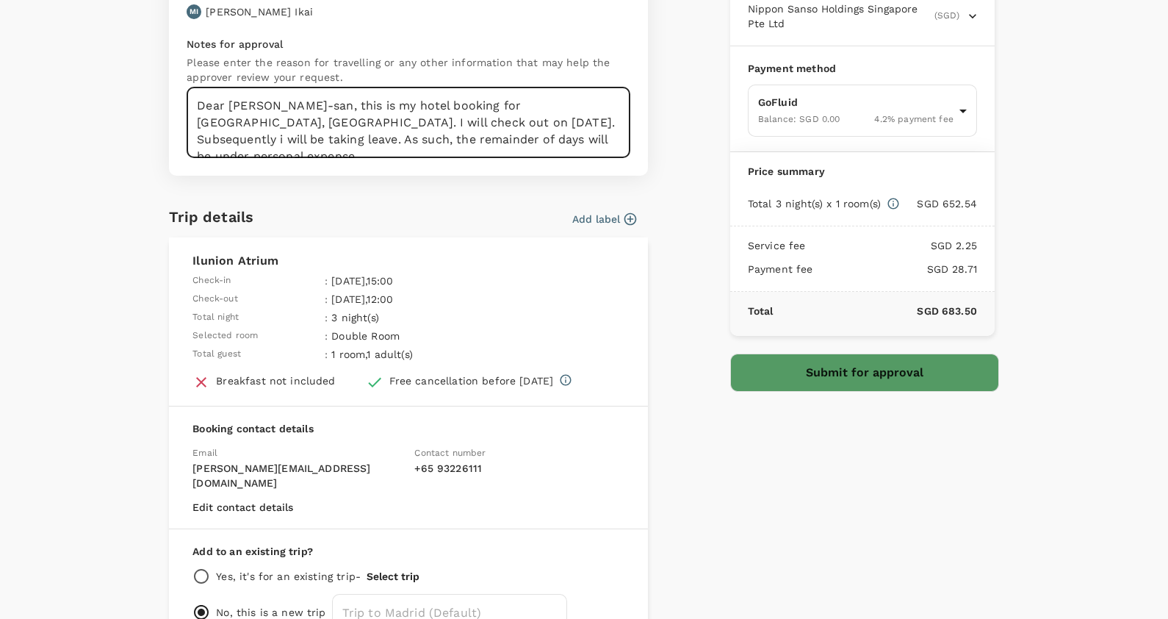
scroll to position [135, 0]
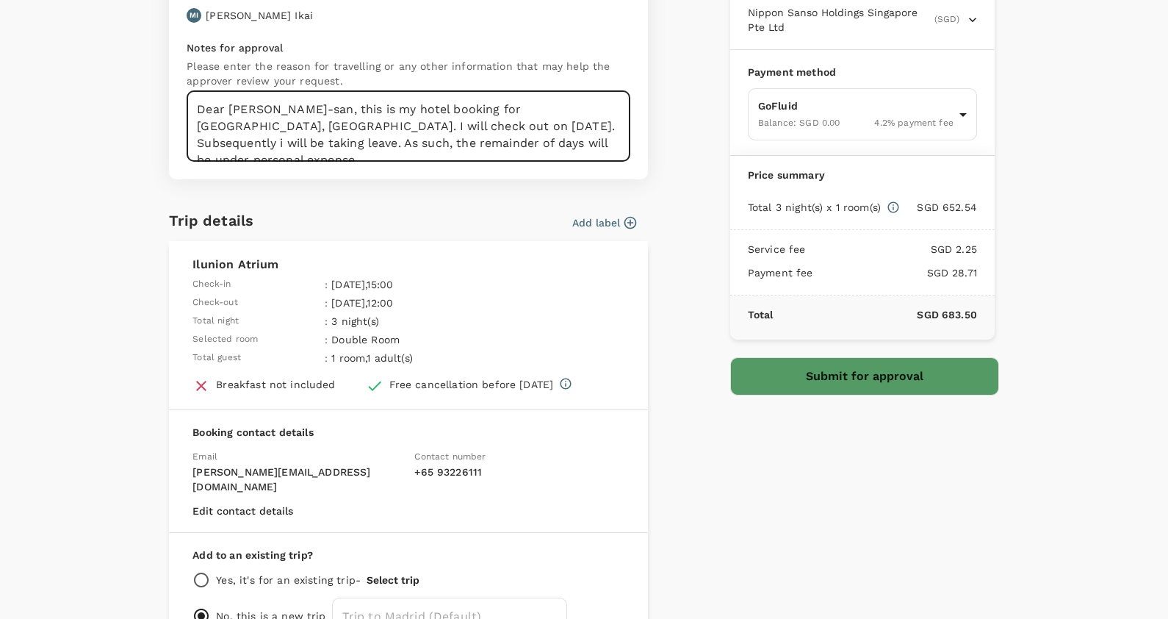
type textarea "Dear Ikai-san, this is my hotel booking for Madrid, Spain. I will check out on …"
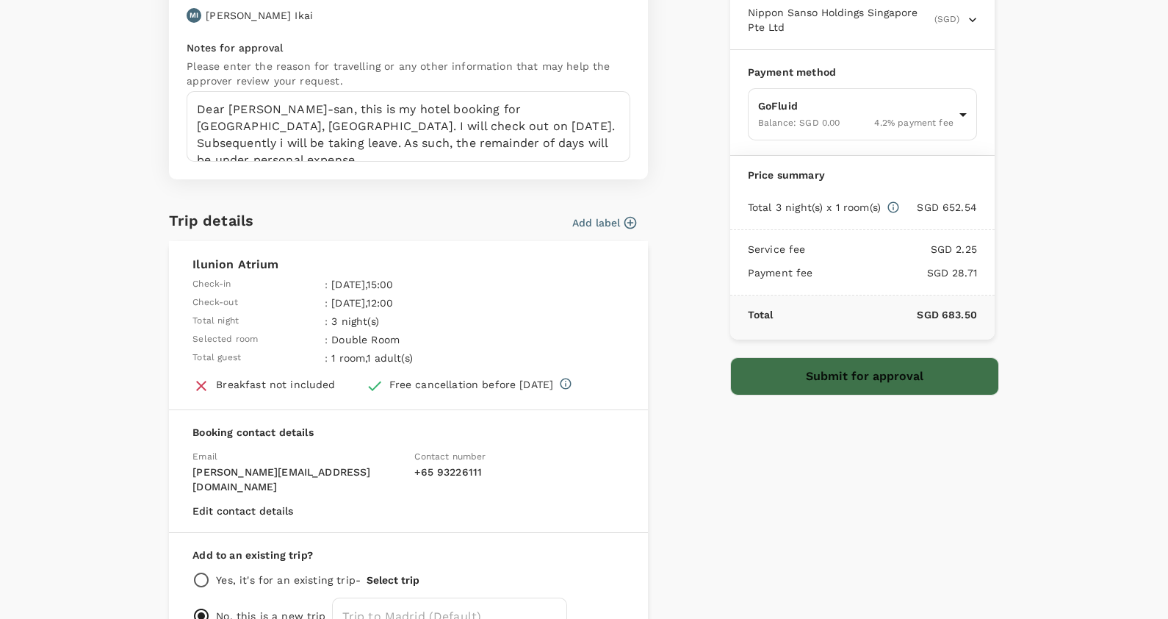
click at [831, 382] on button "Submit for approval" at bounding box center [864, 376] width 269 height 38
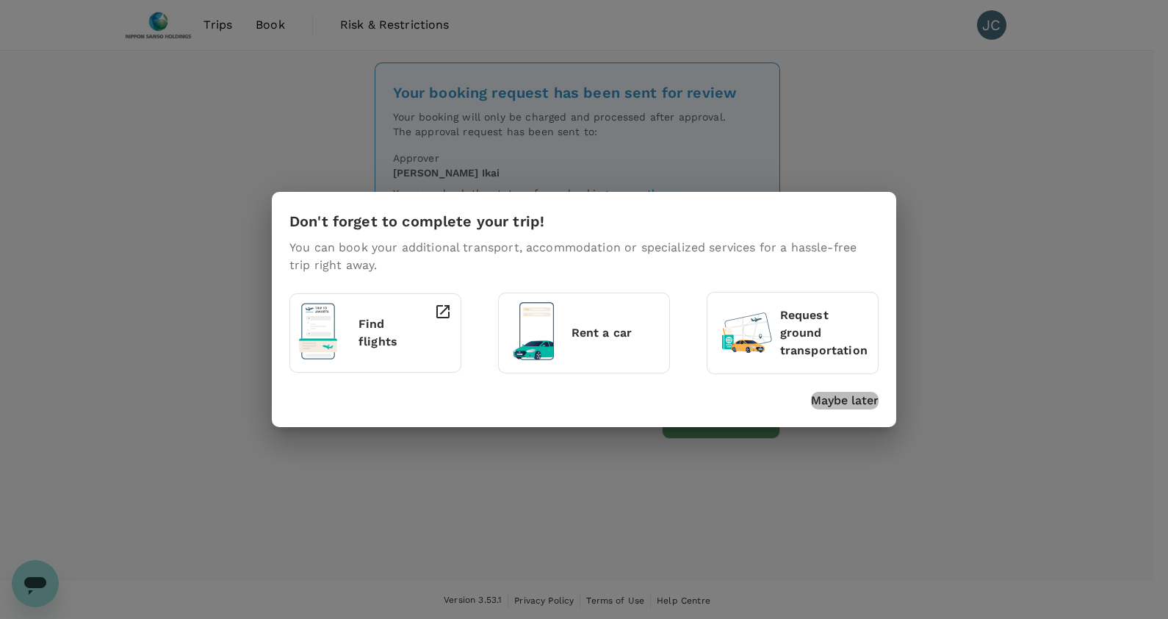
click at [833, 392] on p "Maybe later" at bounding box center [845, 401] width 68 height 18
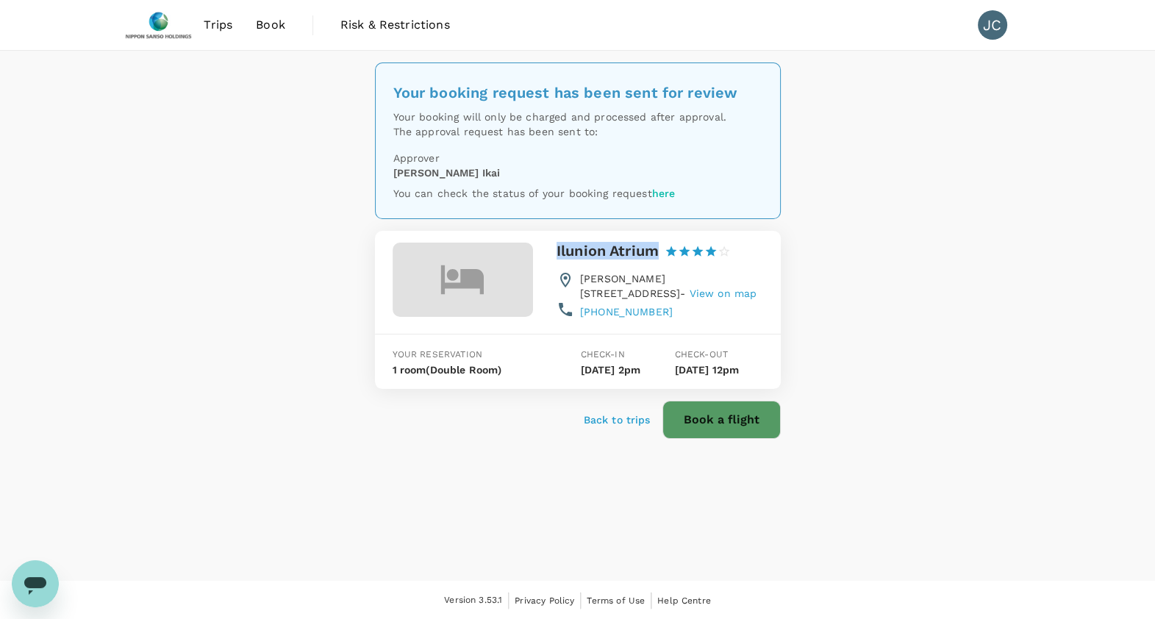
drag, startPoint x: 655, startPoint y: 243, endPoint x: 547, endPoint y: 249, distance: 108.2
click at [547, 249] on div "Ilunion Atrium 1 Star 2 Stars 3 Stars 4 Stars 5 Stars [PERSON_NAME][STREET_ADDR…" at bounding box center [648, 270] width 230 height 103
copy h3 "Ilunion Atrium"
